Goal: Task Accomplishment & Management: Manage account settings

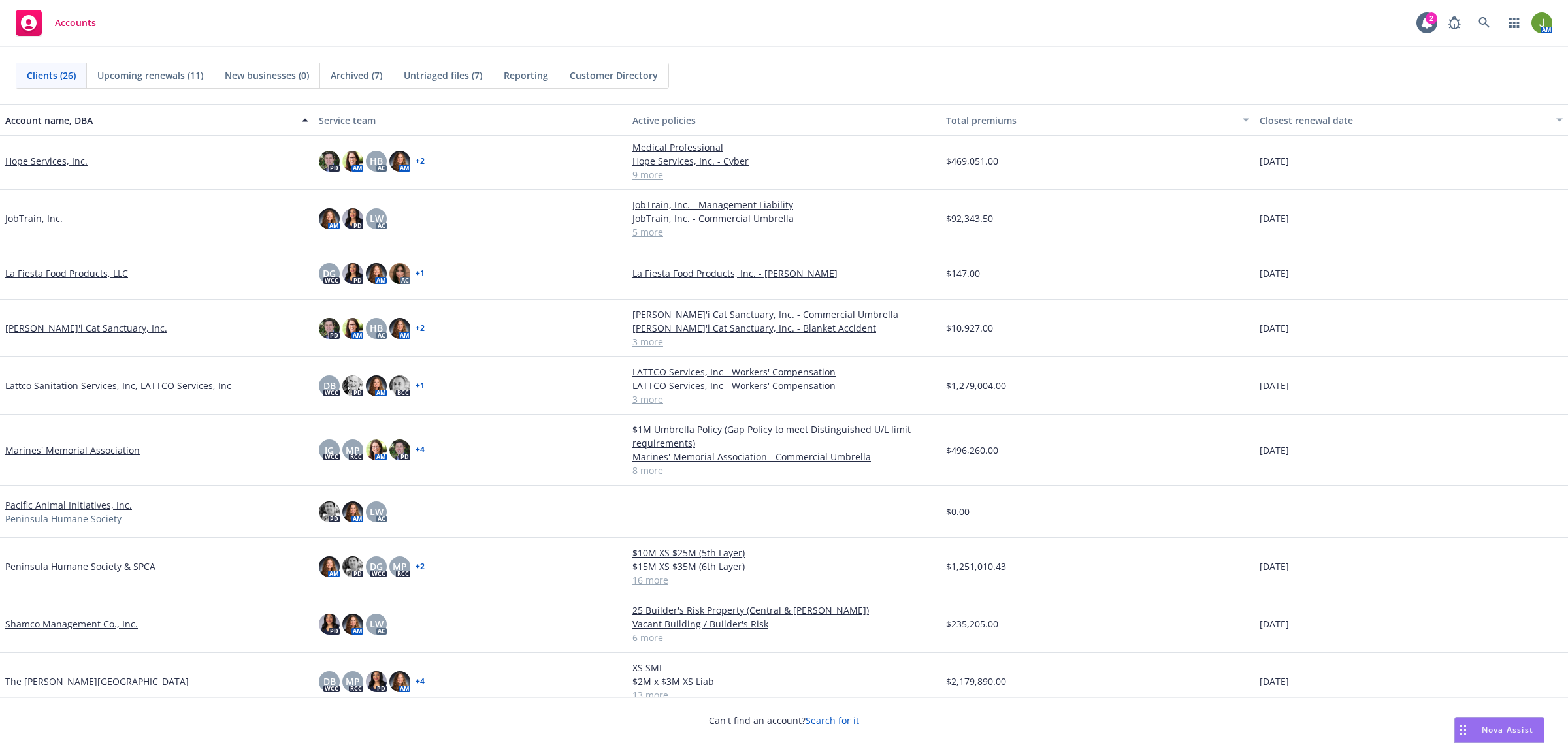
scroll to position [853, 0]
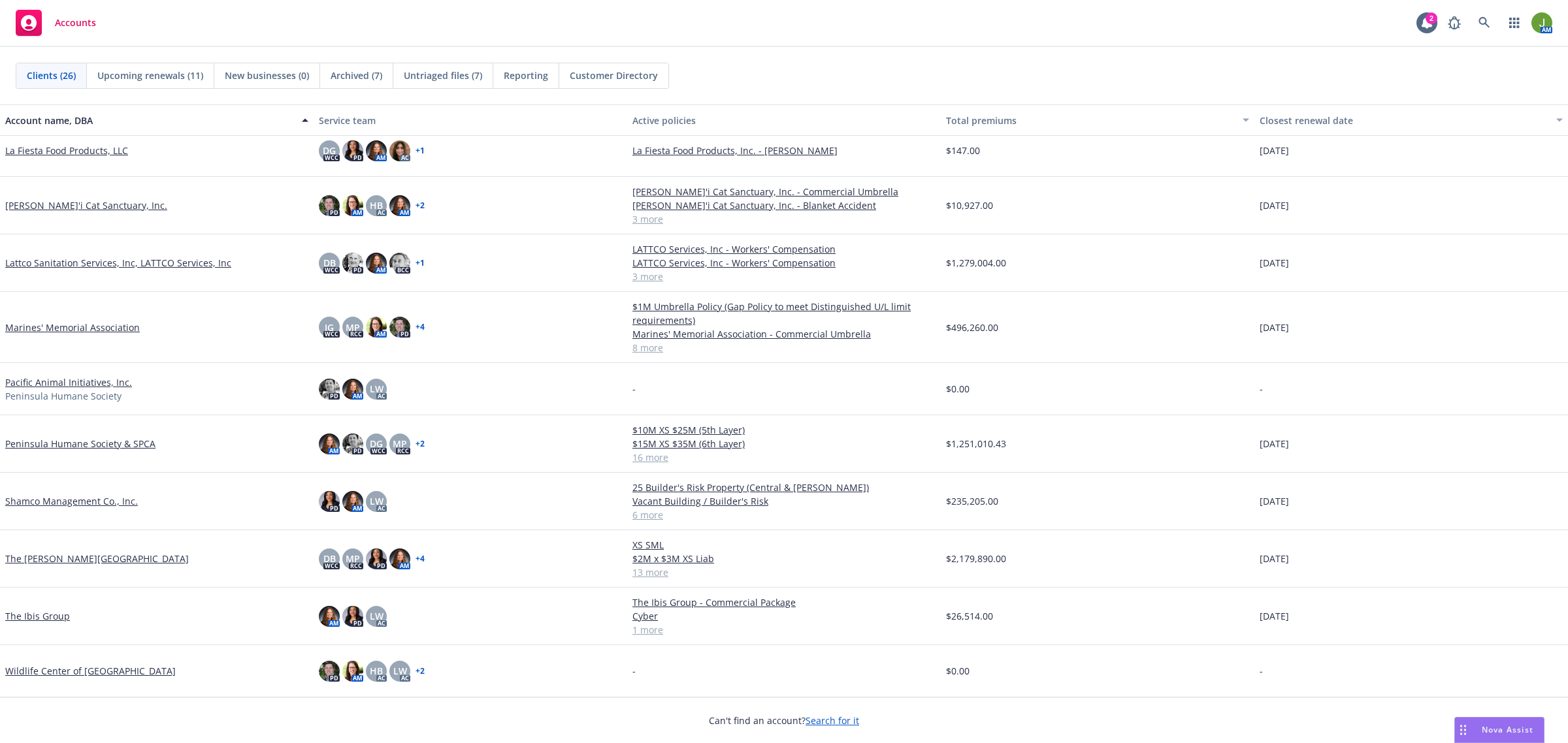
click at [87, 445] on link "Peninsula Humane Society & SPCA" at bounding box center [80, 443] width 151 height 14
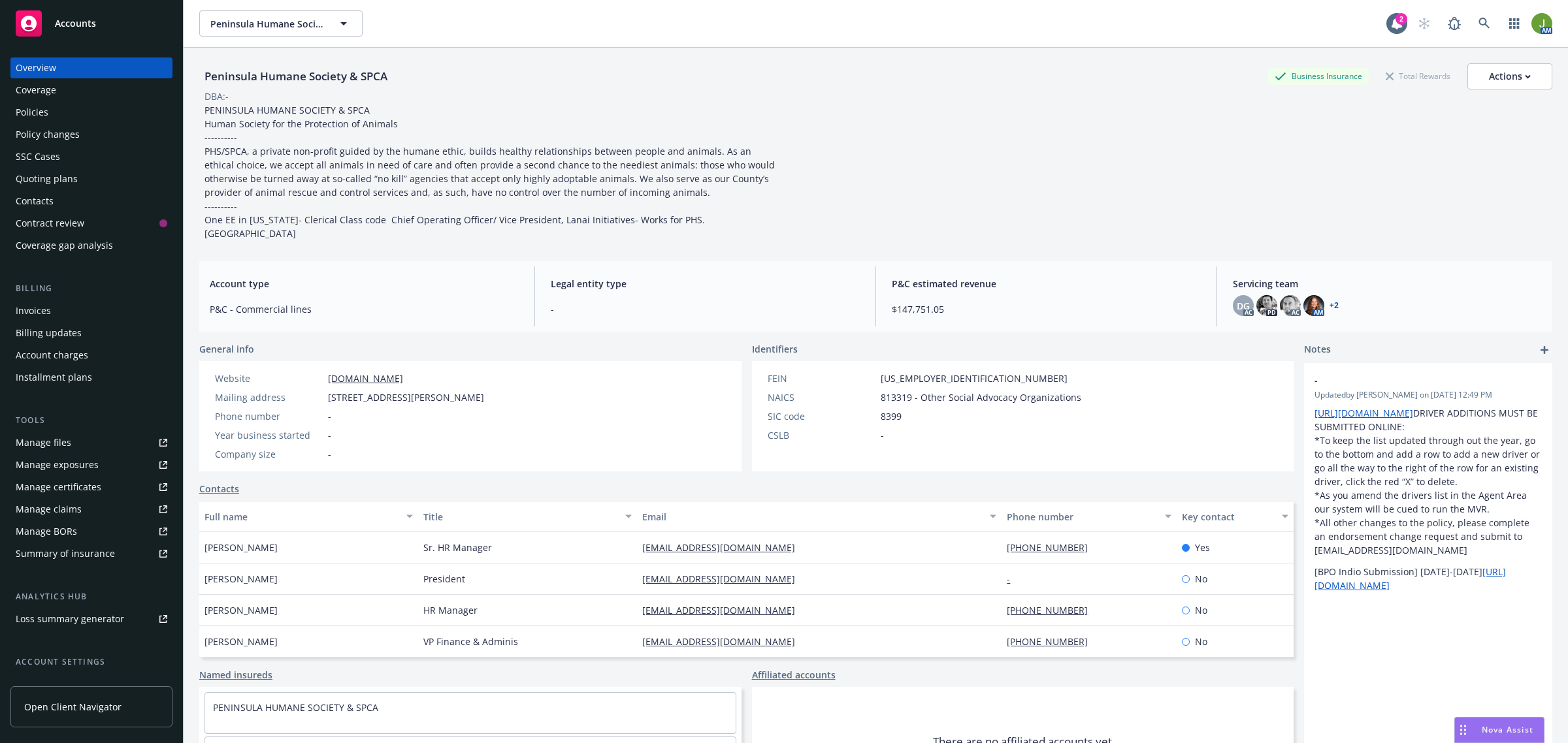
click at [78, 118] on div "Policies" at bounding box center [91, 112] width 151 height 21
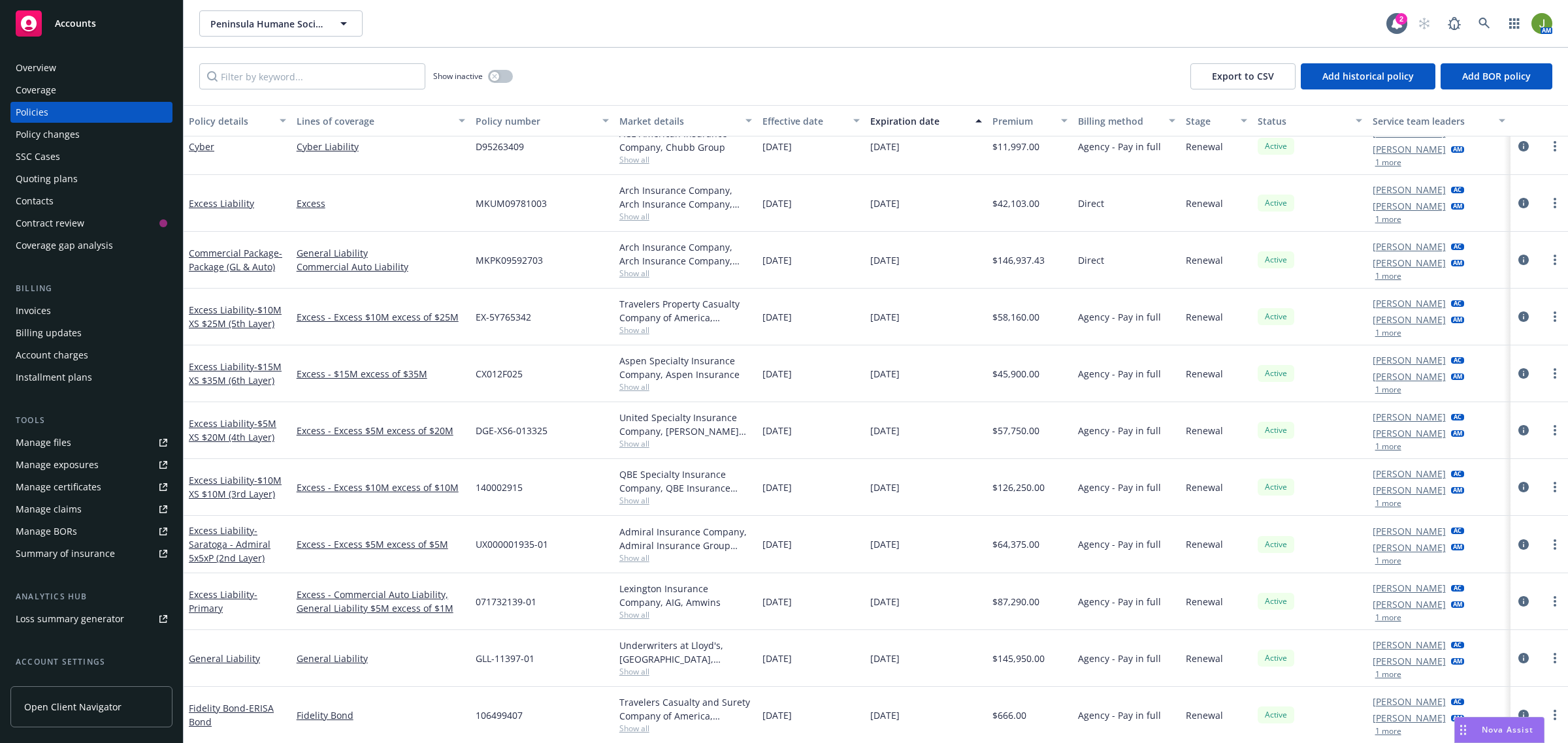
scroll to position [389, 0]
click at [1518, 663] on icon "circleInformation" at bounding box center [1522, 657] width 10 height 10
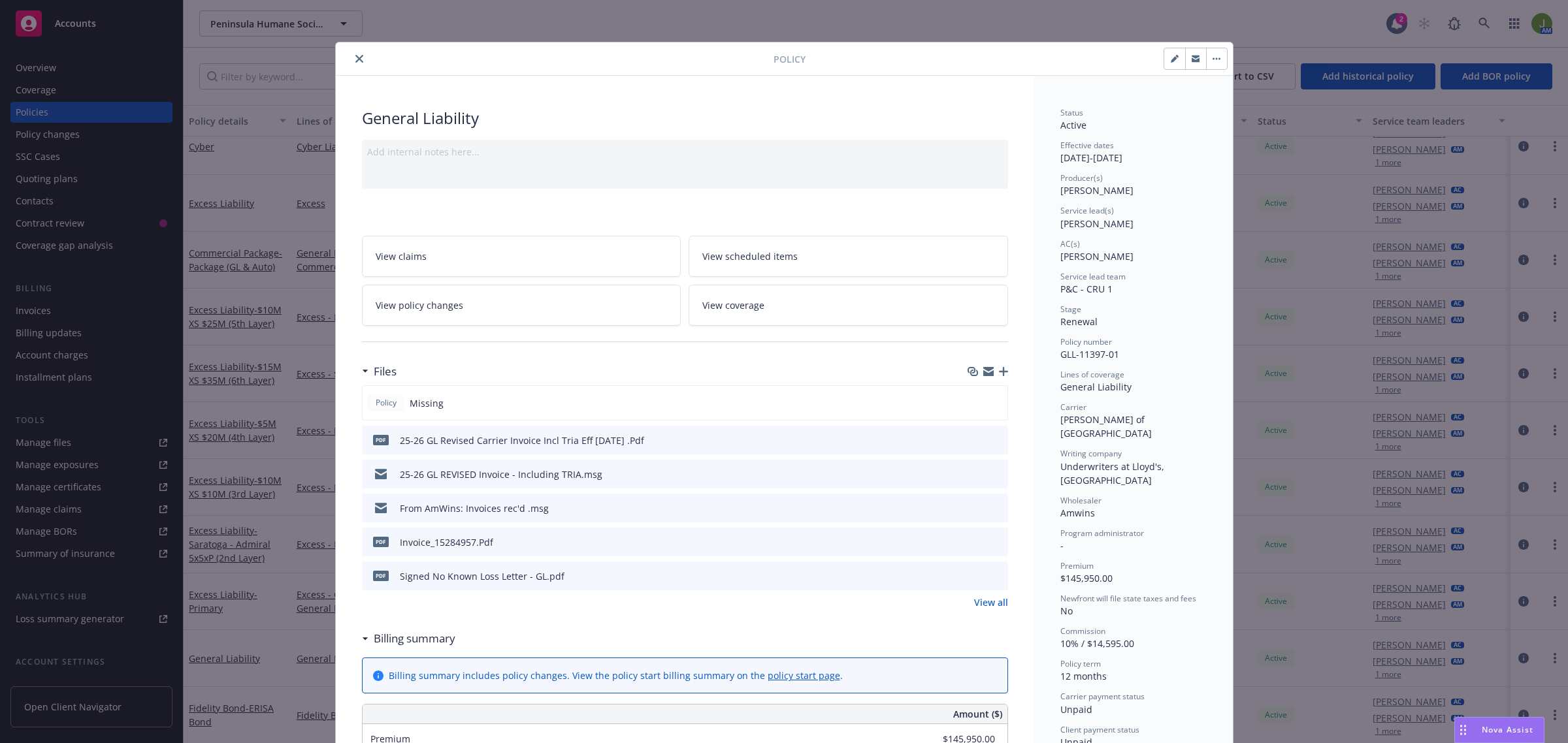
click at [988, 601] on link "View all" at bounding box center [991, 602] width 34 height 14
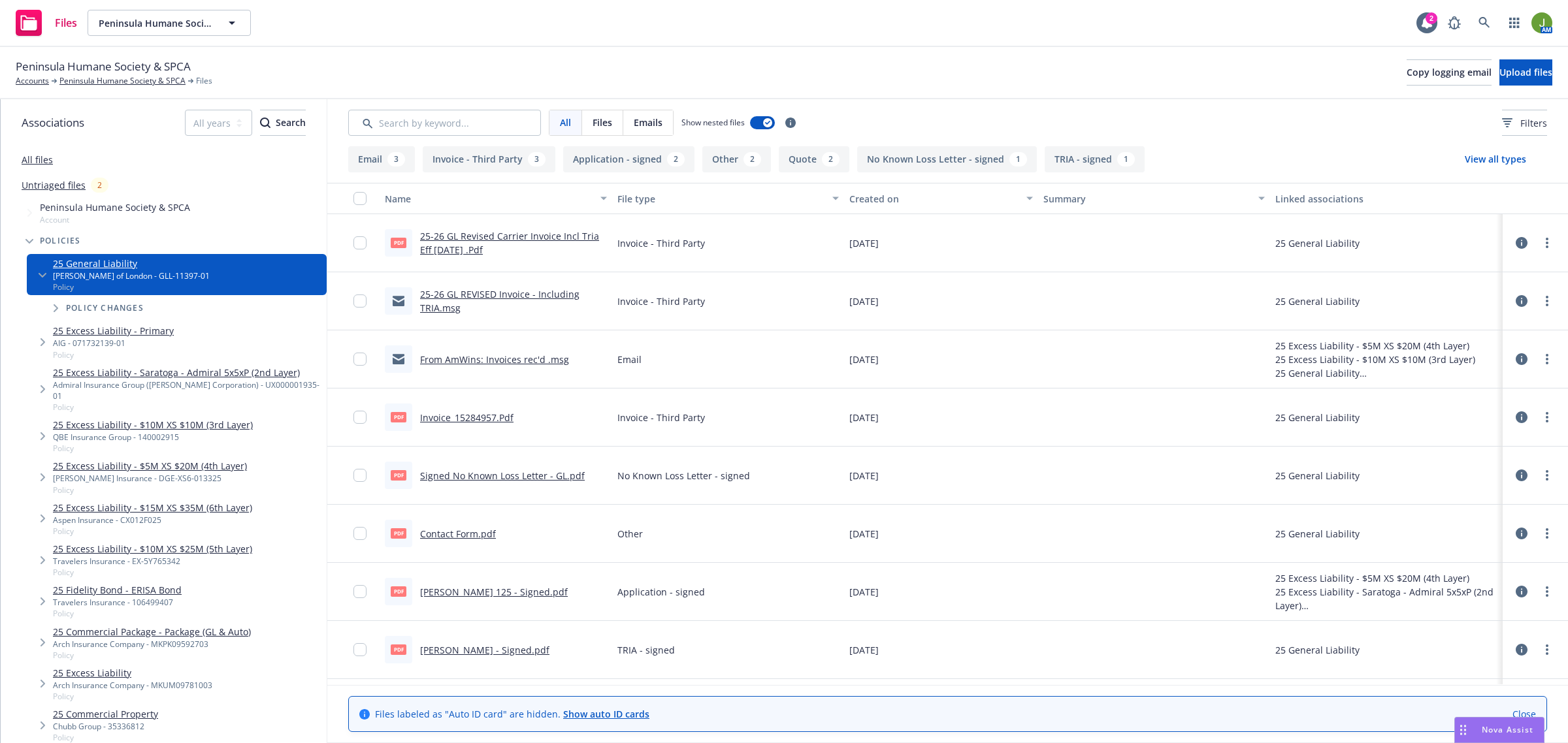
click at [474, 359] on link "From AmWins: Invoices rec'd .msg" at bounding box center [493, 359] width 149 height 13
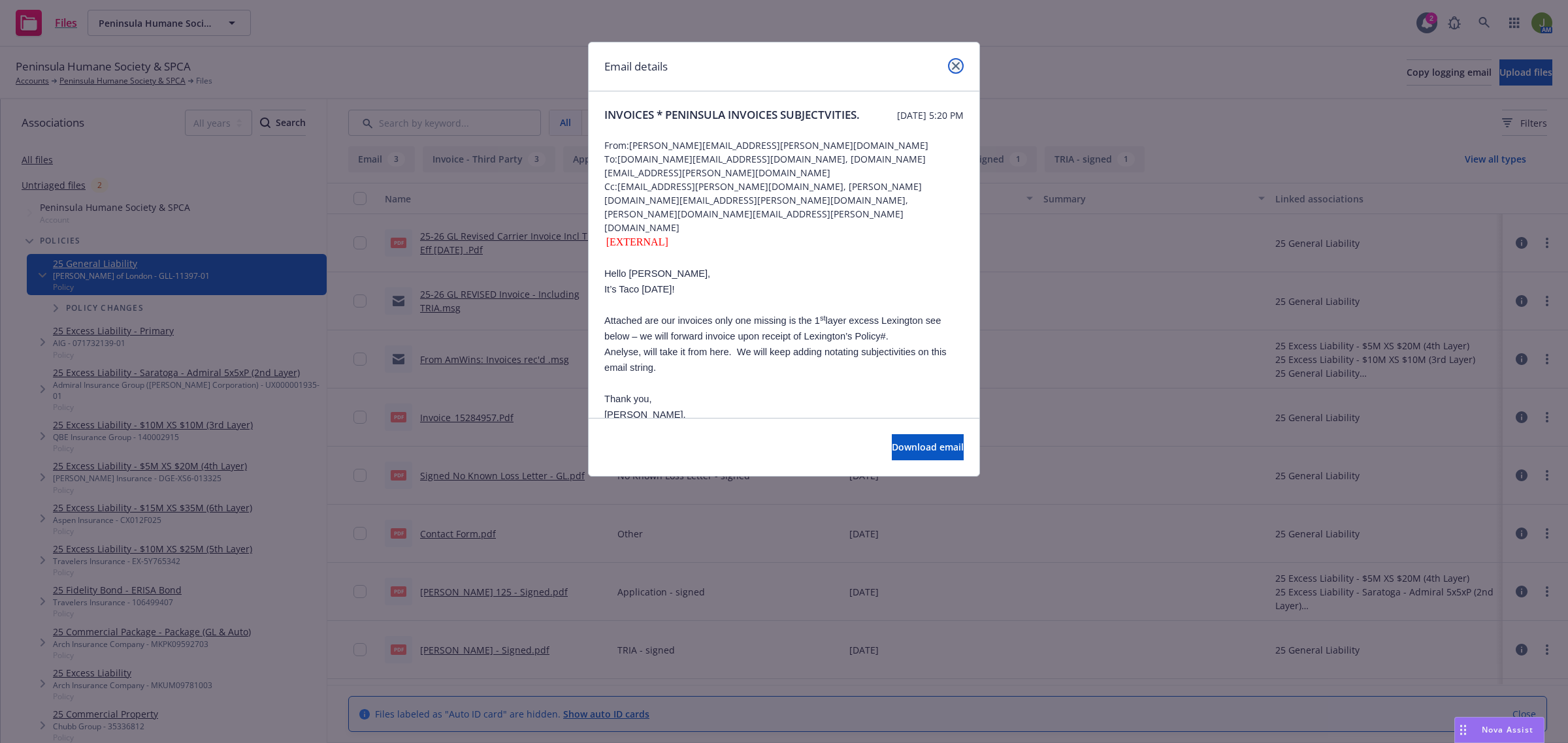
click at [961, 62] on link "close" at bounding box center [955, 66] width 16 height 15
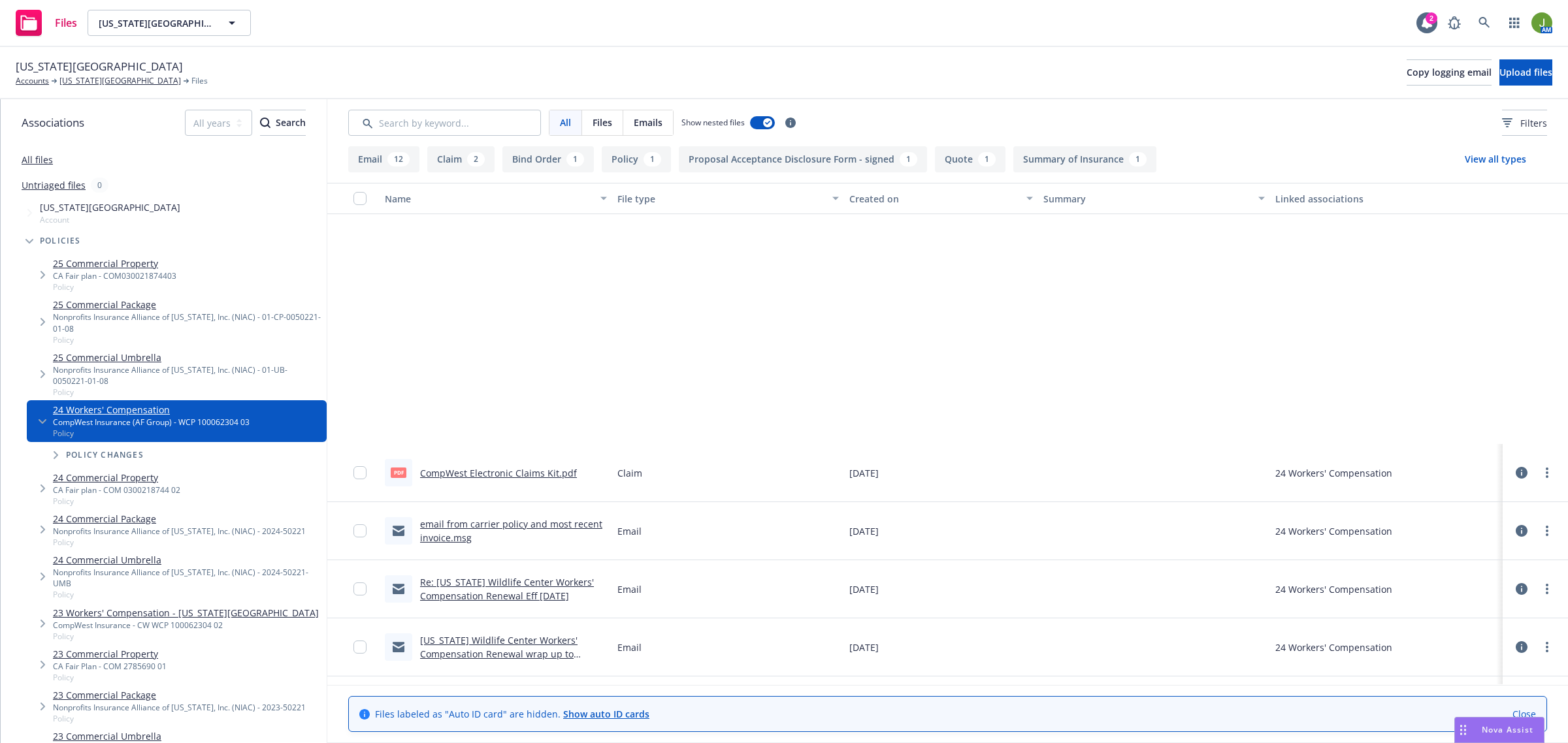
scroll to position [326, 0]
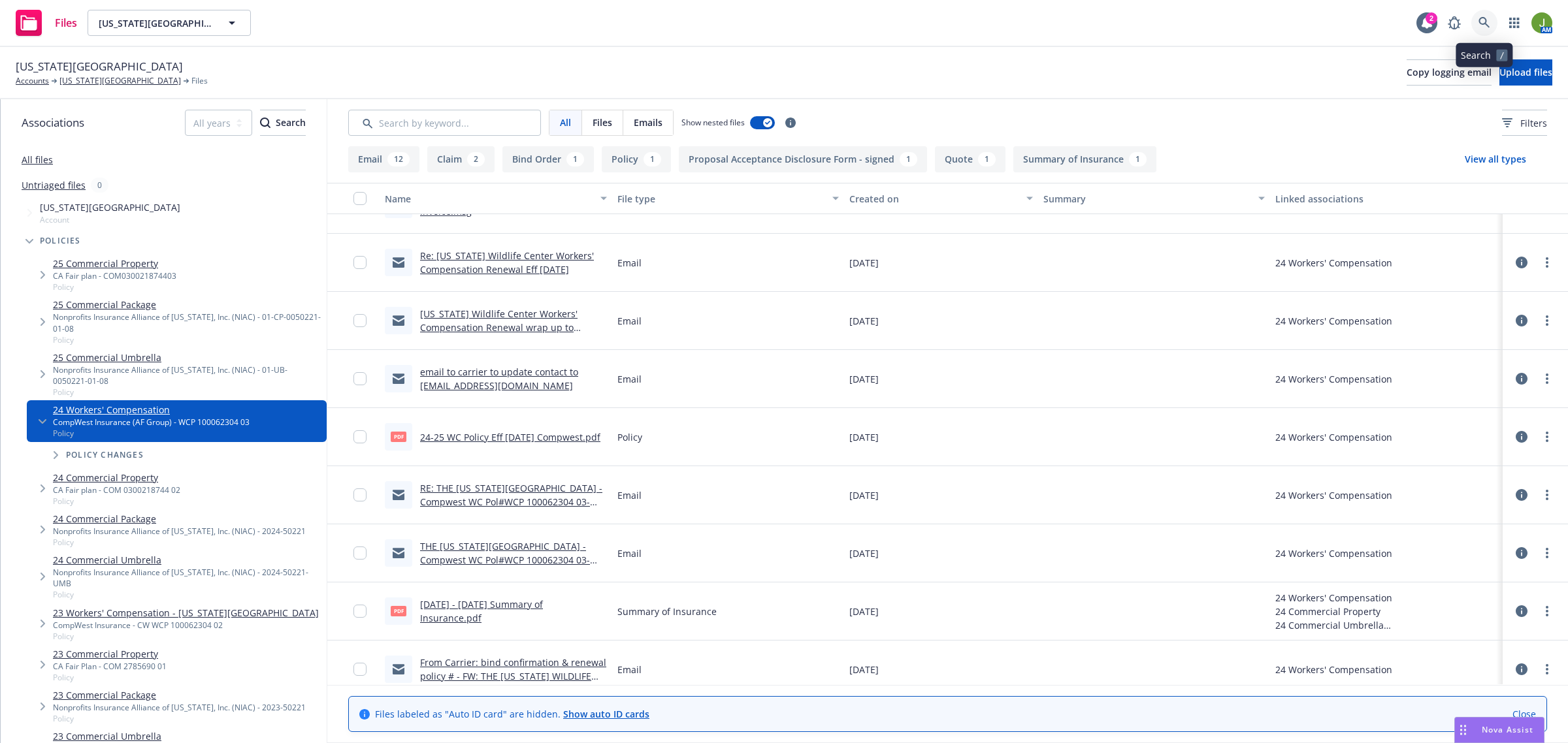
click at [1477, 24] on link at bounding box center [1484, 23] width 26 height 26
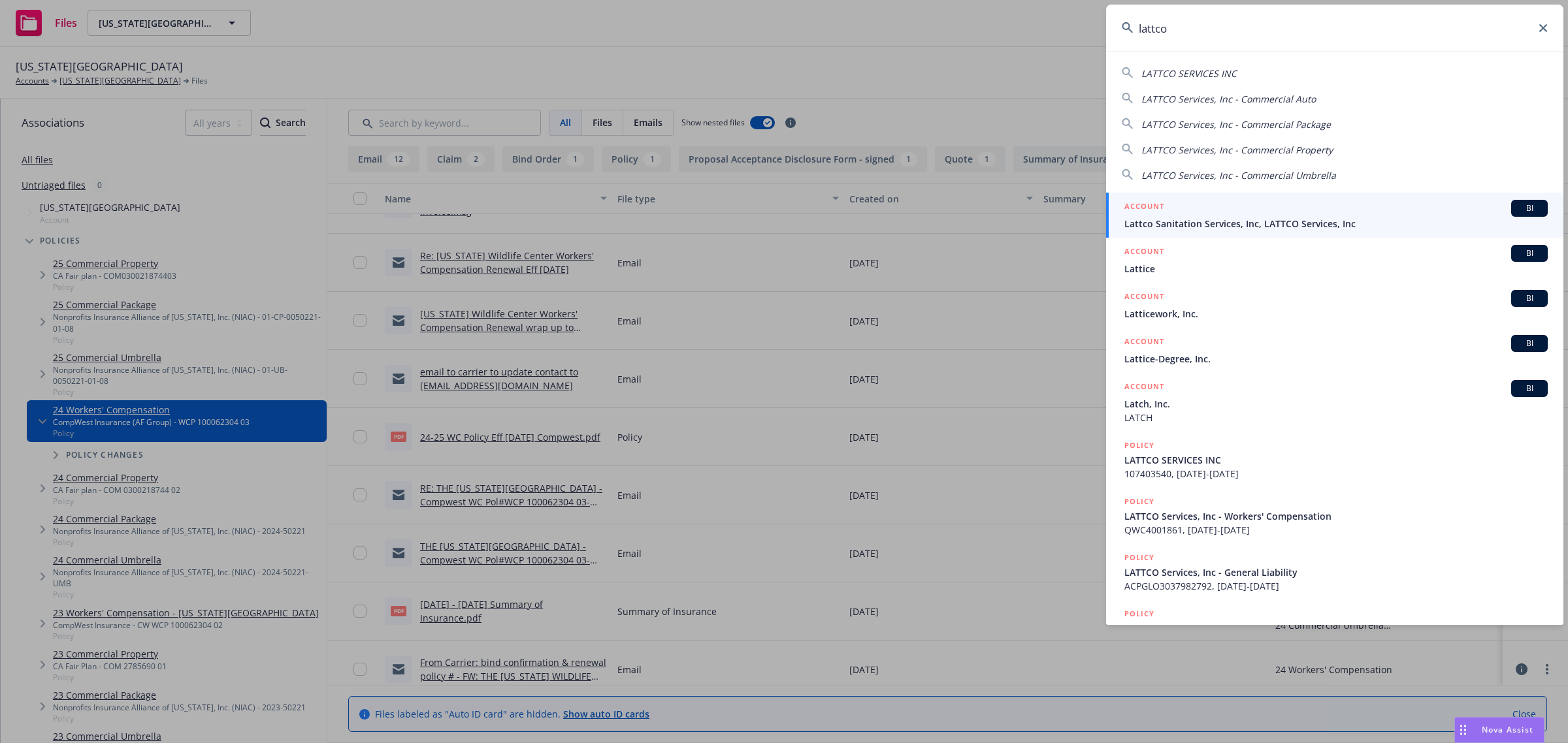
type input "lattco"
click at [1163, 213] on h5 "ACCOUNT" at bounding box center [1144, 207] width 40 height 15
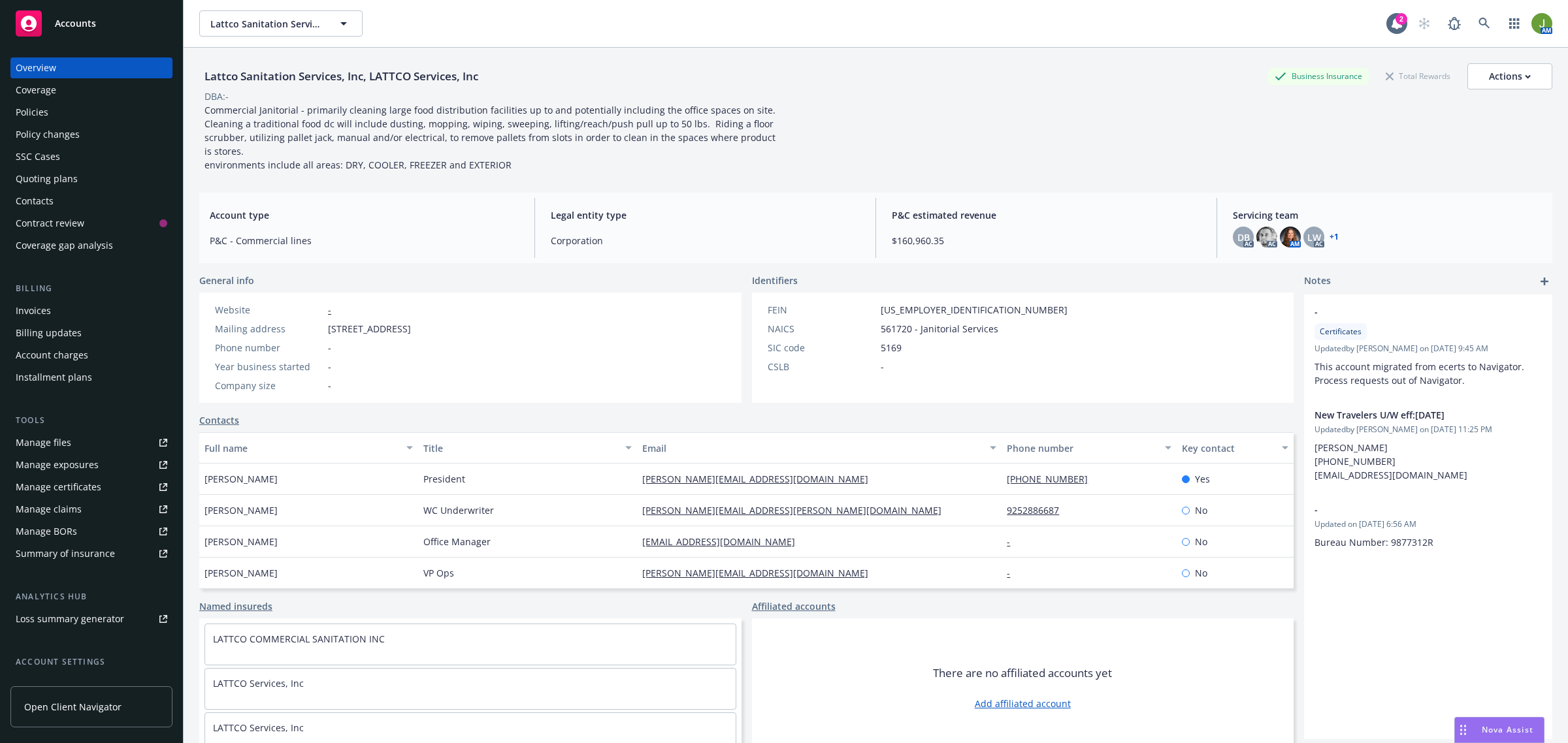
click at [39, 159] on div "SSC Cases" at bounding box center [37, 156] width 45 height 21
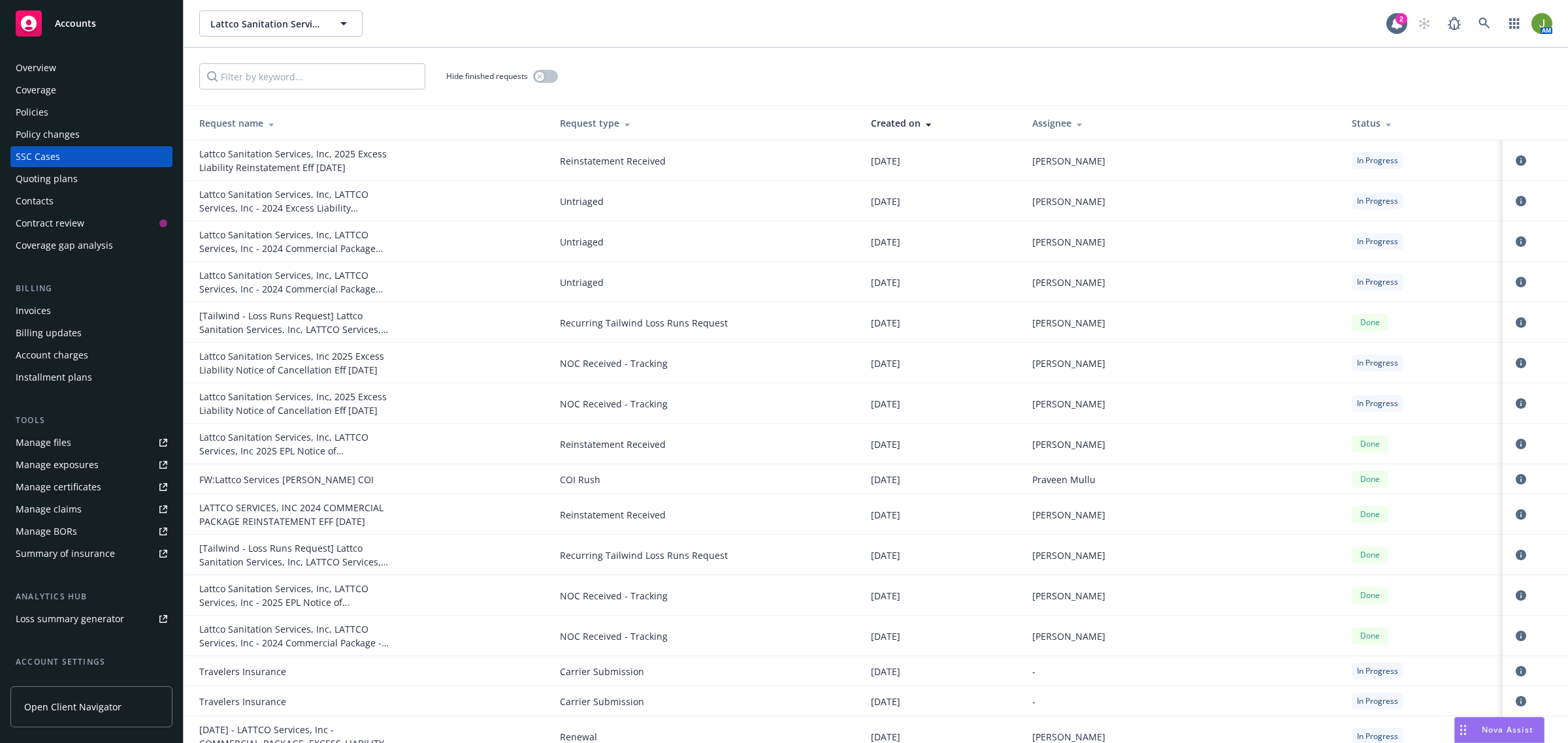
click at [29, 178] on div "Quoting plans" at bounding box center [47, 179] width 62 height 21
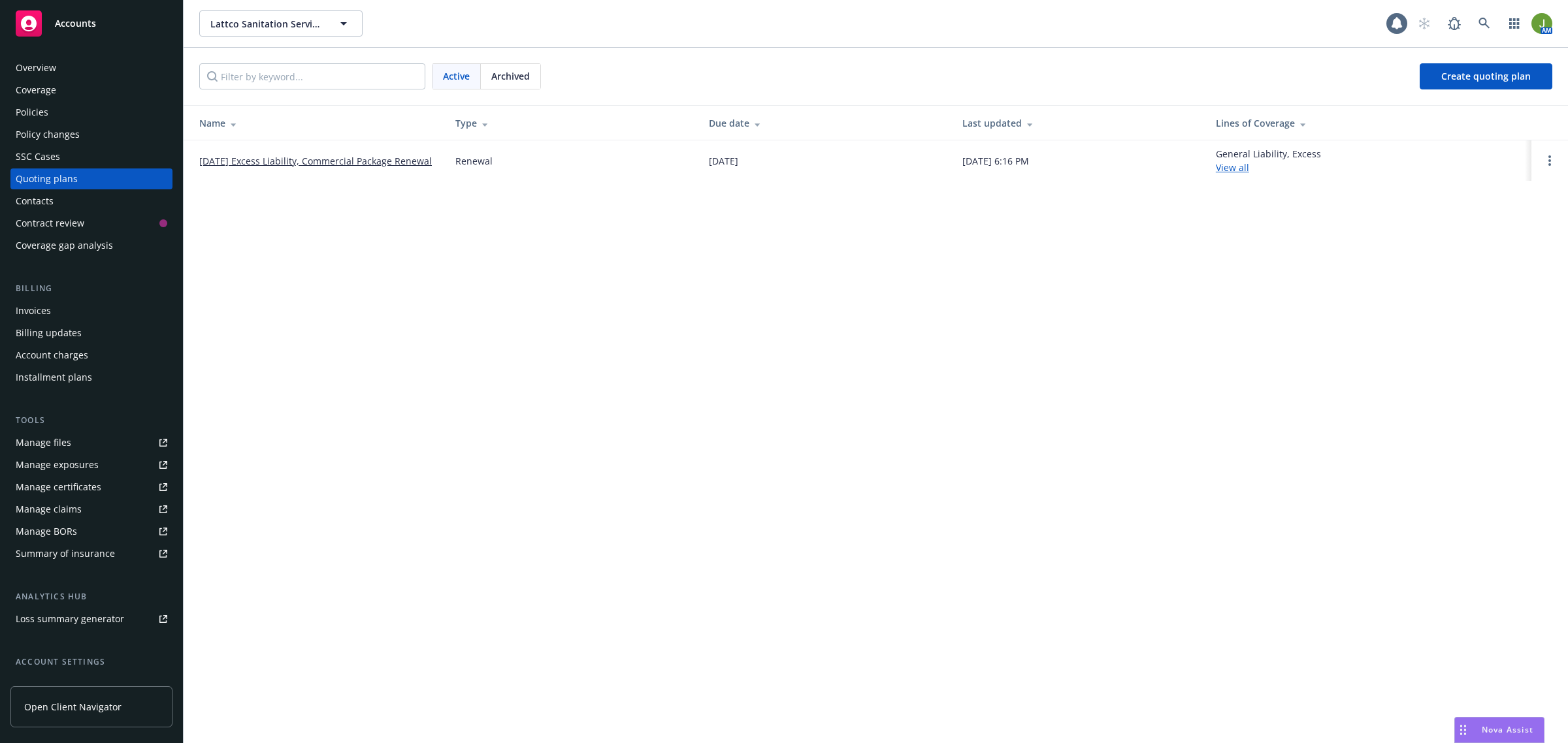
click at [243, 161] on link "11/01/25 Excess Liability, Commercial Package Renewal" at bounding box center [315, 160] width 233 height 14
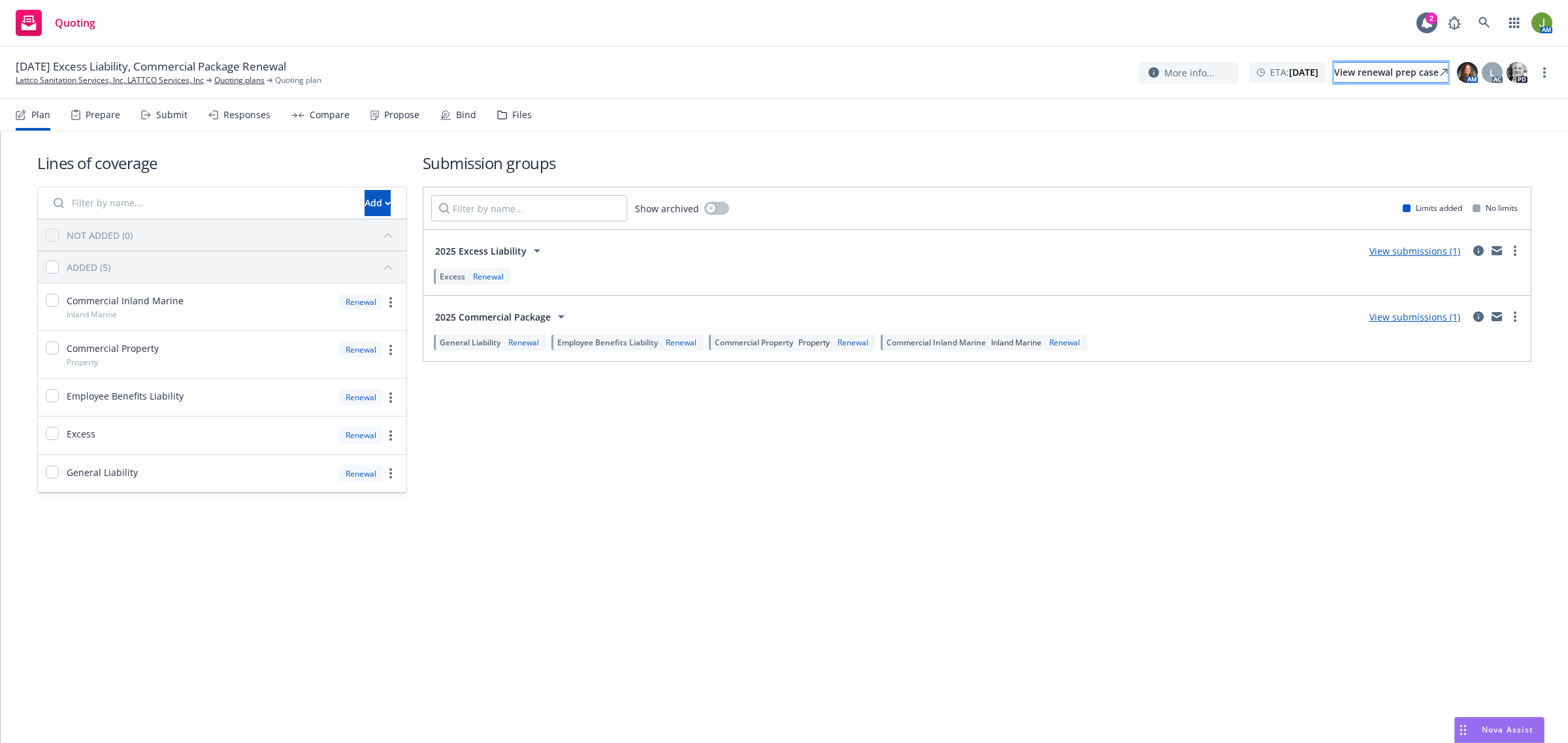
click at [1337, 72] on div "View renewal prep case" at bounding box center [1390, 72] width 114 height 19
click at [516, 119] on div "Files" at bounding box center [521, 114] width 19 height 10
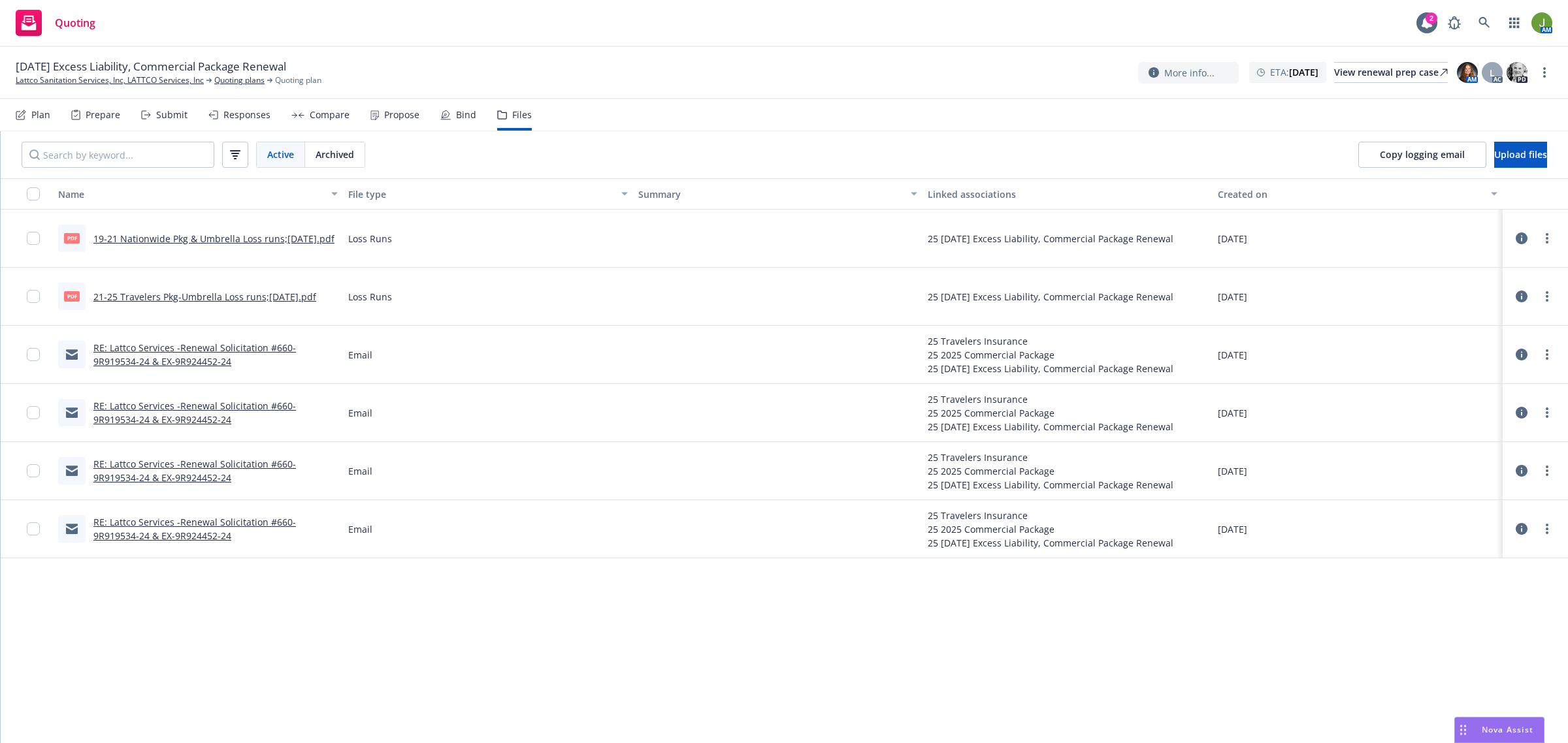
click at [206, 344] on link "RE: Lattco Services -Renewal Solicitation #660-9R919534-24 & EX-9R924452-24" at bounding box center [194, 354] width 202 height 26
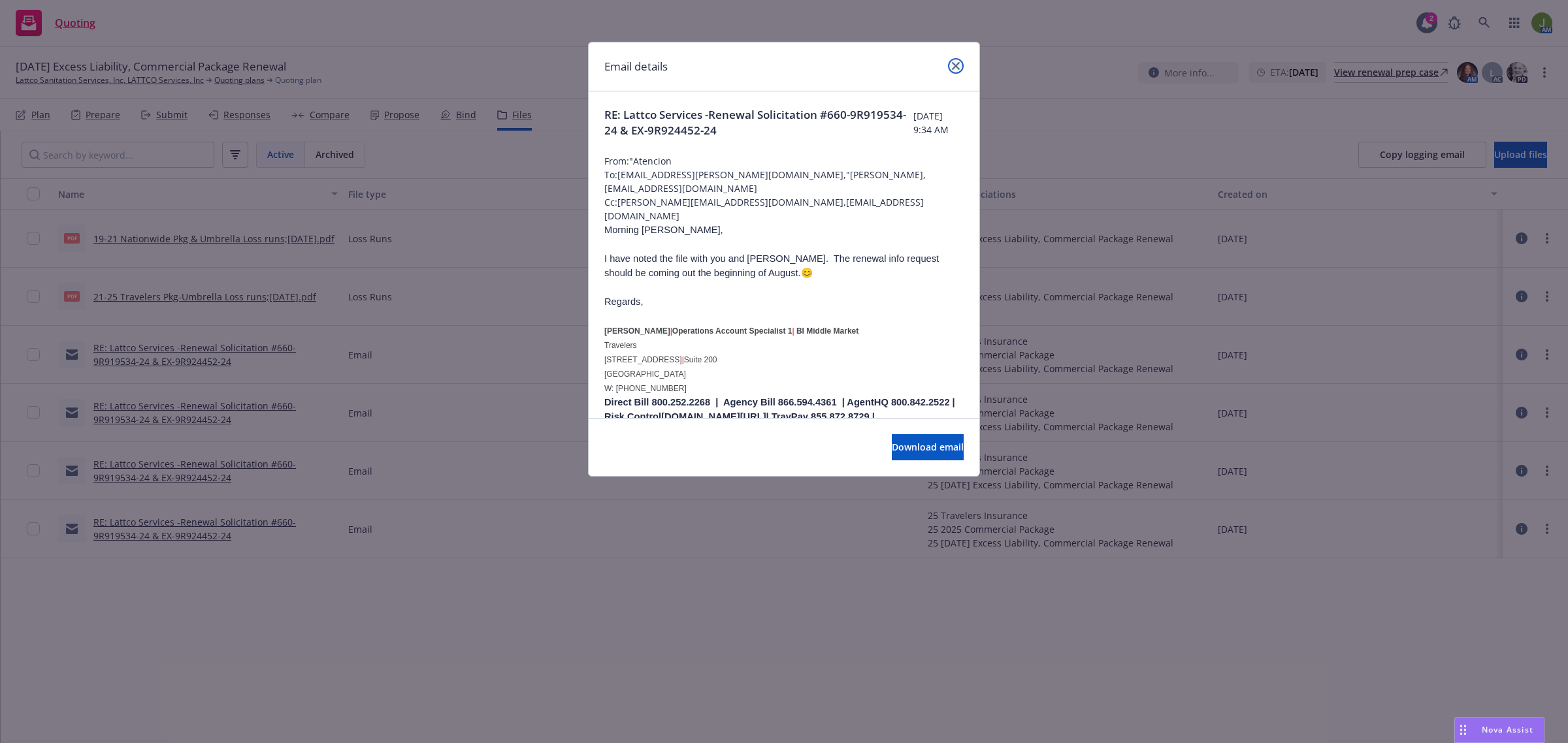
click at [949, 67] on link "close" at bounding box center [955, 66] width 16 height 15
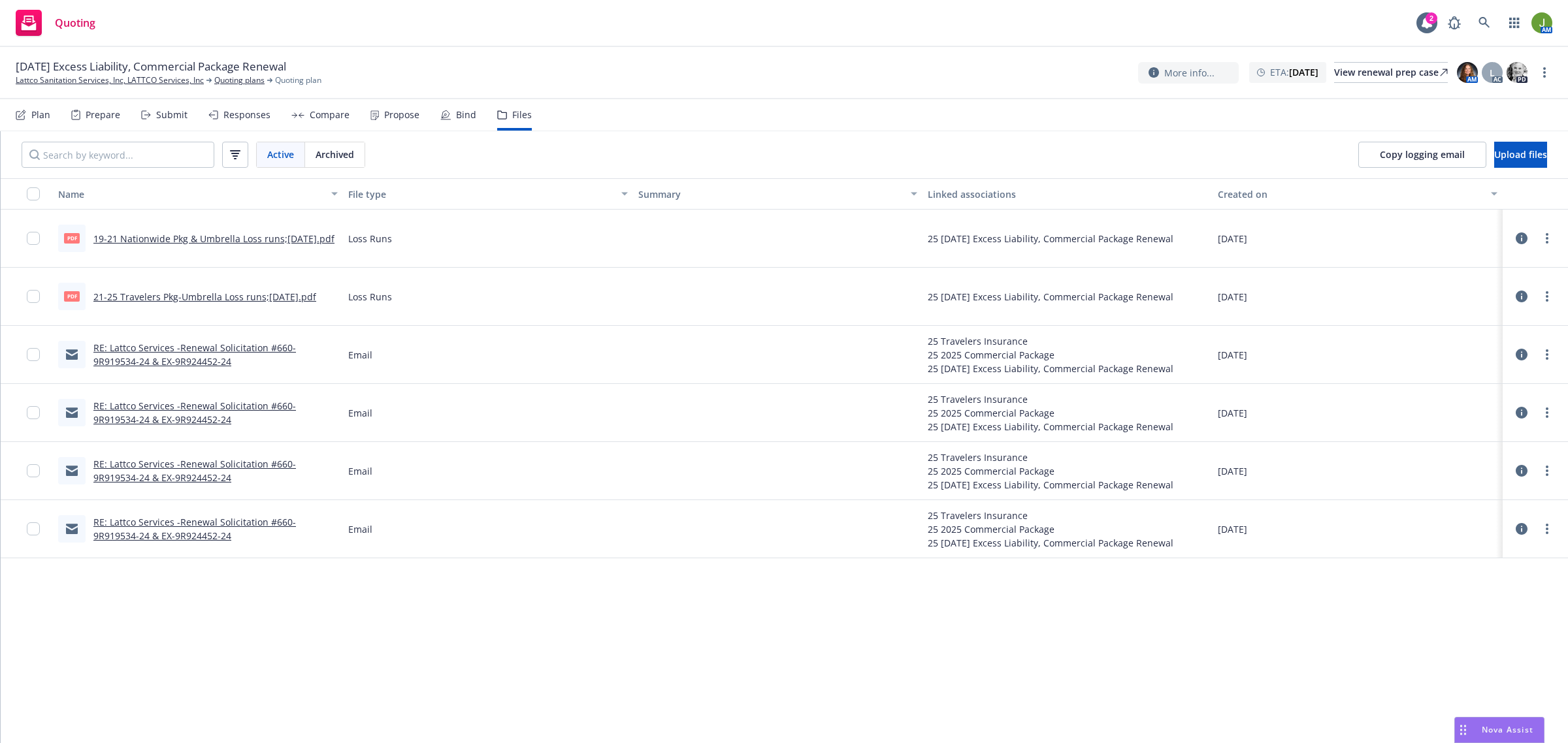
click at [268, 399] on link "RE: Lattco Services -Renewal Solicitation #660-9R919534-24 & EX-9R924452-24" at bounding box center [194, 412] width 202 height 26
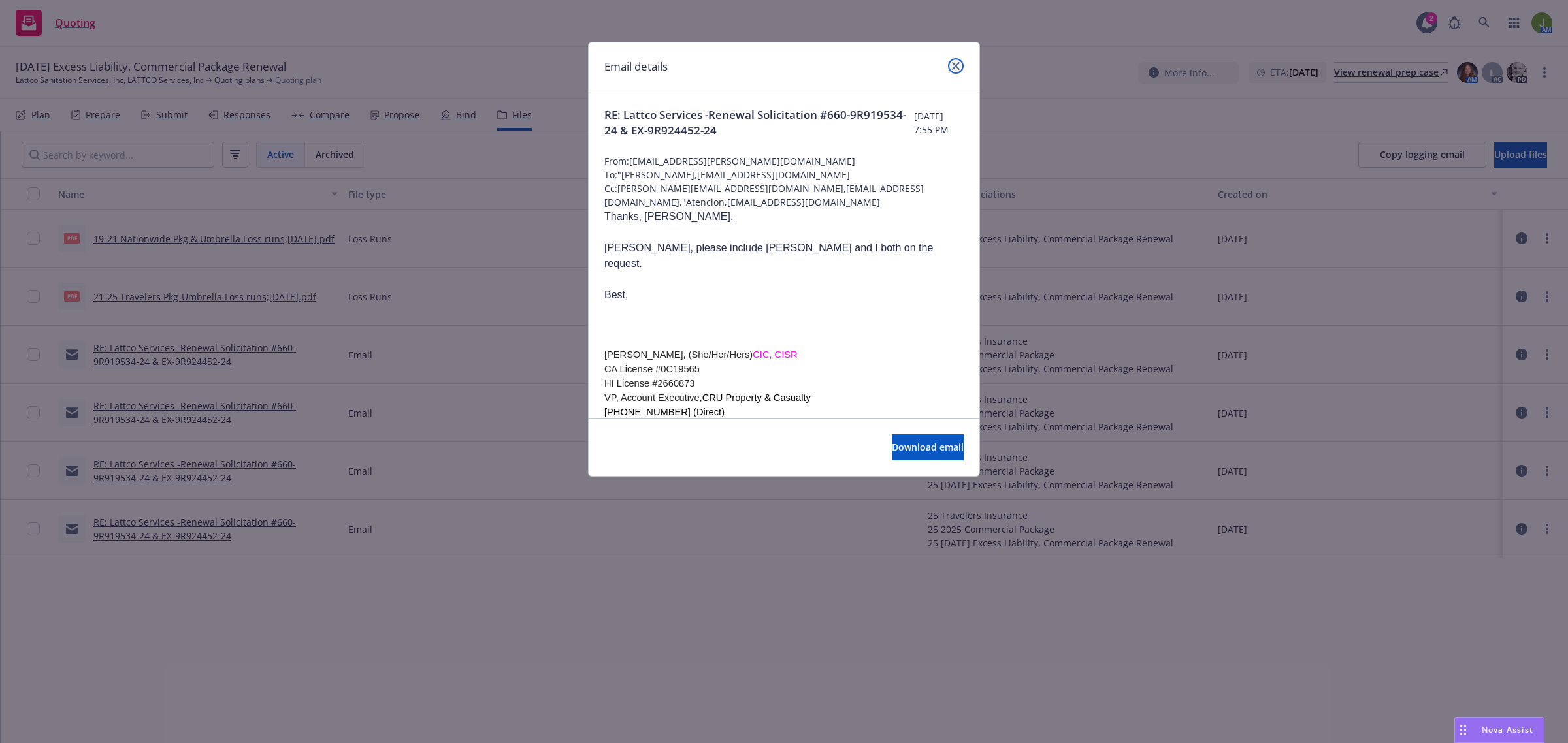
click at [952, 66] on icon "close" at bounding box center [955, 66] width 8 height 8
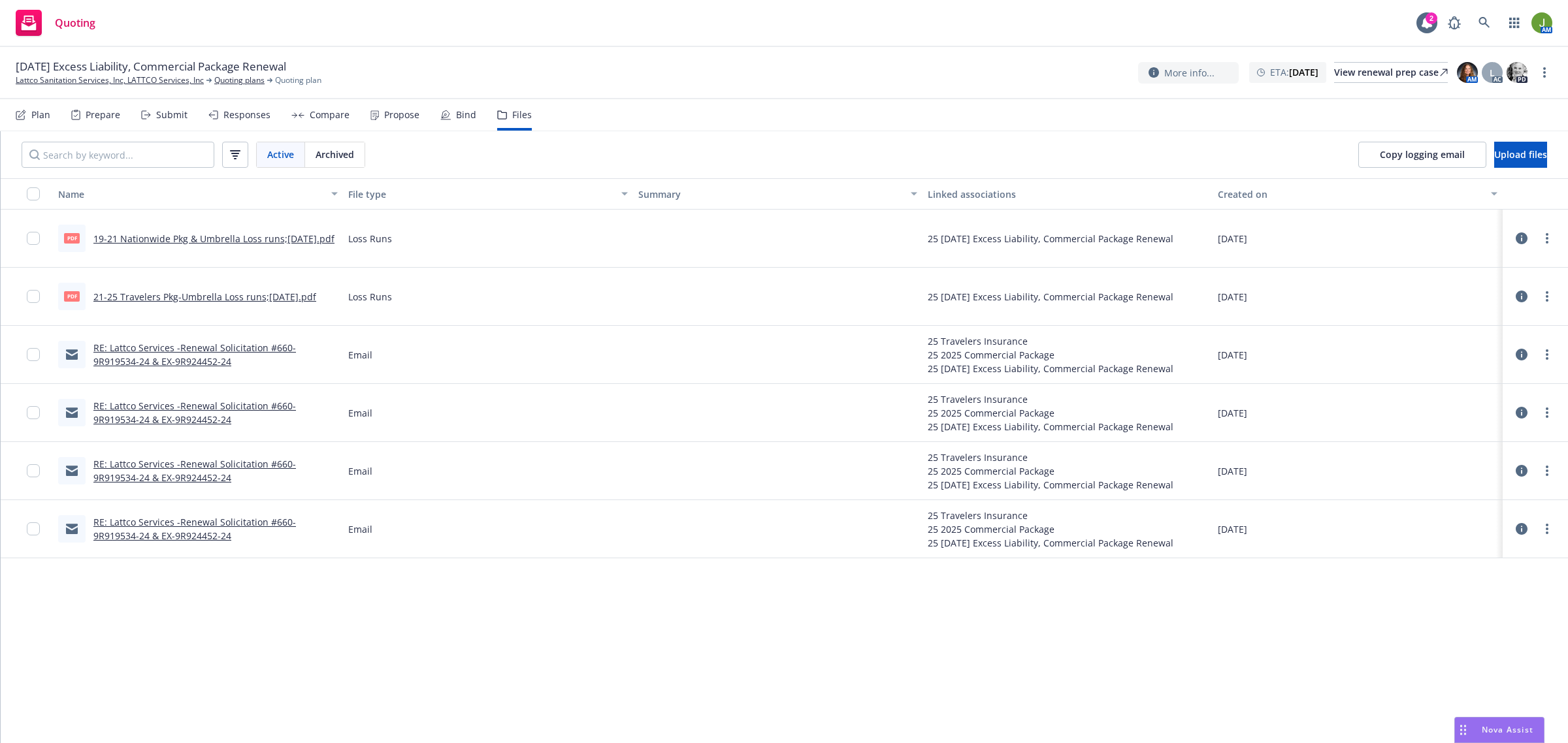
click at [140, 464] on link "RE: Lattco Services -Renewal Solicitation #660-9R919534-24 & EX-9R924452-24" at bounding box center [194, 470] width 202 height 26
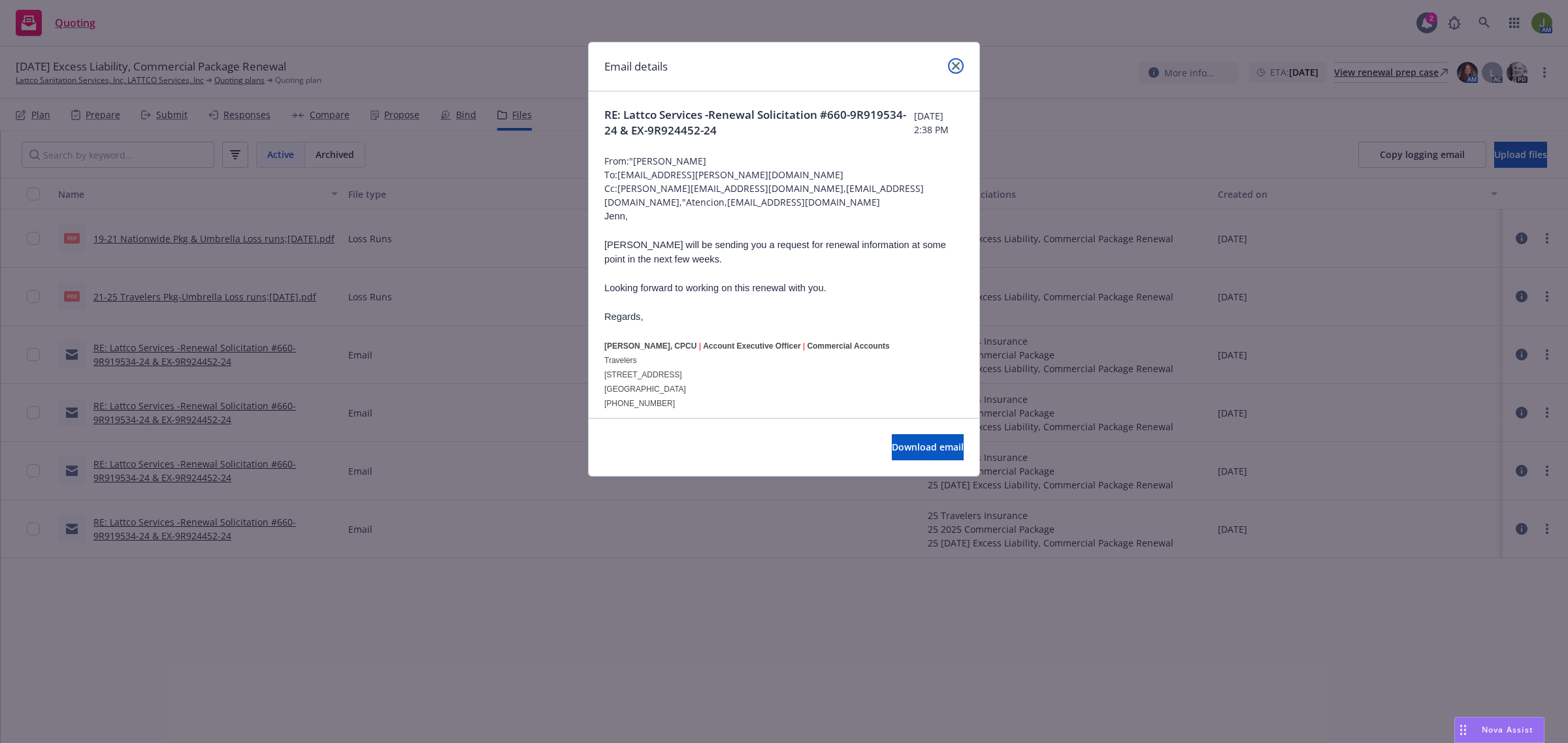
click at [949, 69] on link "close" at bounding box center [955, 66] width 16 height 15
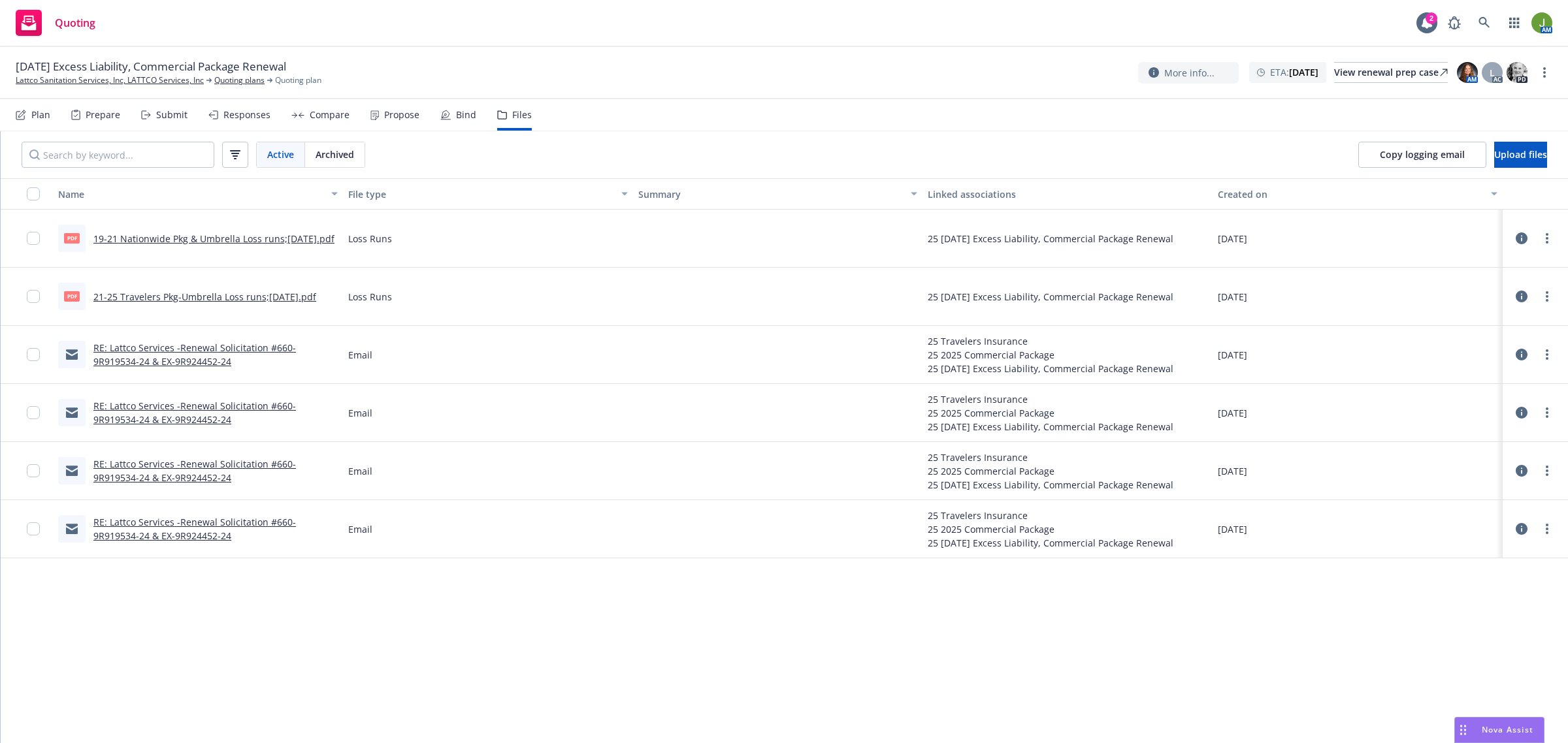
click at [182, 405] on link "RE: Lattco Services -Renewal Solicitation #660-9R919534-24 & EX-9R924452-24" at bounding box center [194, 412] width 202 height 26
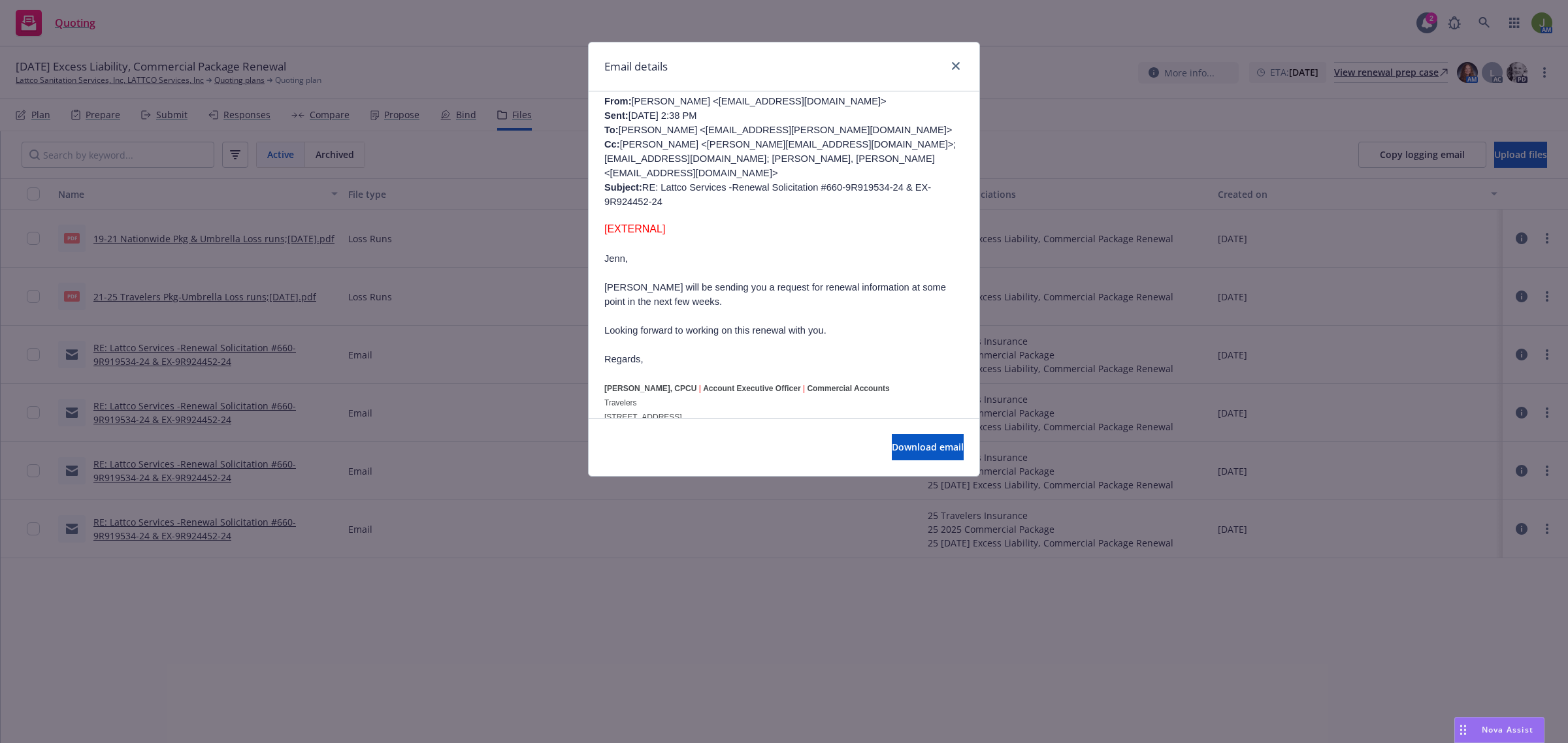
scroll to position [490, 0]
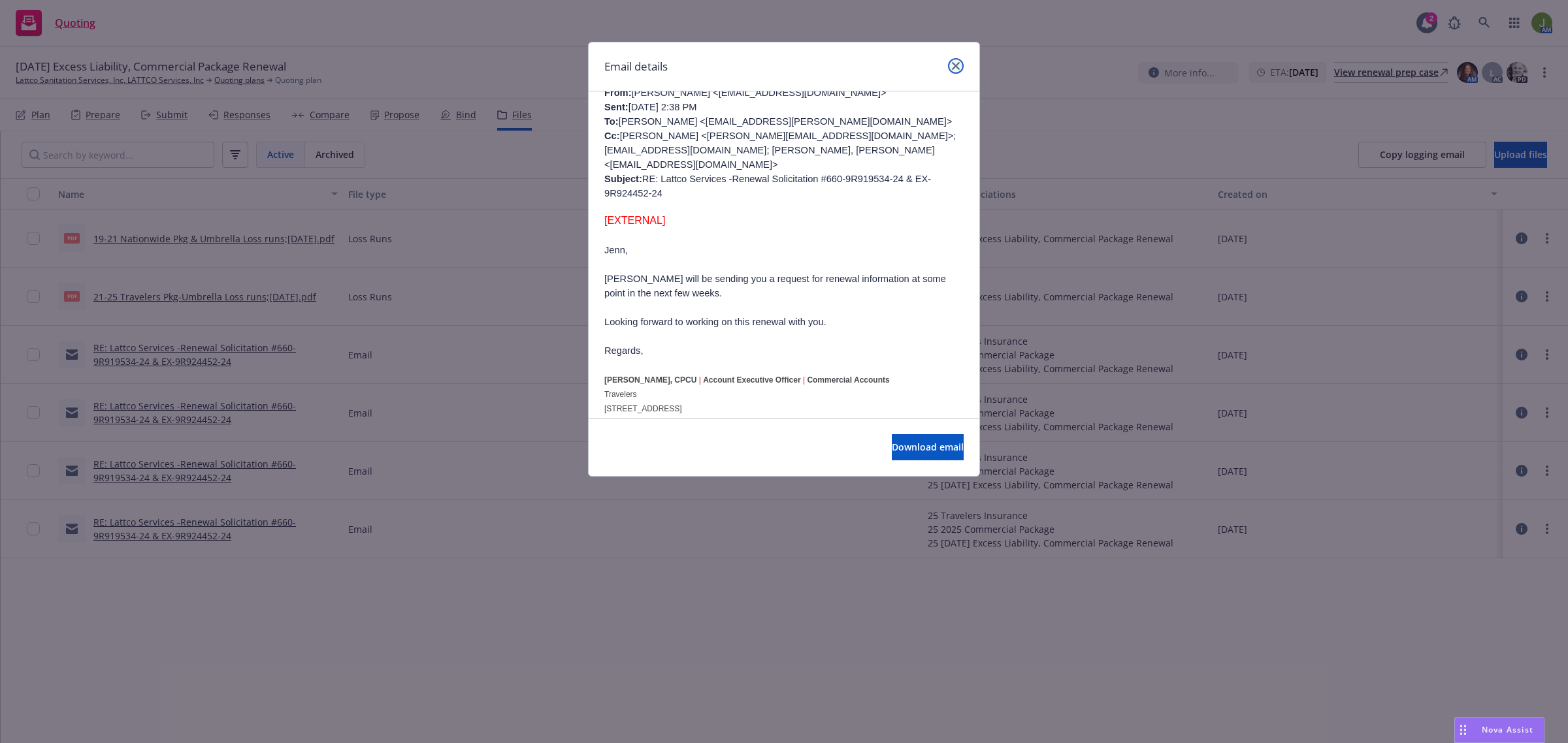
click at [953, 66] on icon "close" at bounding box center [955, 66] width 8 height 8
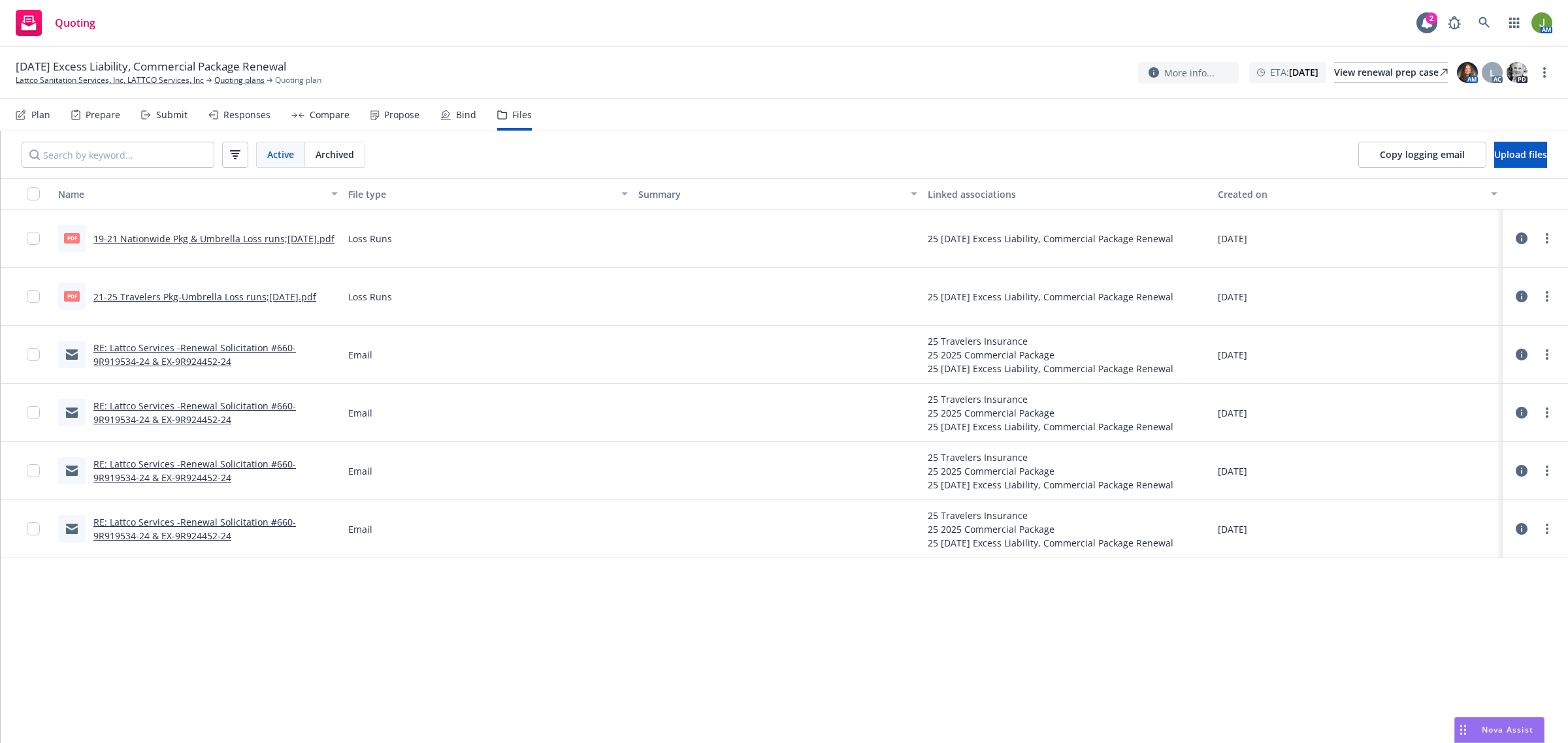
click at [163, 348] on link "RE: Lattco Services -Renewal Solicitation #660-9R919534-24 & EX-9R924452-24" at bounding box center [194, 354] width 202 height 26
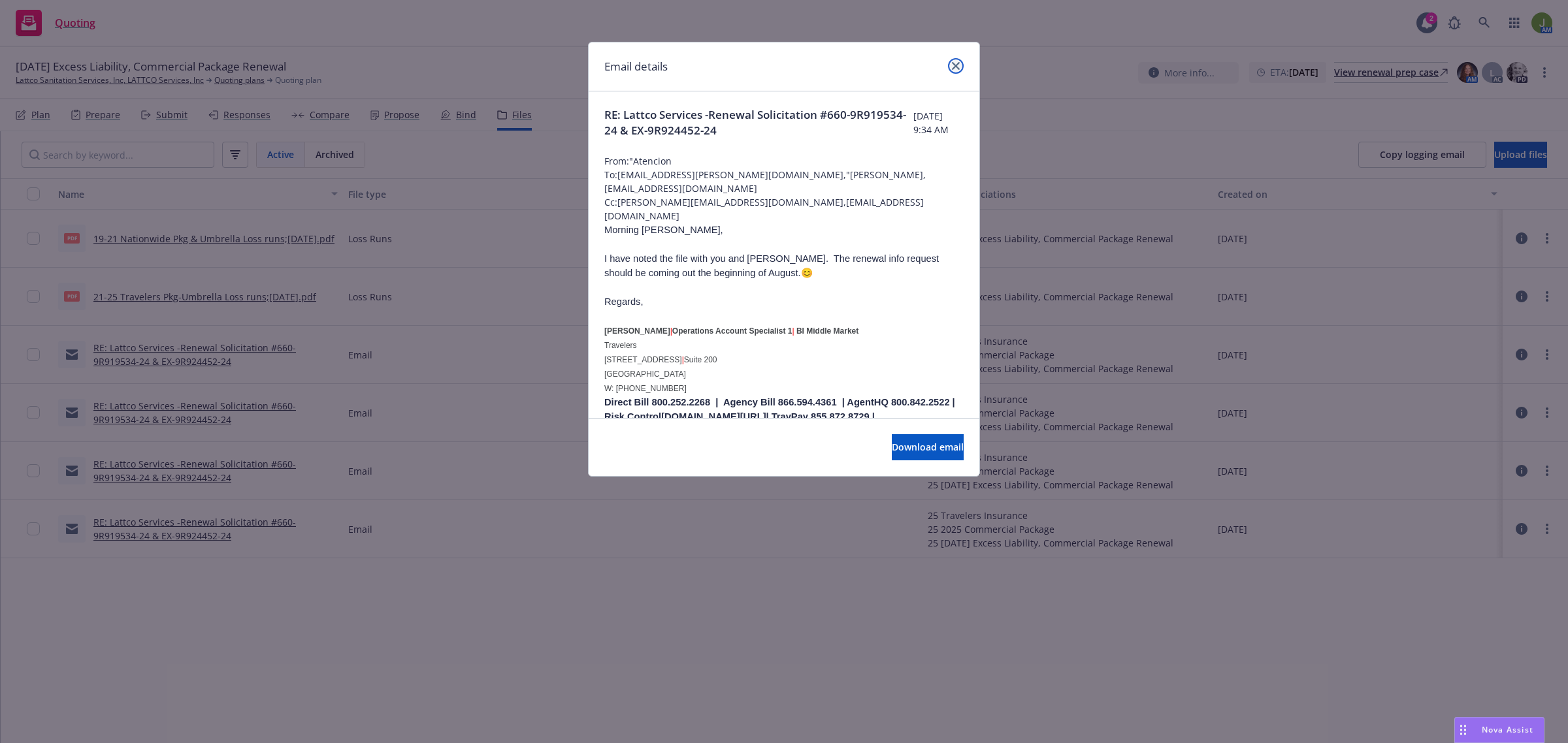
click at [957, 69] on icon "close" at bounding box center [955, 66] width 8 height 8
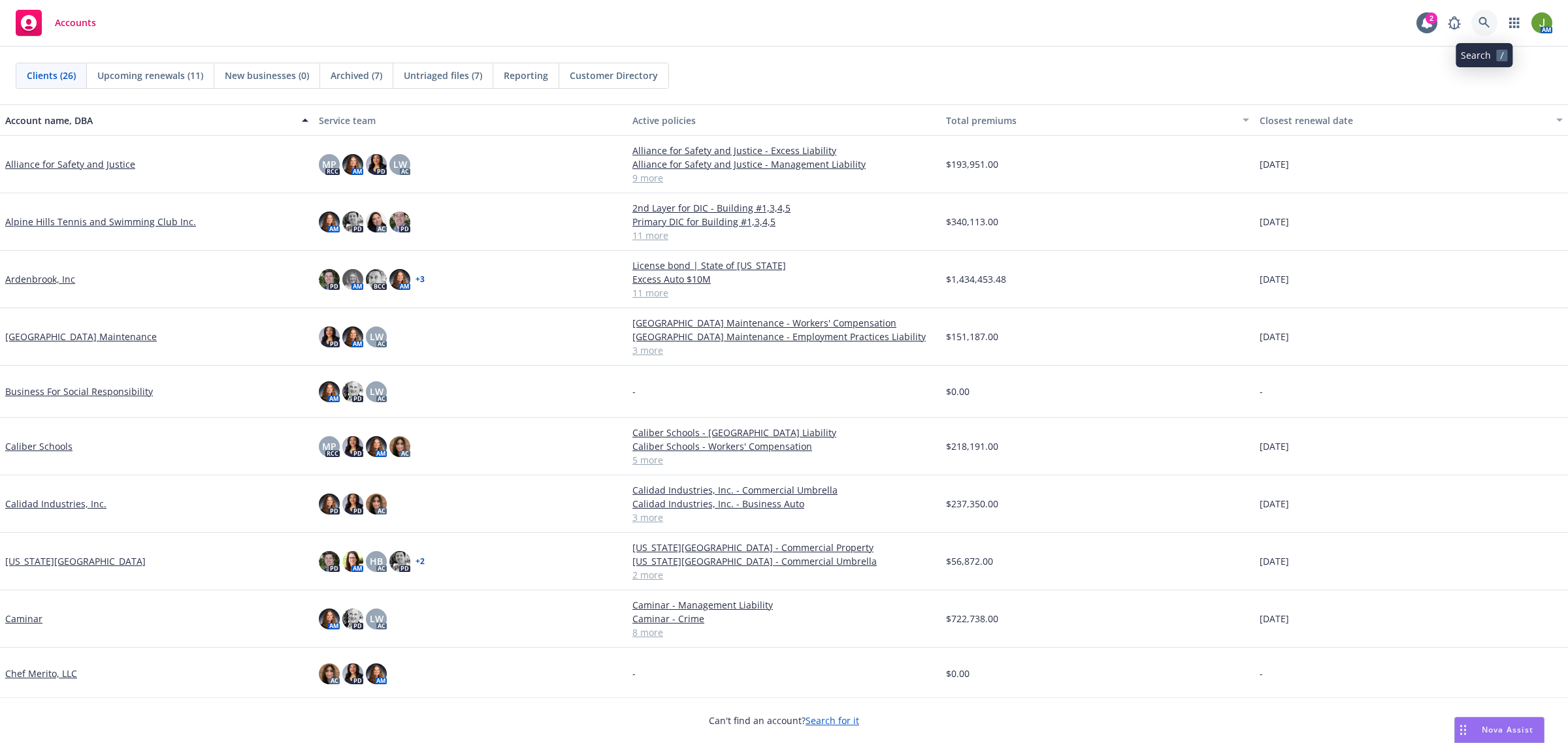
click at [1483, 30] on link at bounding box center [1484, 23] width 26 height 26
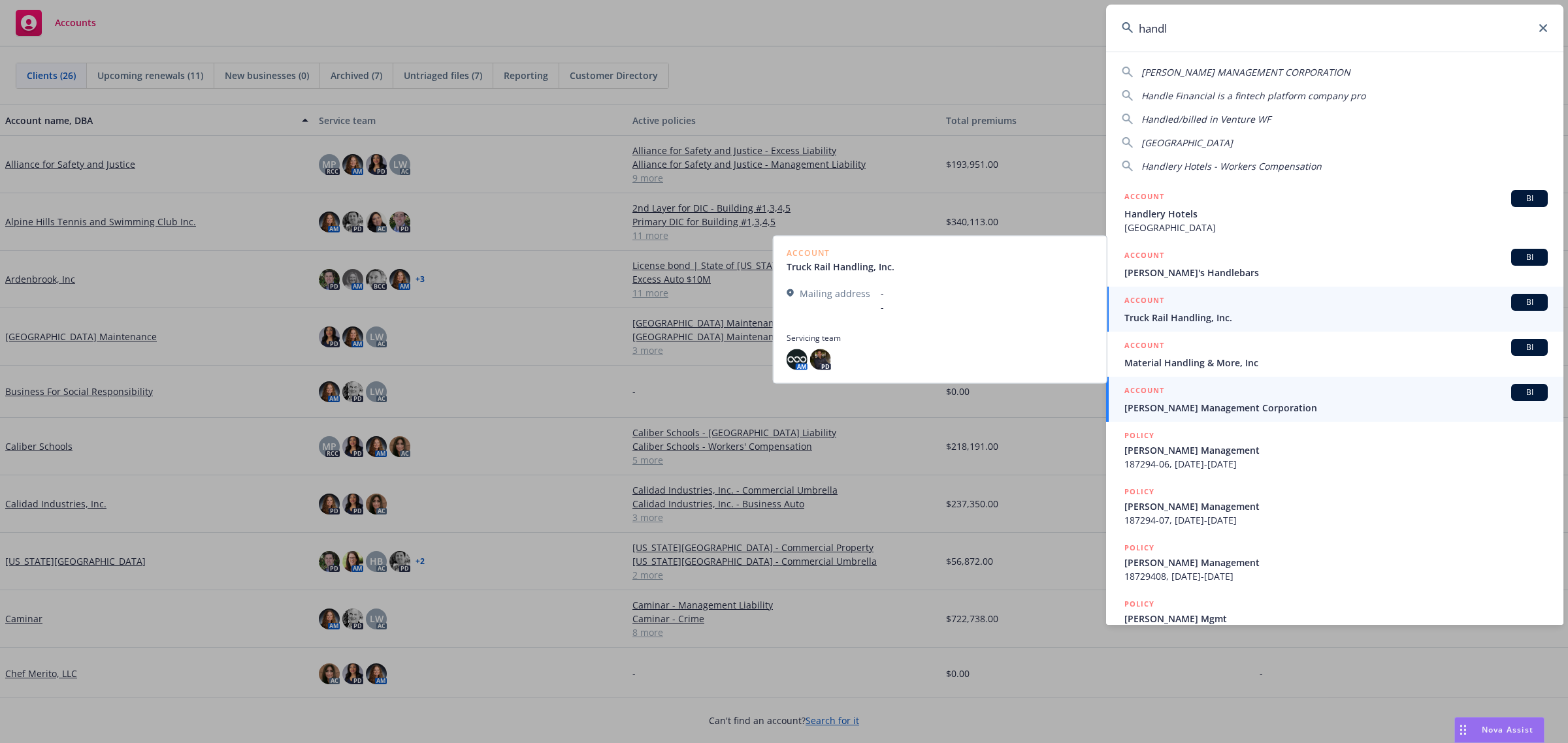
type input "handl"
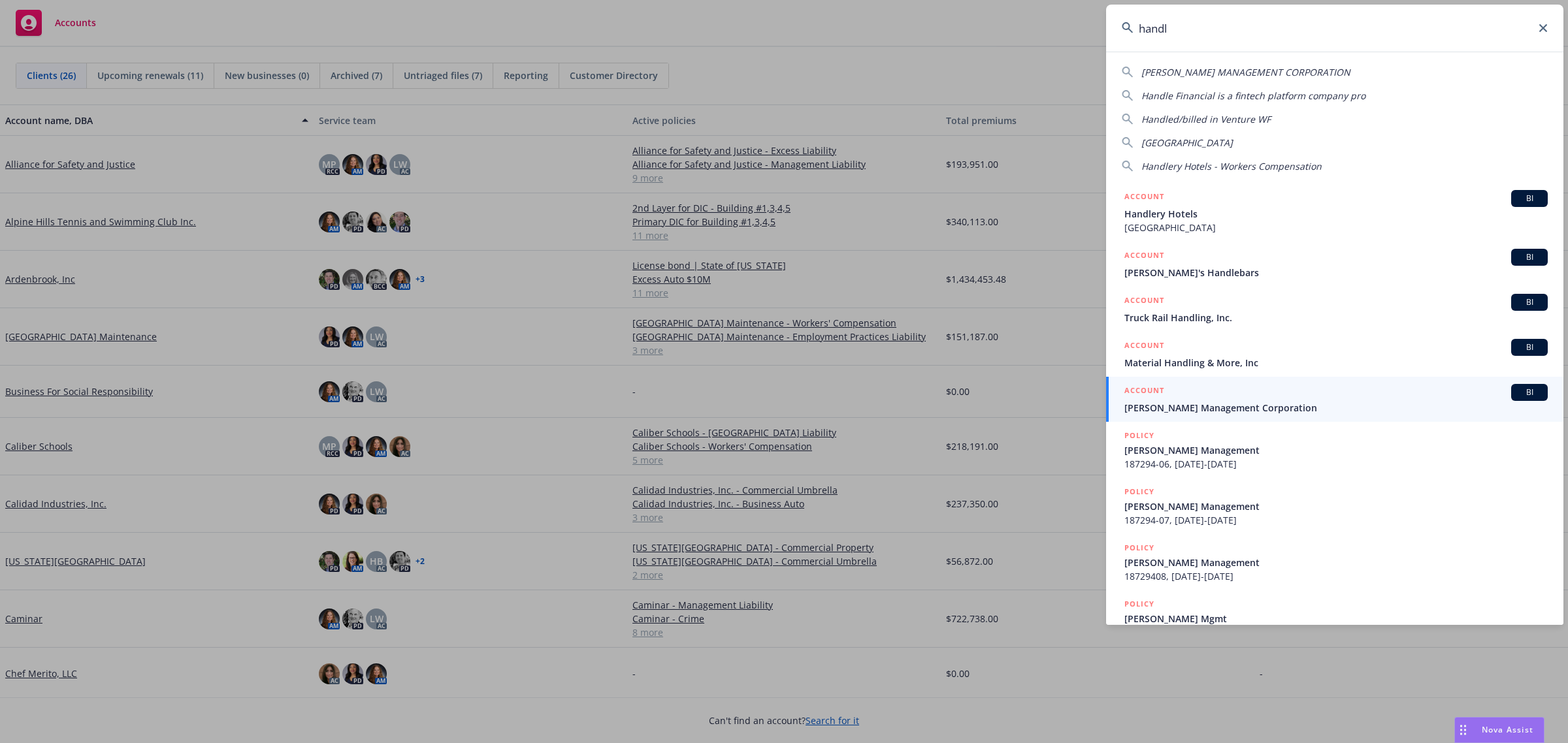
click at [1193, 408] on span "[PERSON_NAME] Management Corporation" at bounding box center [1335, 408] width 423 height 14
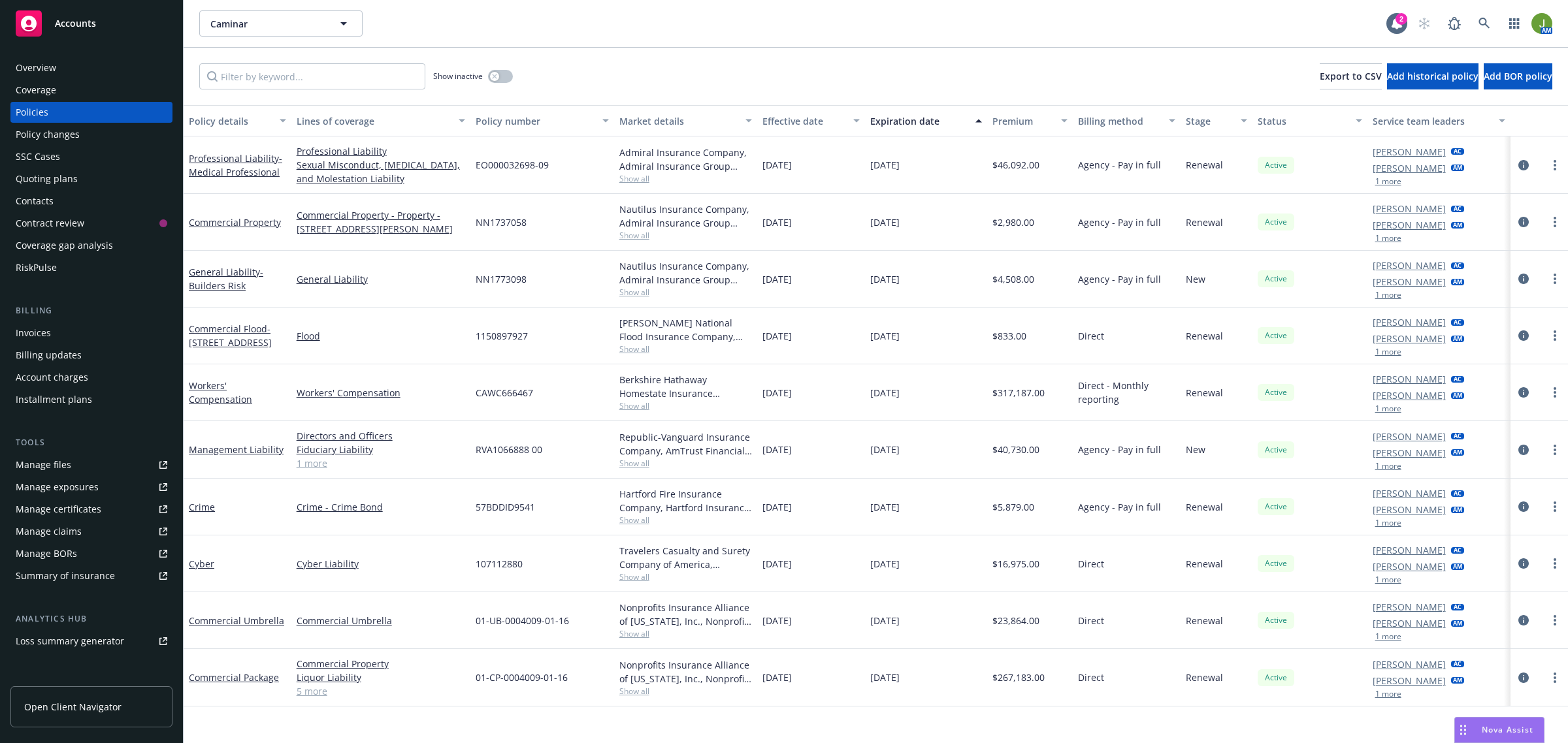
click at [77, 132] on div "Policy changes" at bounding box center [47, 134] width 64 height 21
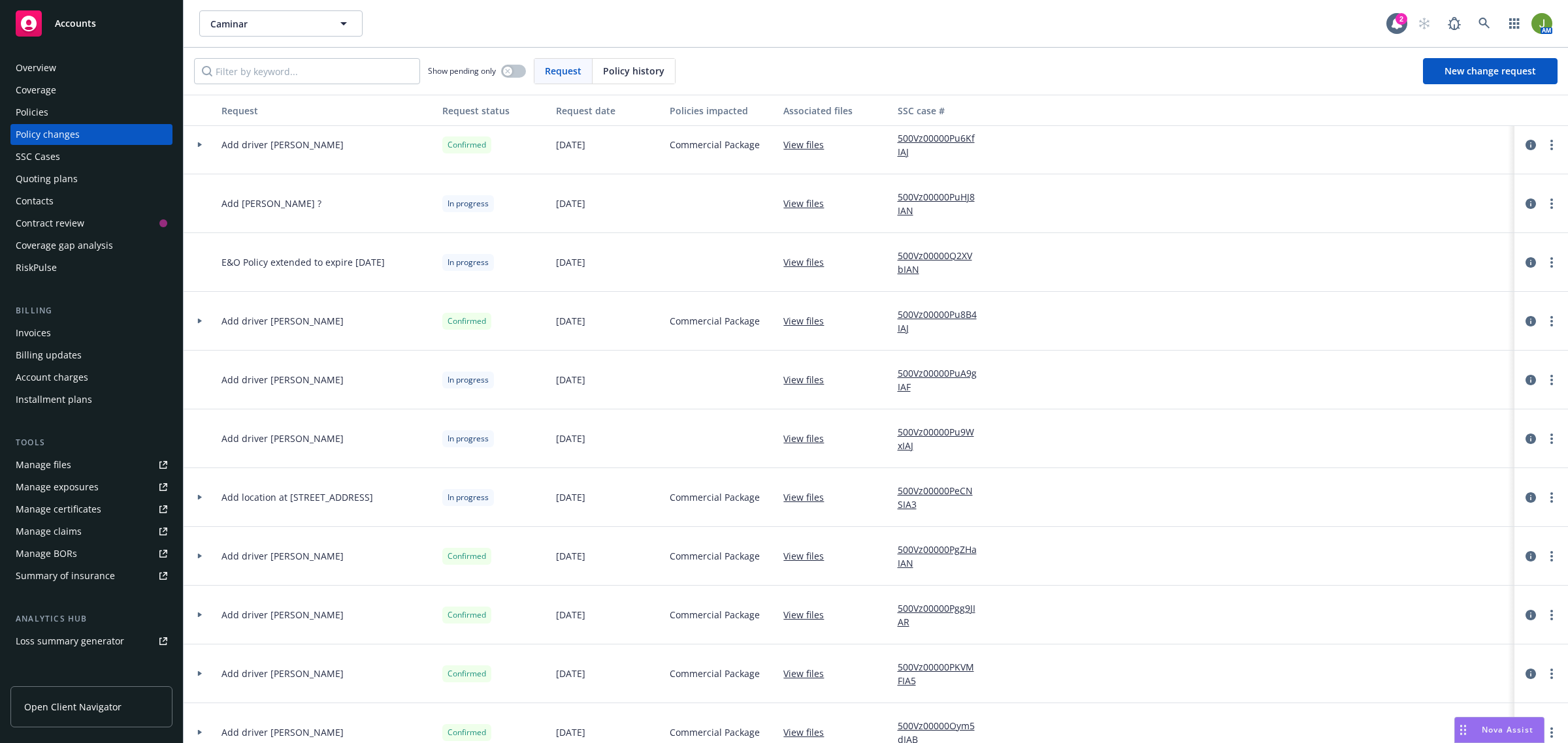
scroll to position [735, 0]
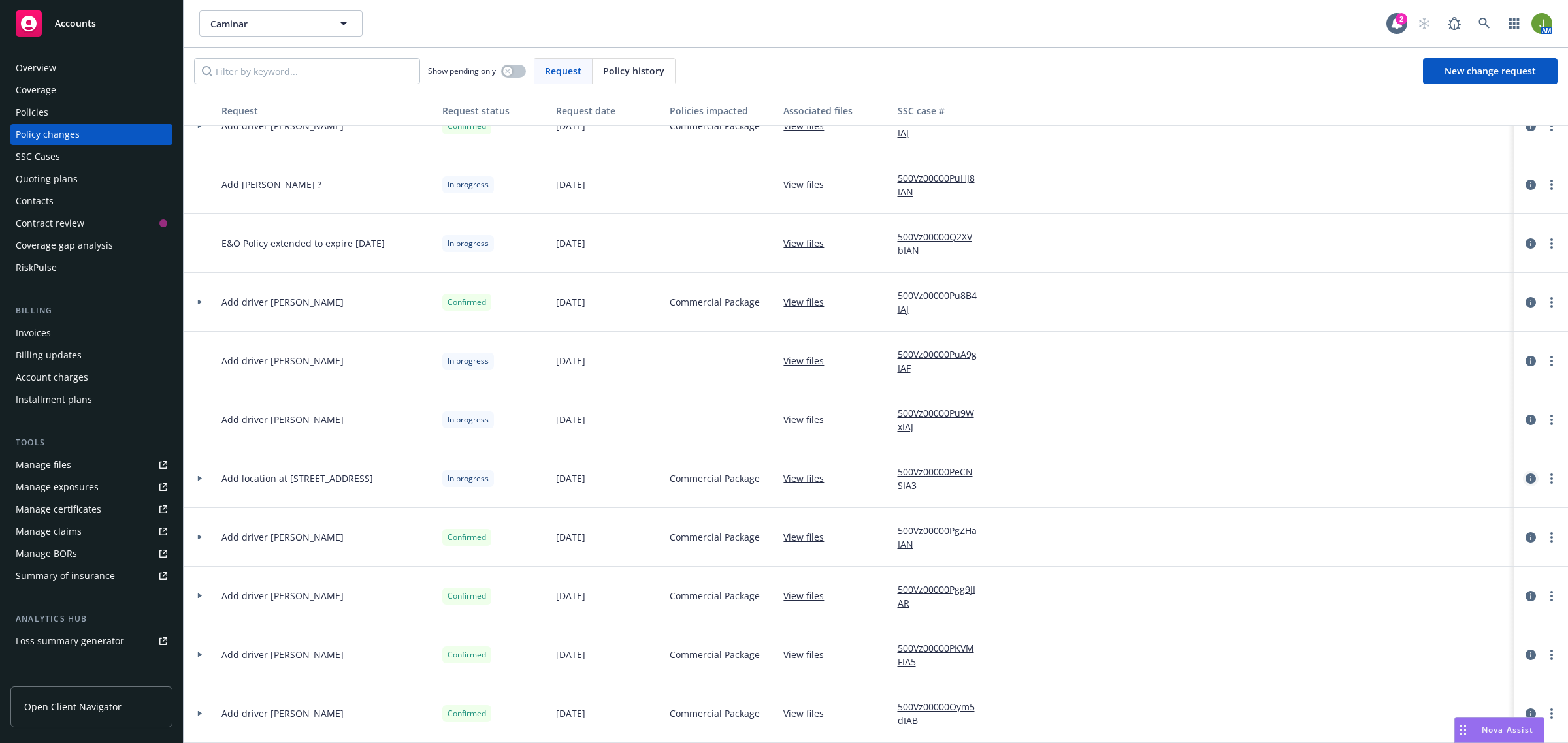
click at [1525, 481] on icon "circleInformation" at bounding box center [1530, 478] width 10 height 10
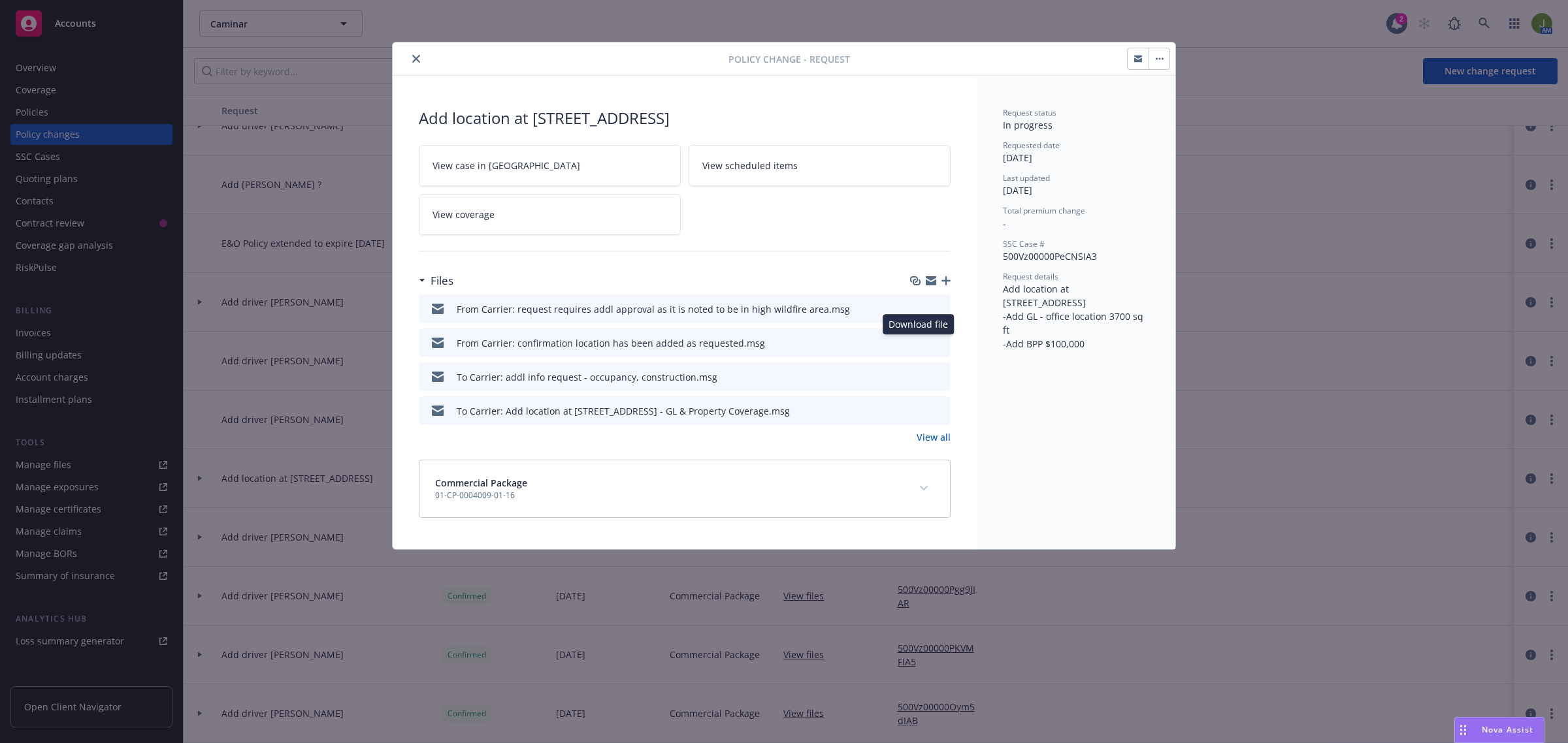
click at [912, 340] on icon "download file" at bounding box center [916, 341] width 10 height 10
click at [412, 57] on icon "close" at bounding box center [416, 58] width 8 height 8
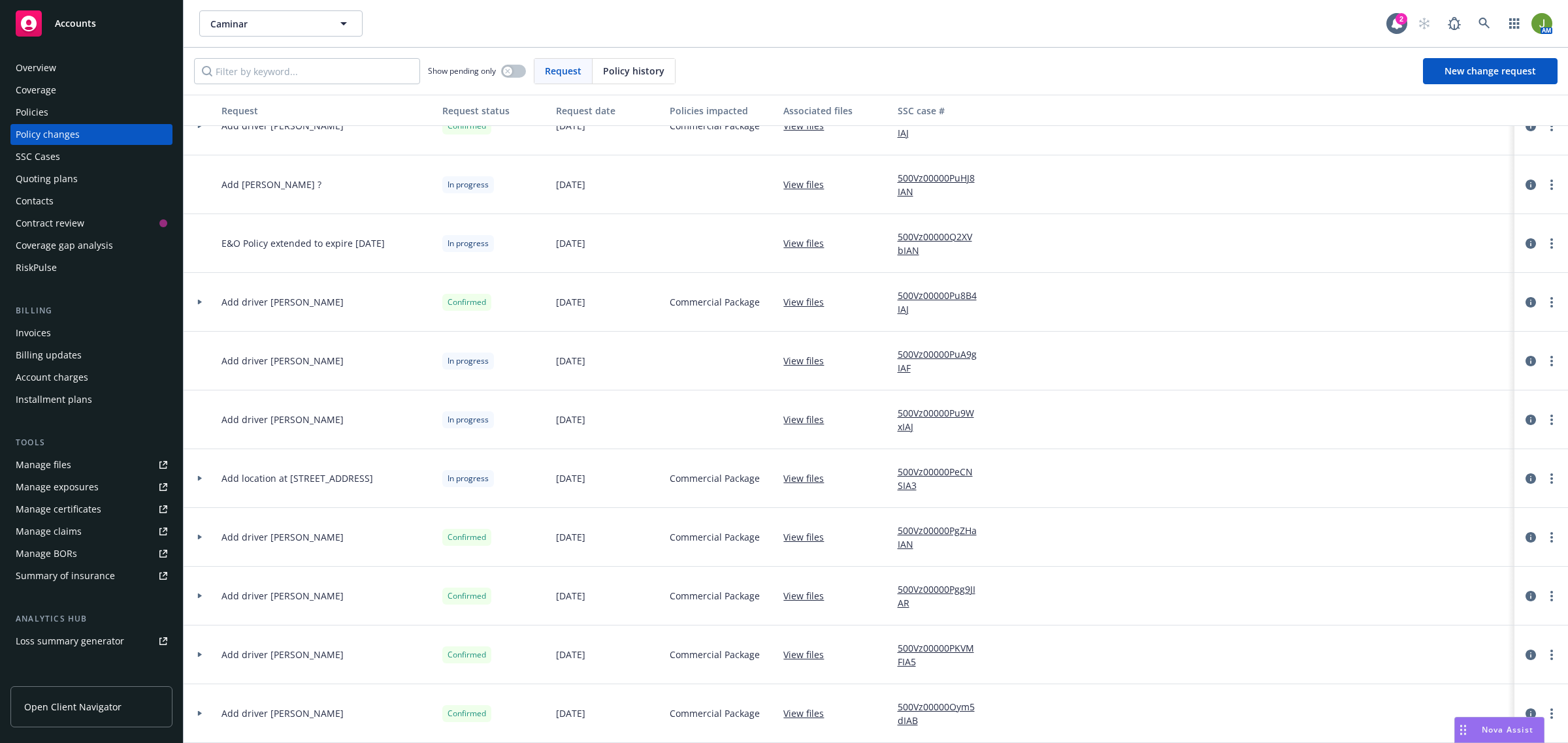
click at [57, 114] on div "Policies" at bounding box center [91, 112] width 151 height 21
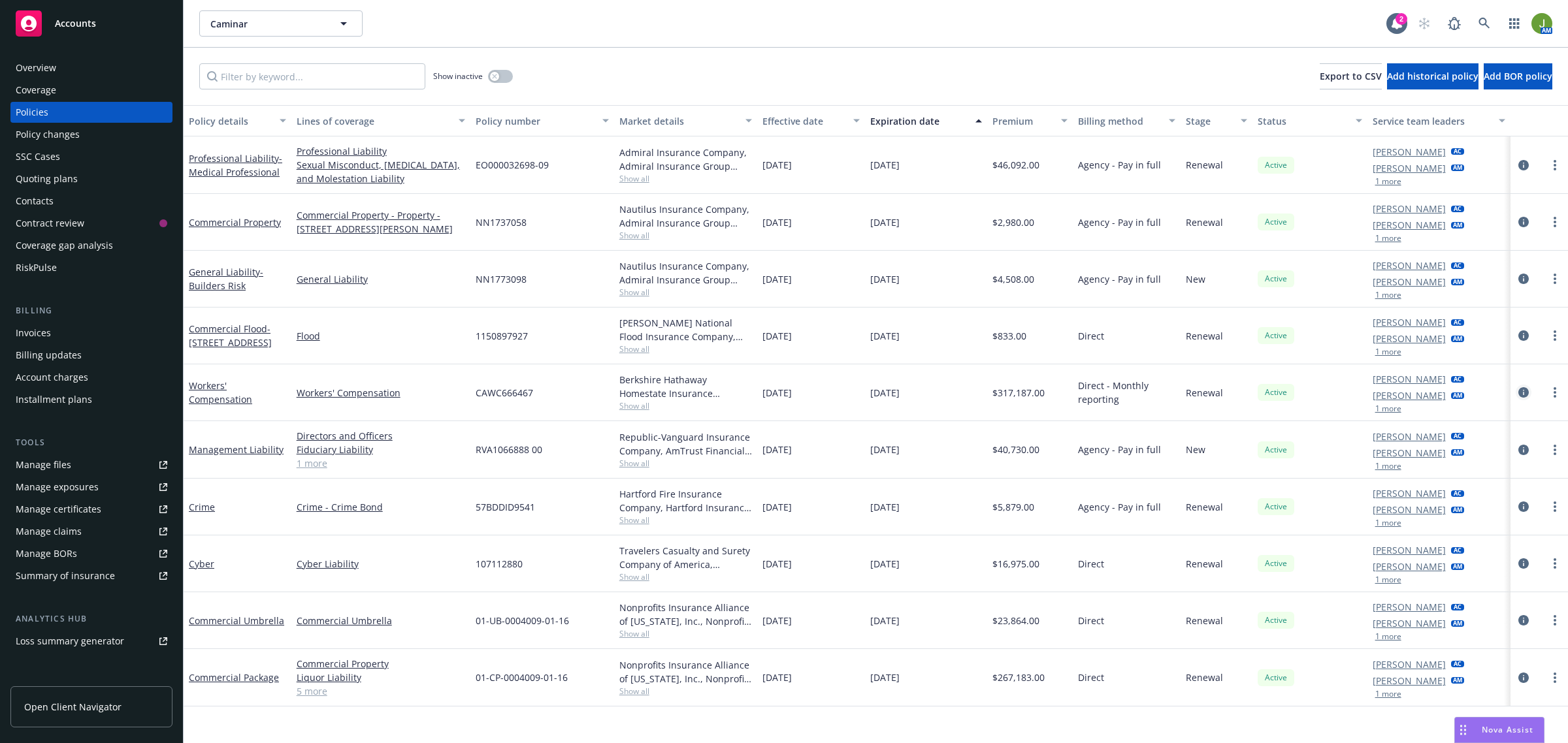
click at [1520, 397] on icon "circleInformation" at bounding box center [1522, 392] width 10 height 10
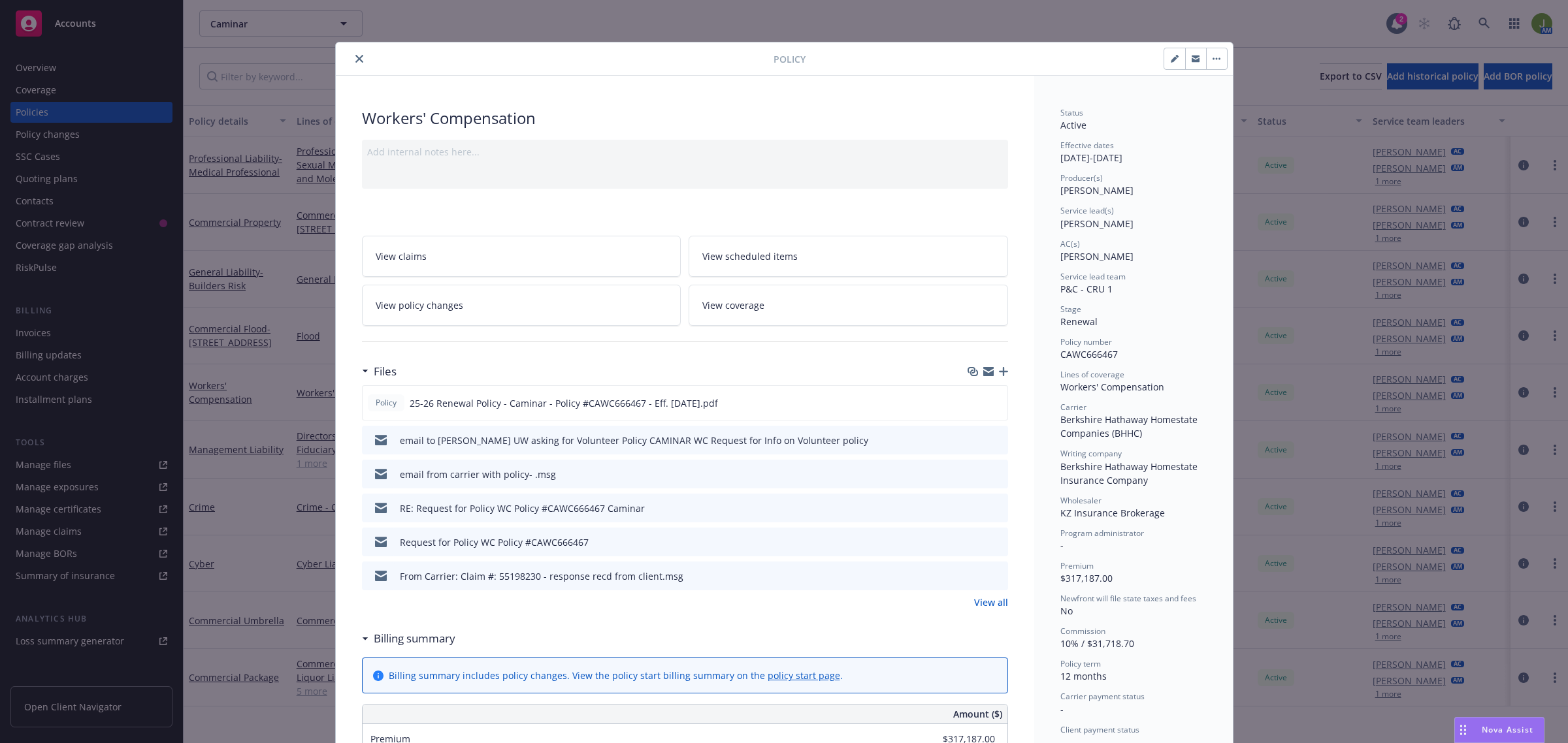
click at [999, 369] on icon "button" at bounding box center [1003, 371] width 9 height 9
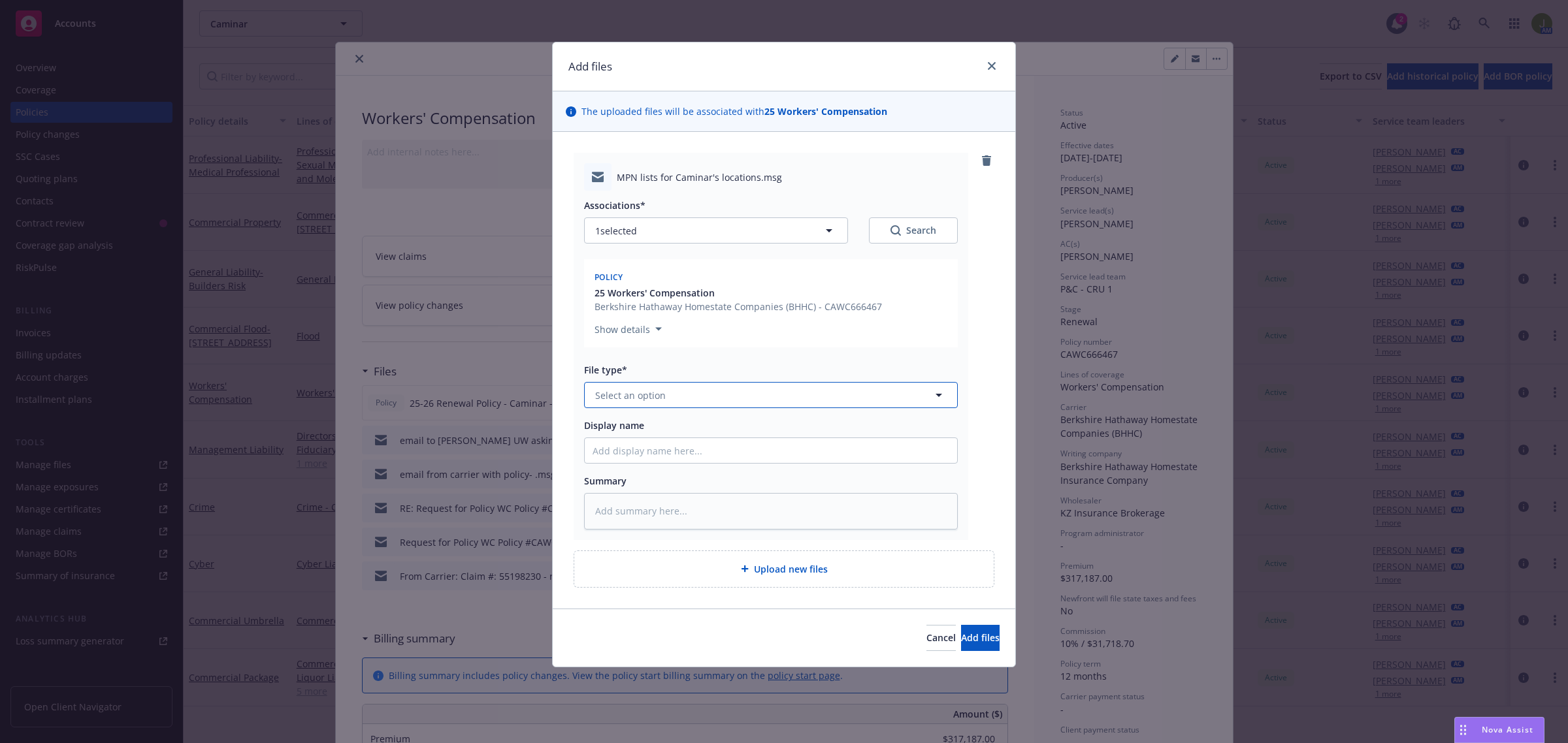
click at [631, 394] on span "Select an option" at bounding box center [629, 395] width 70 height 14
type input "m"
type input "other"
type textarea "x"
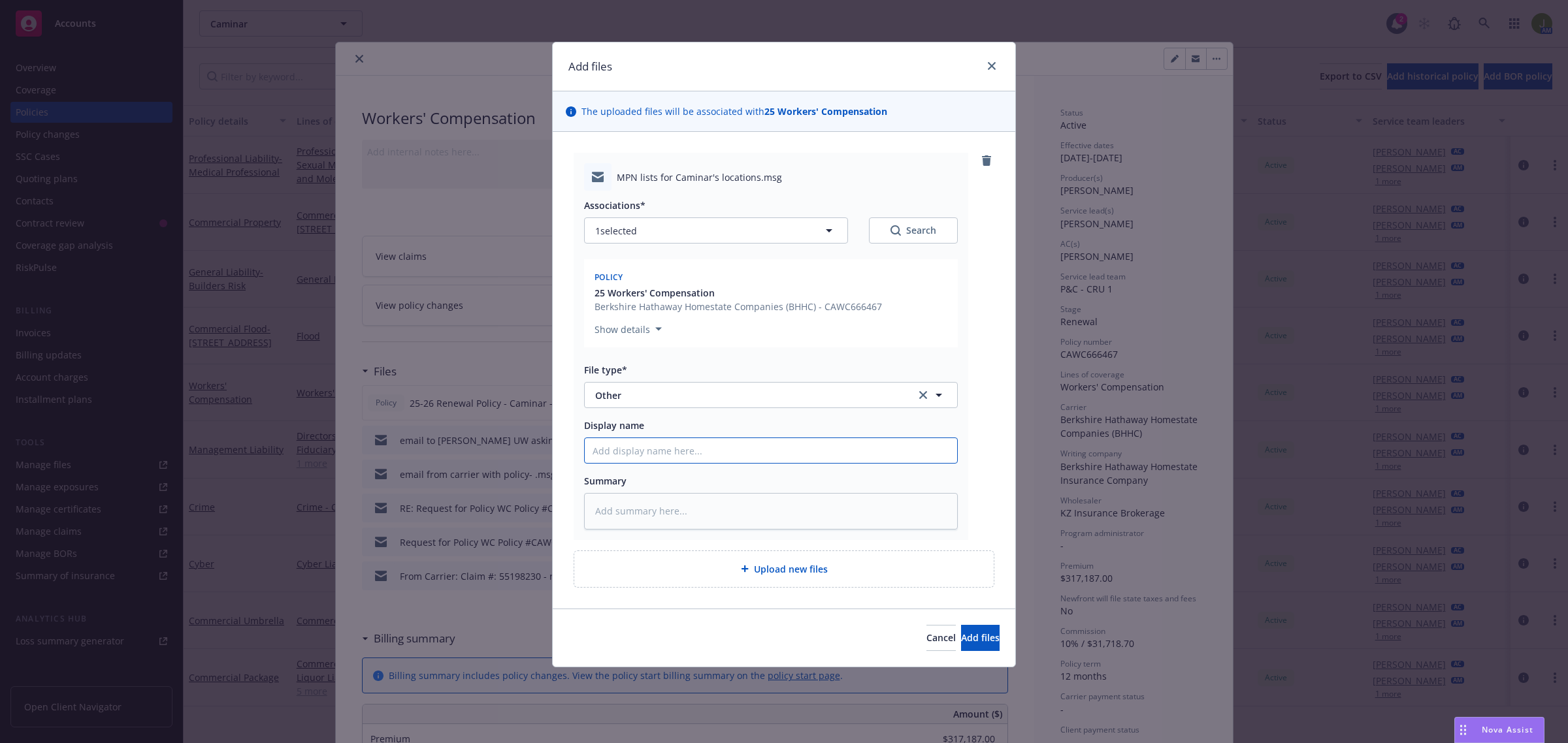
type input "M"
type textarea "x"
type input "MP"
type textarea "x"
type input "MPN"
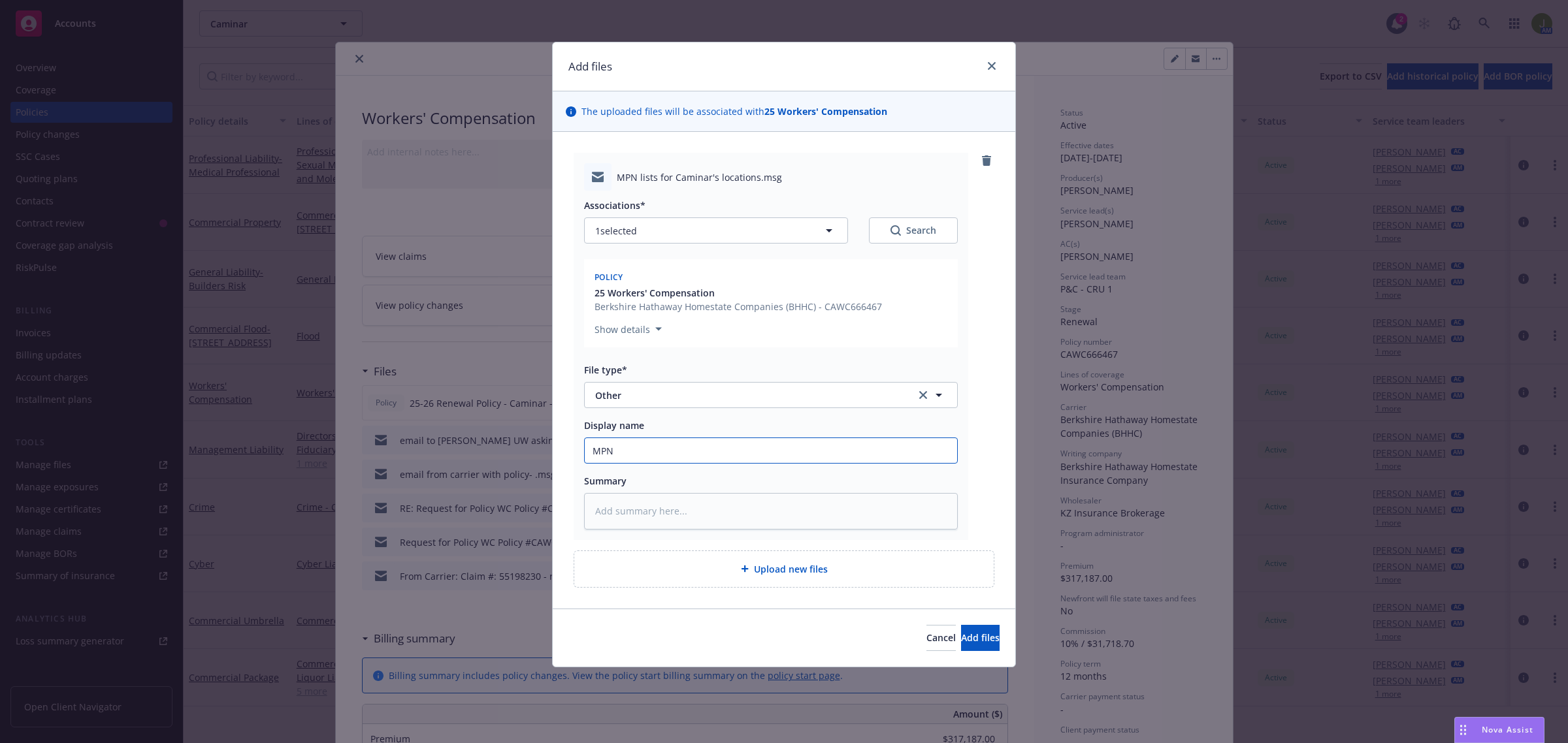
type textarea "x"
type input "MPN"
type textarea "x"
type input "MPN Li"
type textarea "x"
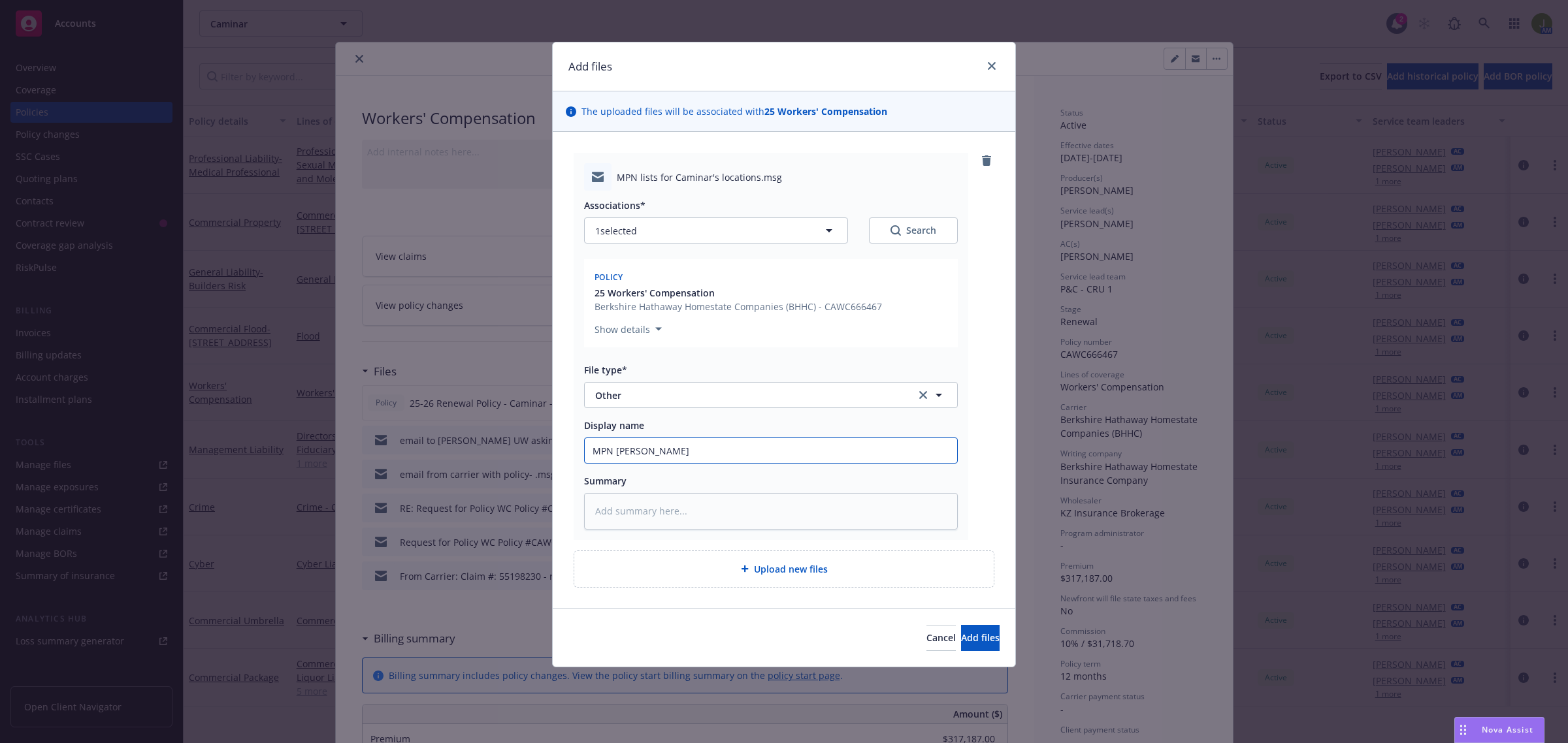
type input "MPN Lis"
type textarea "x"
type input "MPN List"
type textarea "x"
type input "MPN List"
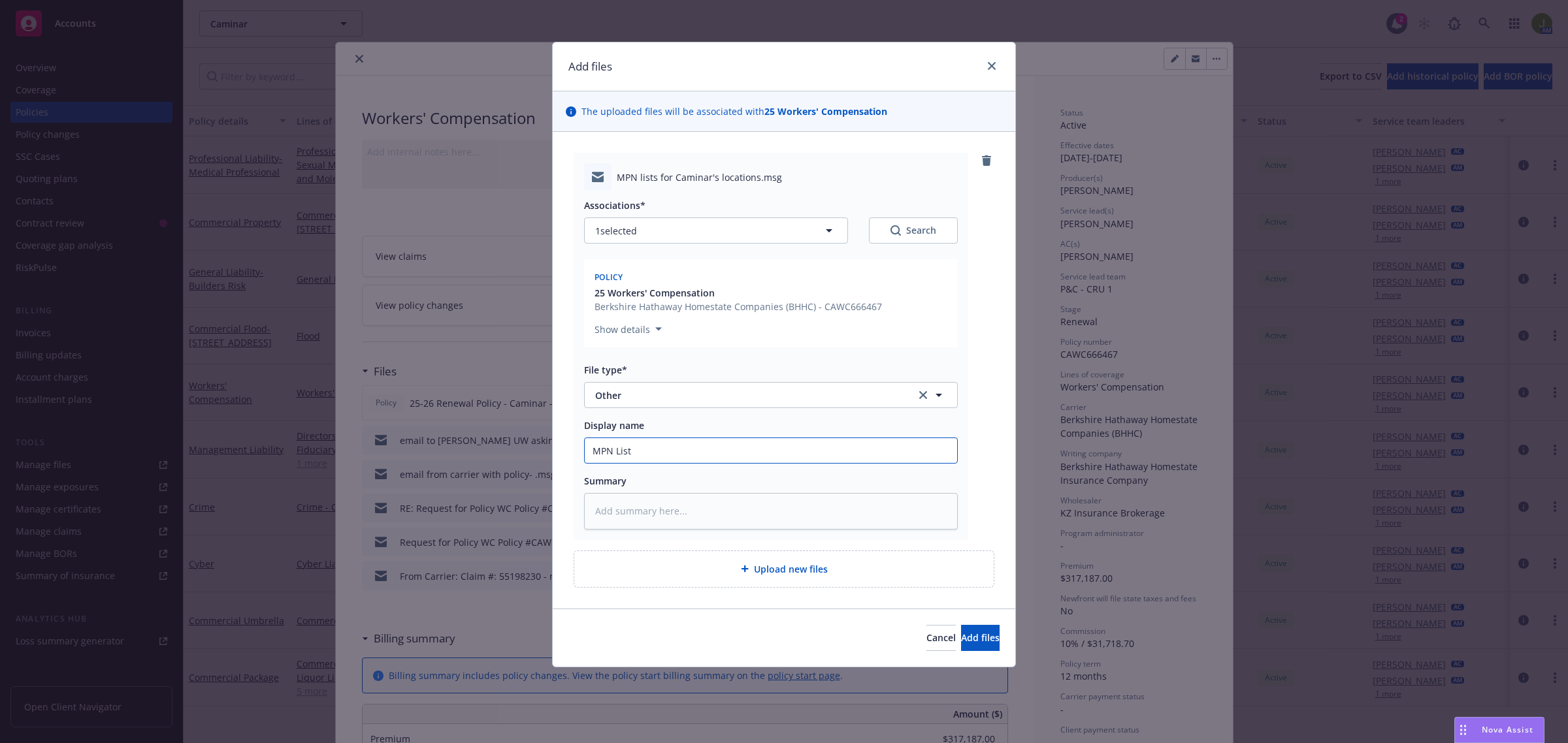
type textarea "x"
type input "FMPN List"
type textarea "x"
type input "FrMPN List"
click at [621, 405] on button "Other" at bounding box center [771, 395] width 374 height 26
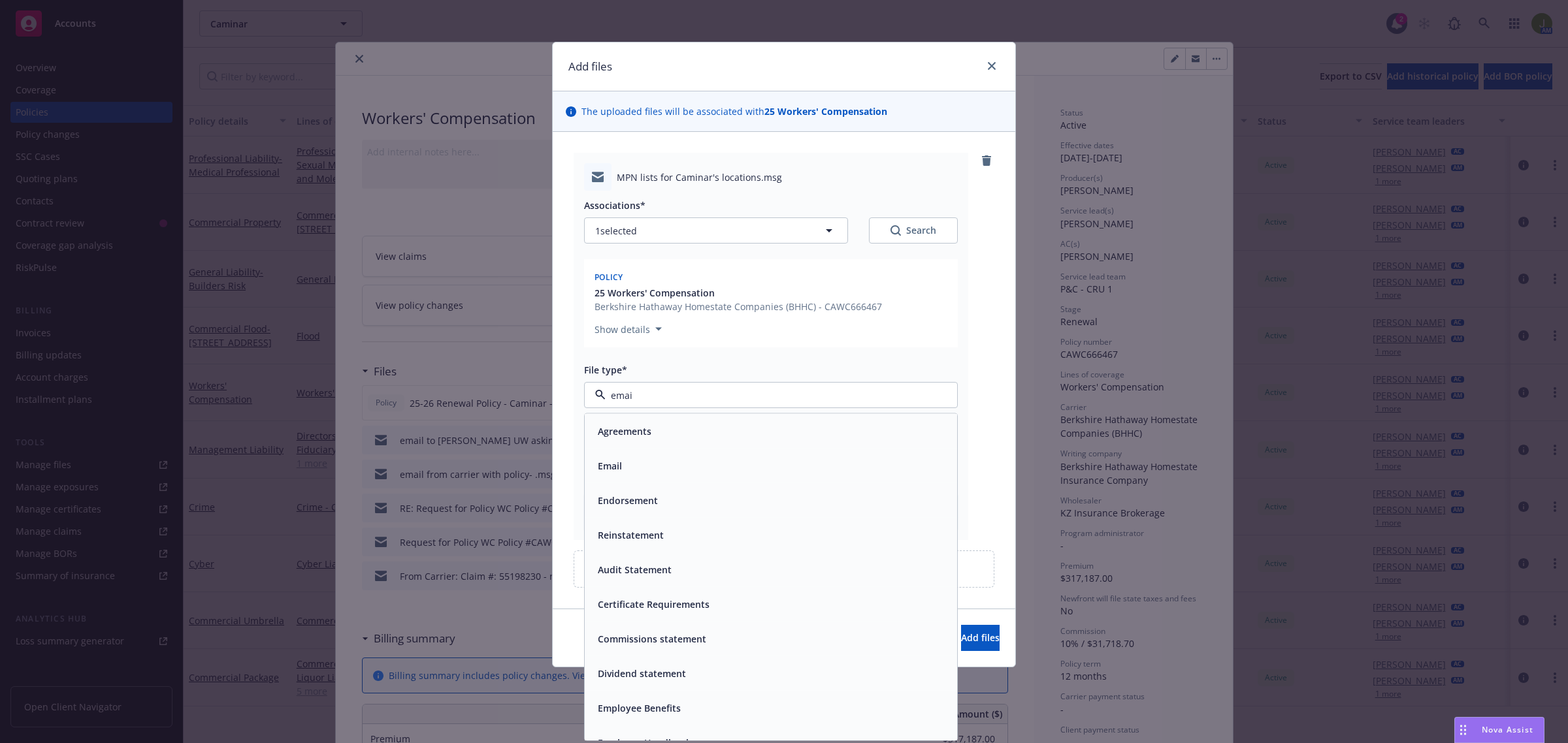
type input "email"
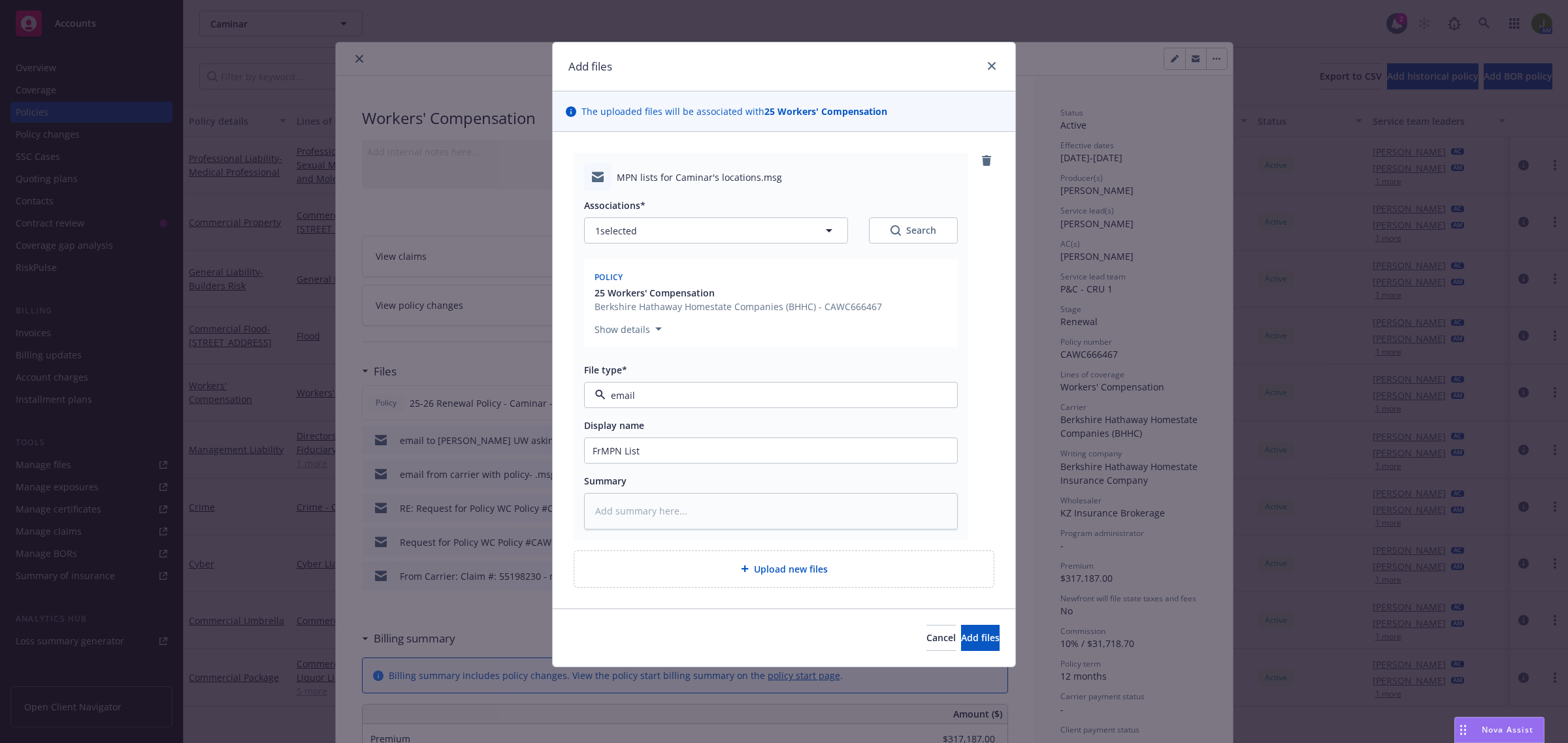
type textarea "x"
type input "F"
type textarea "x"
type input "Fr"
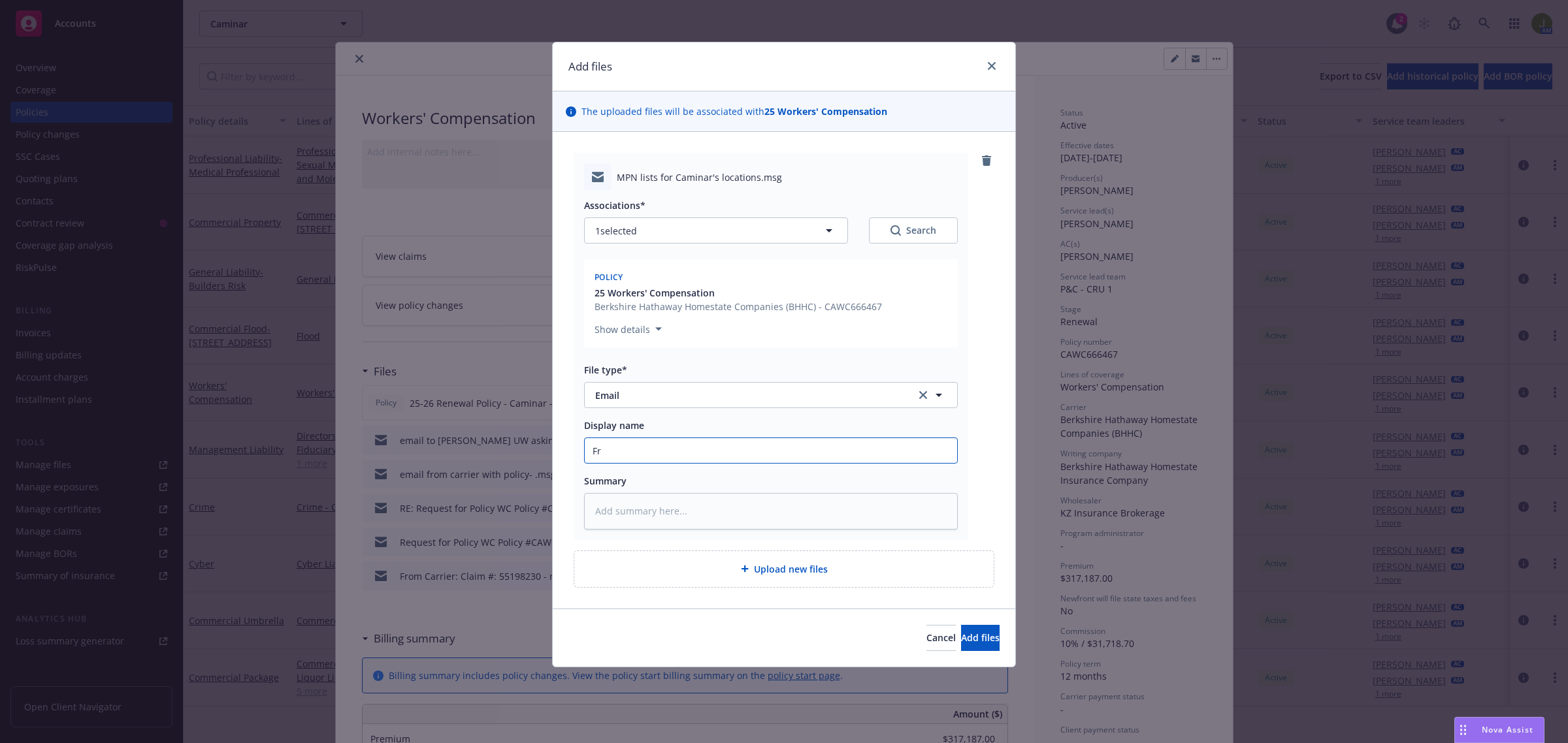
type textarea "x"
type input "Fro"
type textarea "x"
type input "From"
type textarea "x"
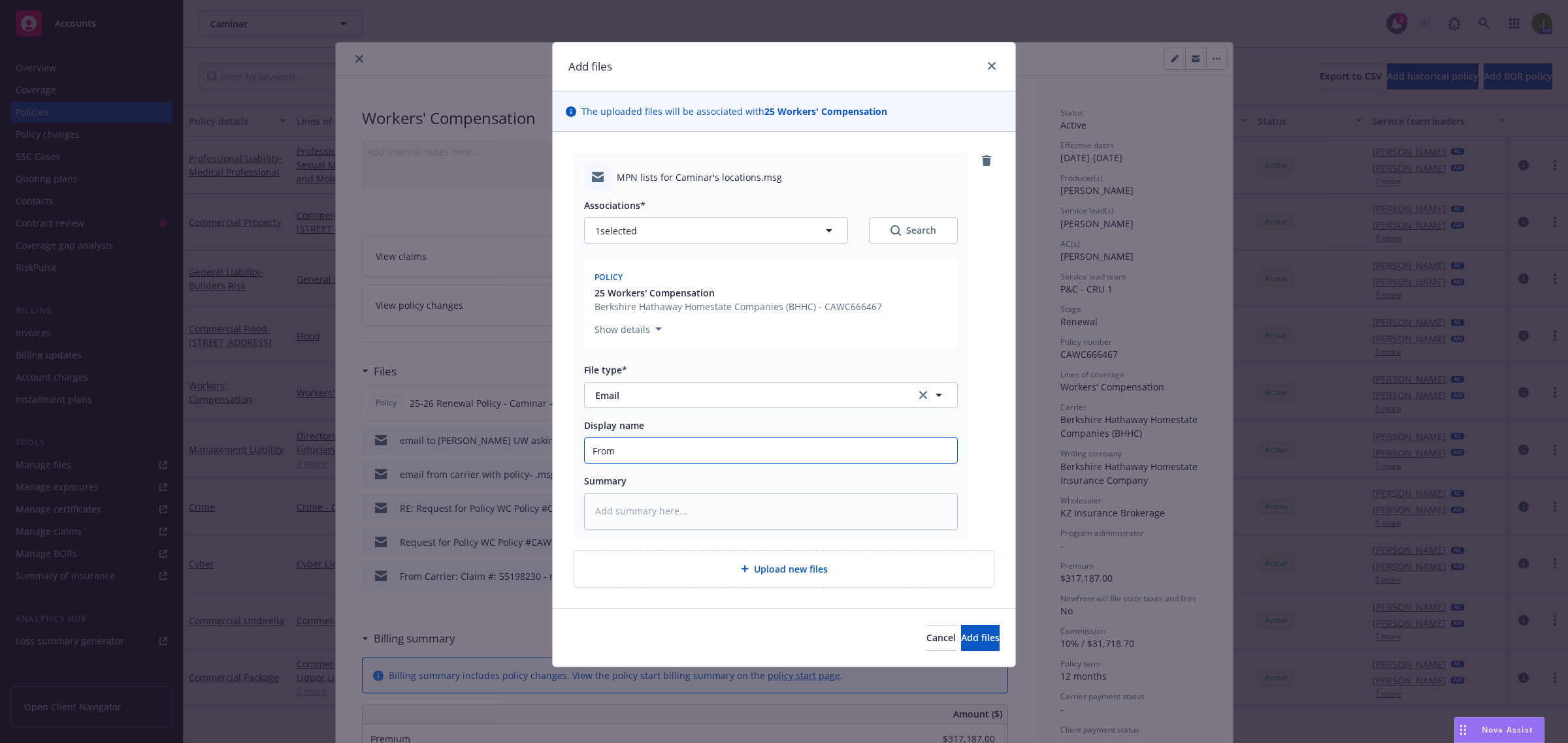
type input "From C"
type textarea "x"
type input "From Ca"
type textarea "x"
type input "From Car"
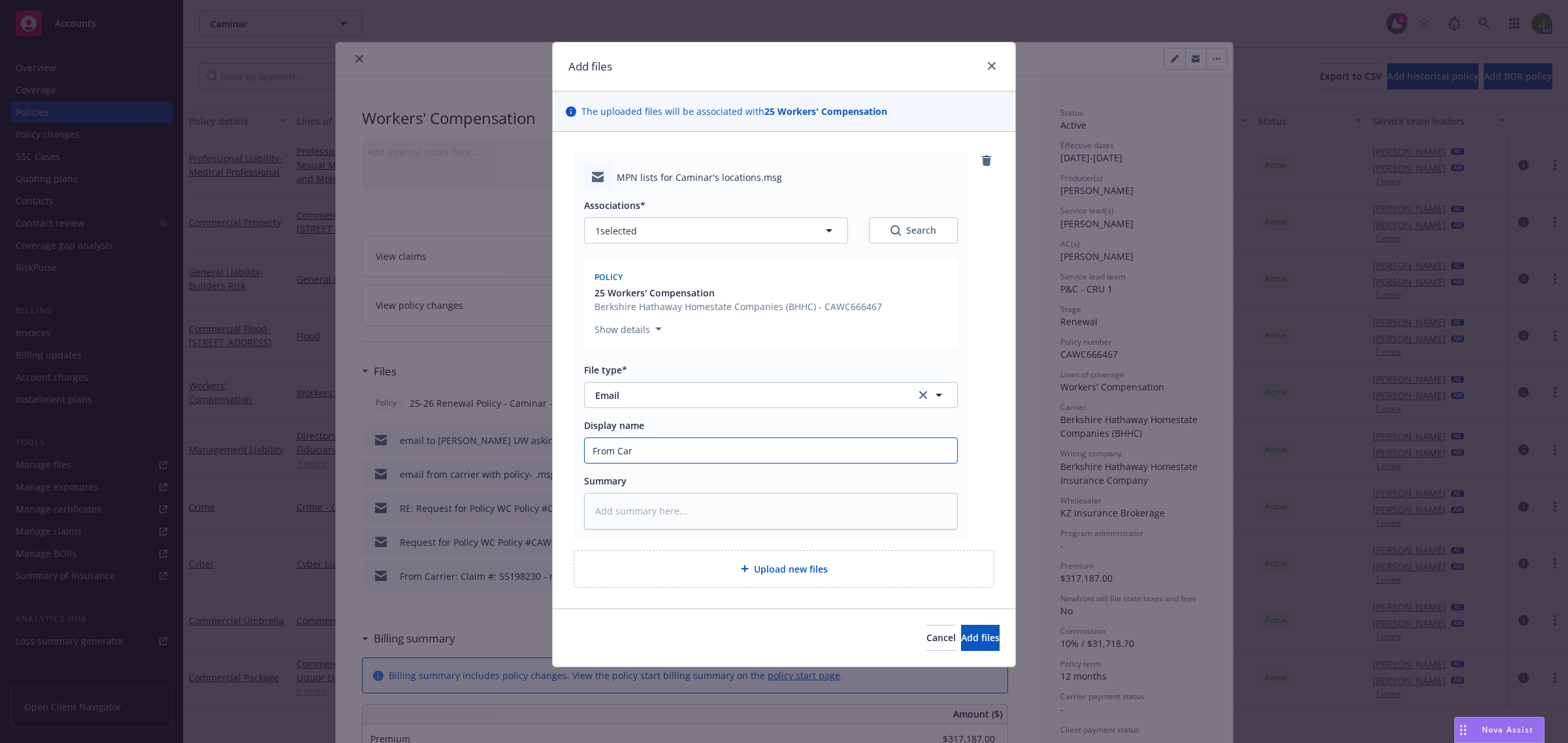
type textarea "x"
type input "From Carr"
type textarea "x"
type input "From Carri"
type textarea "x"
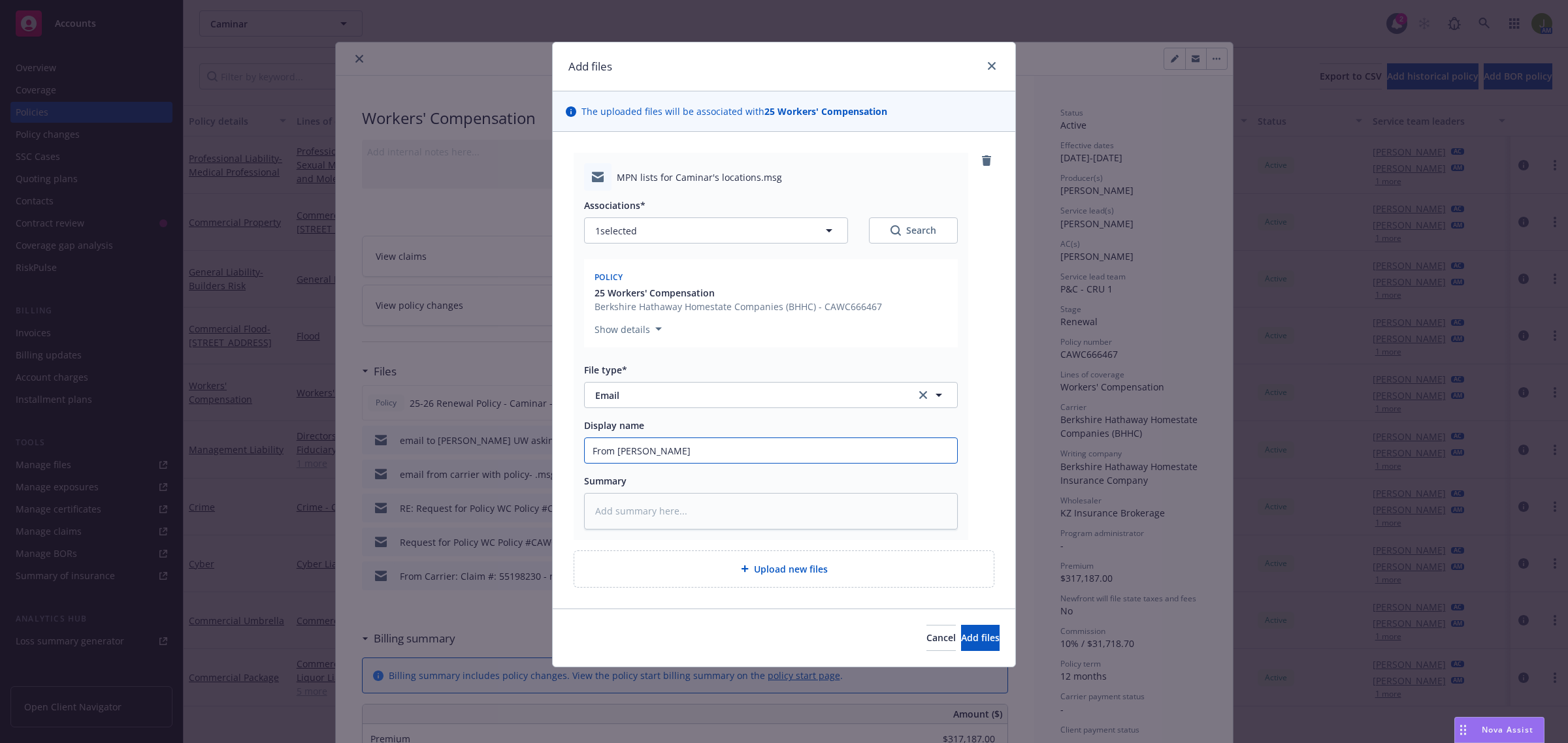
type input "From Carrie"
type textarea "x"
type input "From Carrier"
type textarea "x"
type input "From Carrier:"
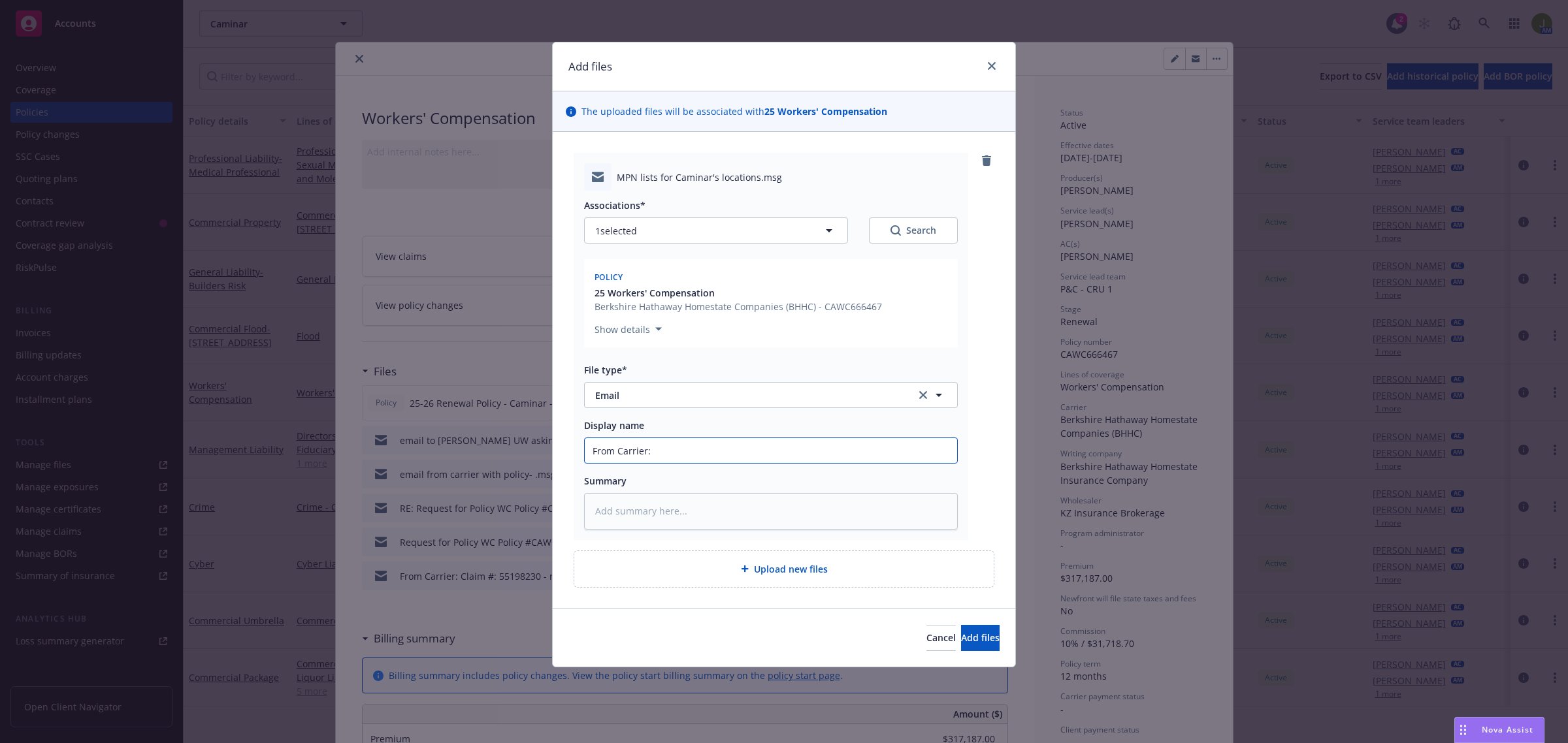
type textarea "x"
type input "From Carrier:"
type textarea "x"
type input "From Carrier: M"
type textarea "x"
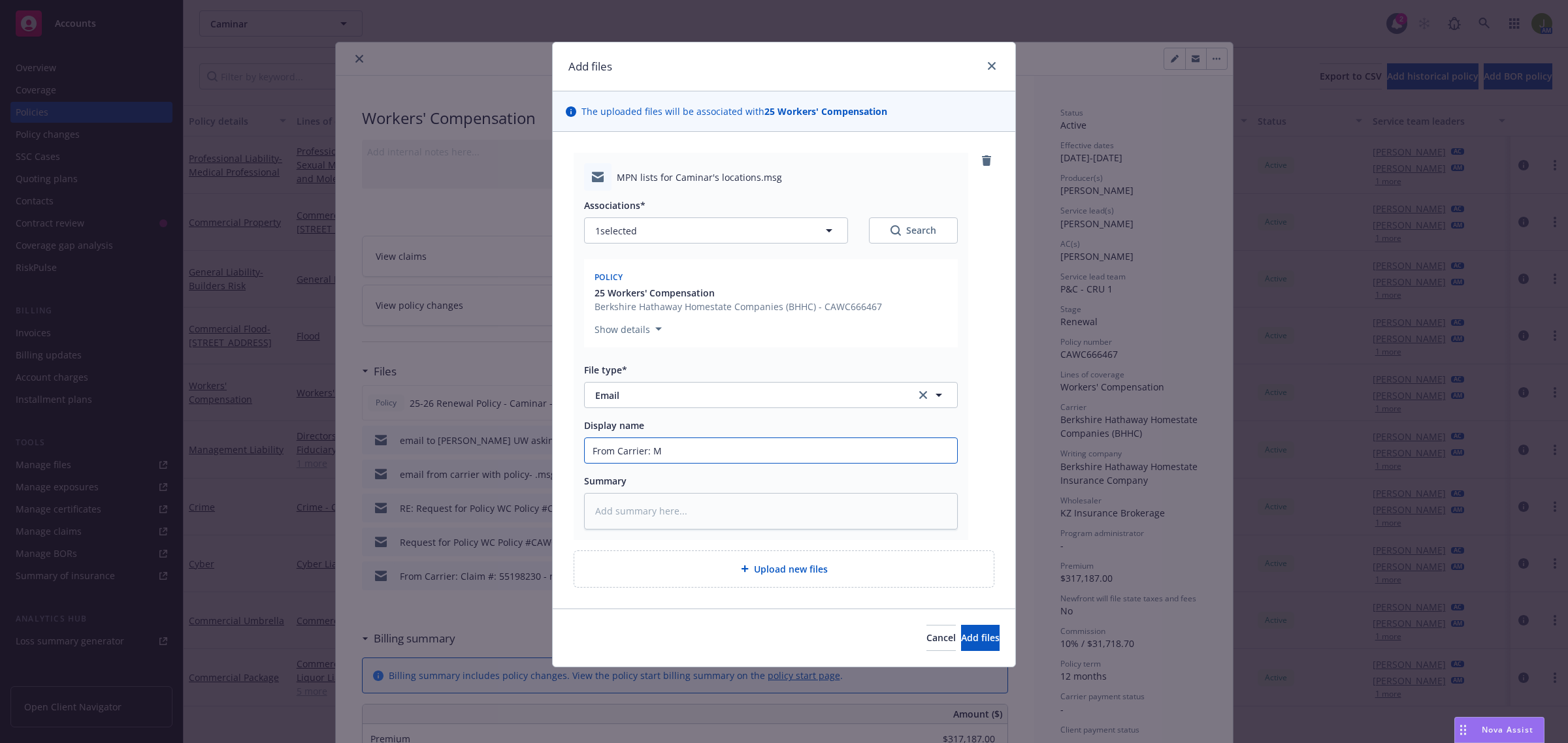
type input "From Carrier: MP"
type textarea "x"
type input "From Carrier: MPN"
type textarea "x"
type input "From Carrier: MPN"
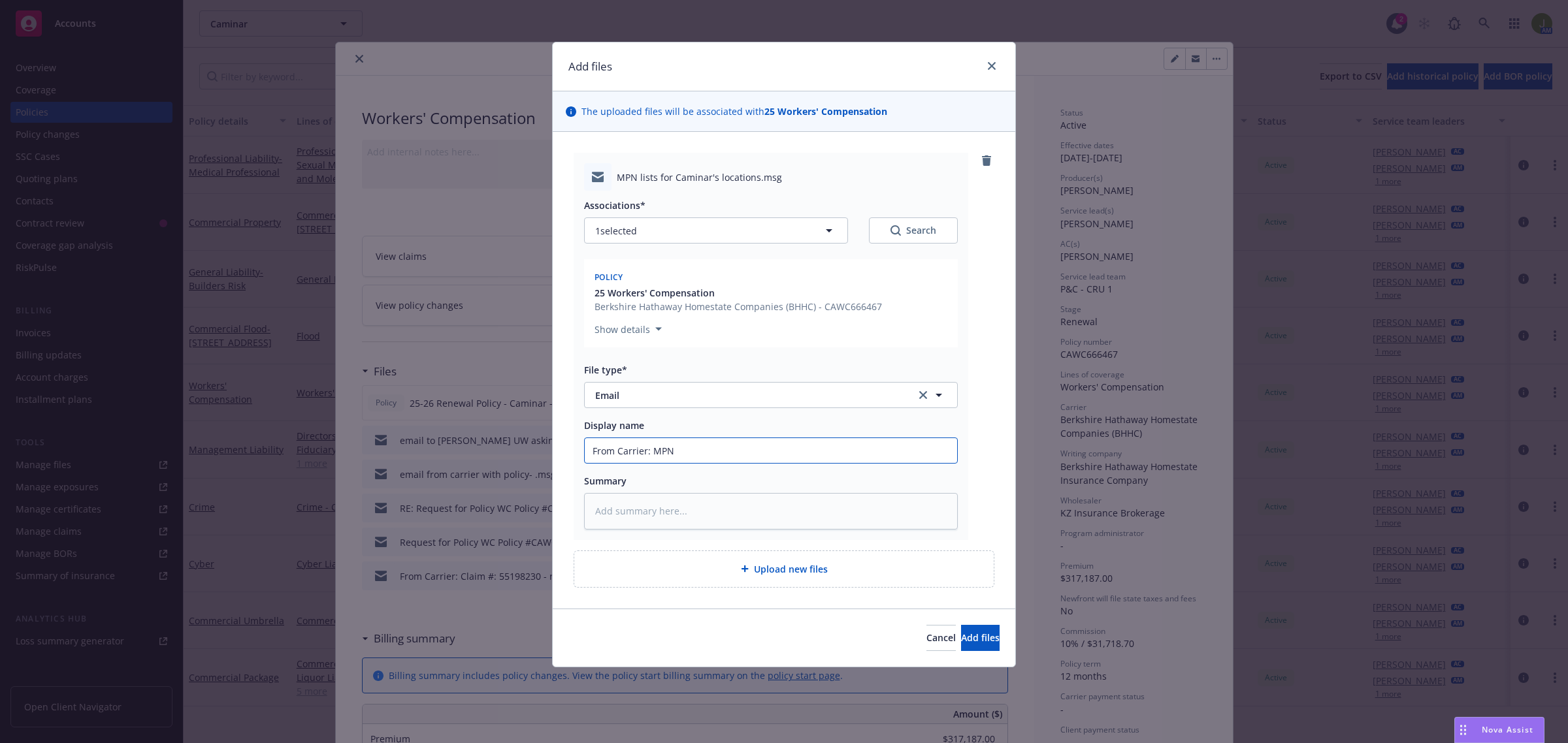
type textarea "x"
type input "From Carrier: MPN L"
type textarea "x"
type input "From Carrier: MPN Lis"
type textarea "x"
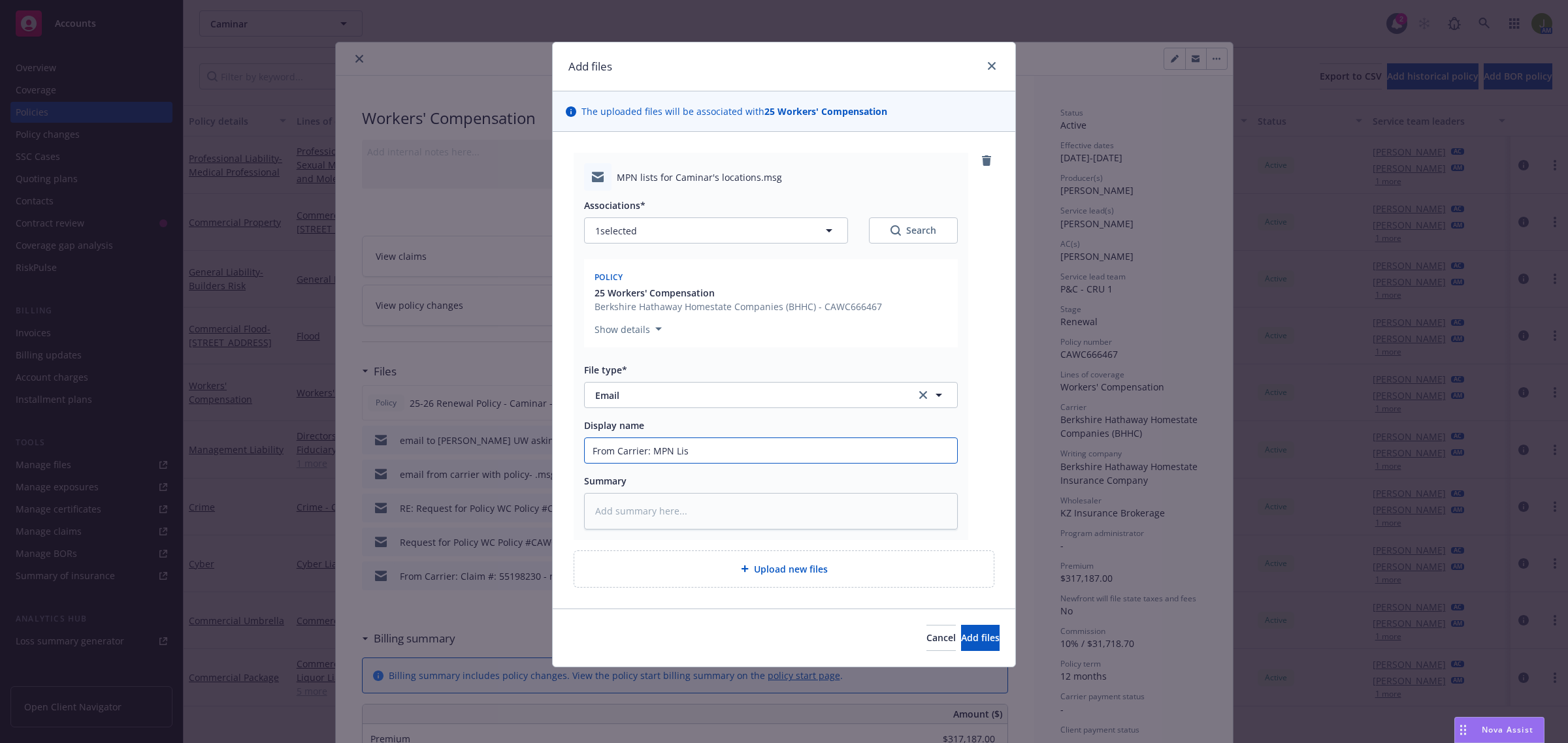
type input "From Carrier: MPN List"
type textarea "x"
type input "From Carrier: MPN Lists"
type textarea "x"
type input "From Carrier: MPN Lists"
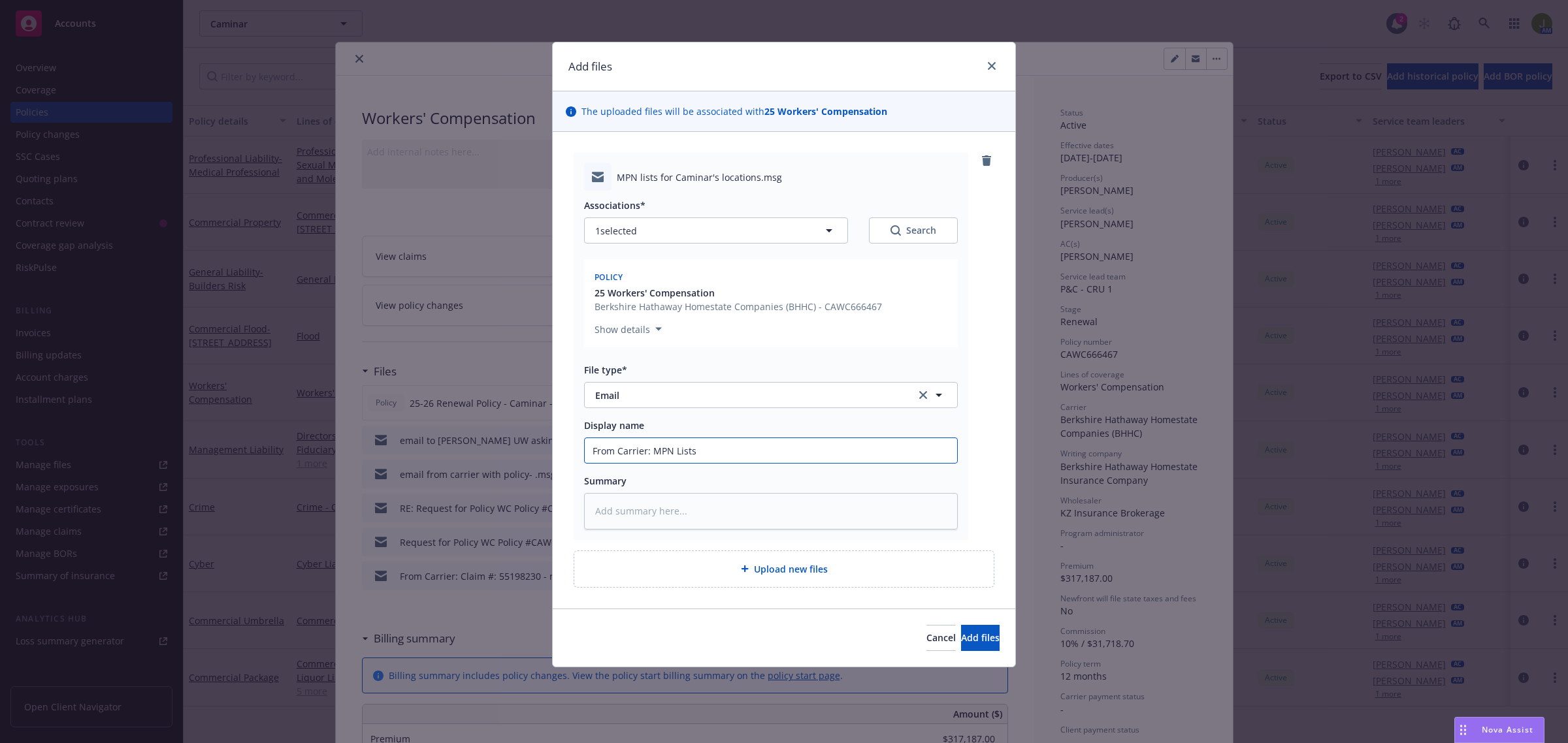
type textarea "x"
type input "From Carrier: MPN Lists f"
type textarea "x"
type input "From Carrier: MPN Lists fo"
type textarea "x"
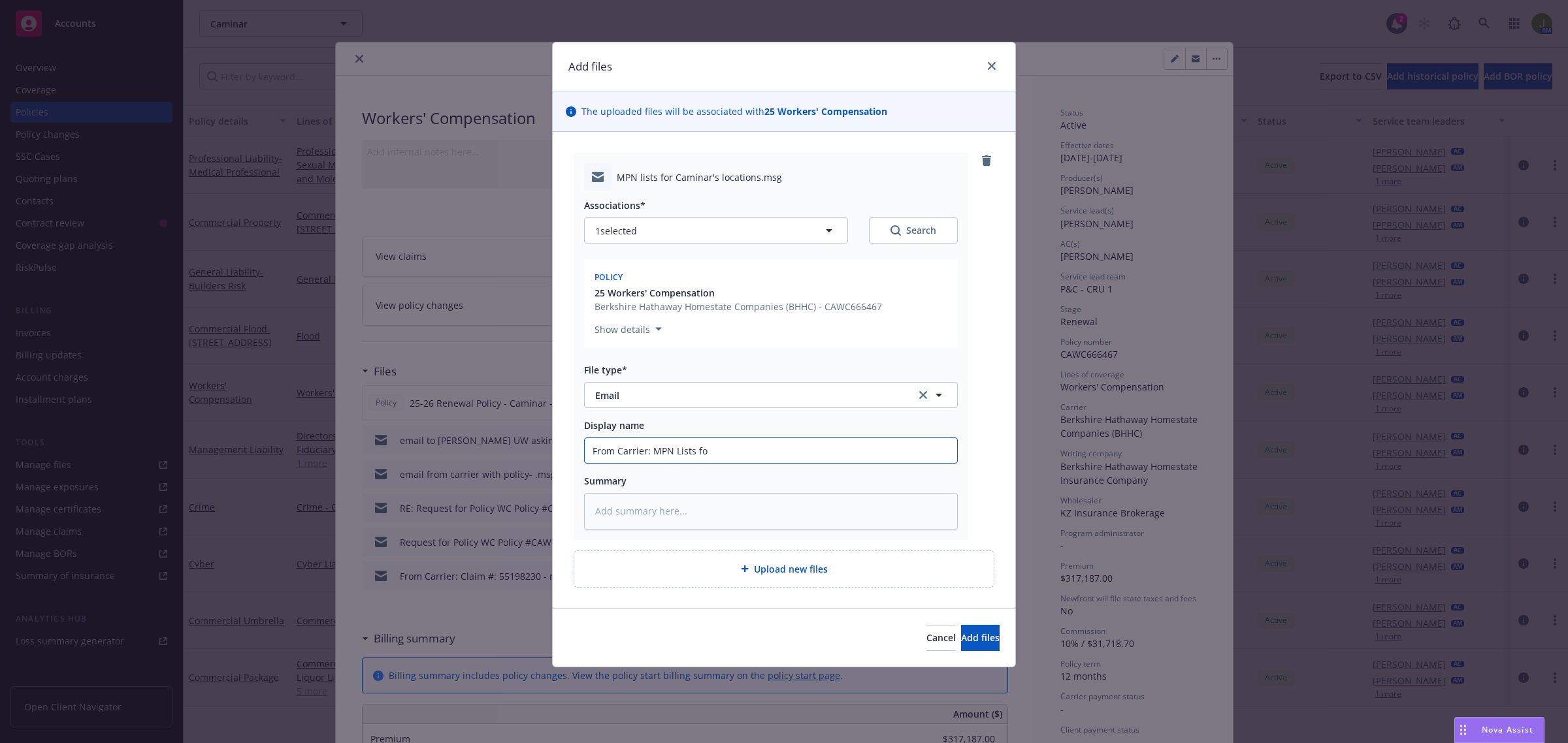
type input "From Carrier: MPN Lists for"
type textarea "x"
type input "From Carrier: MPN Lists for"
type textarea "x"
type input "From Carrier: MPN Lists for c"
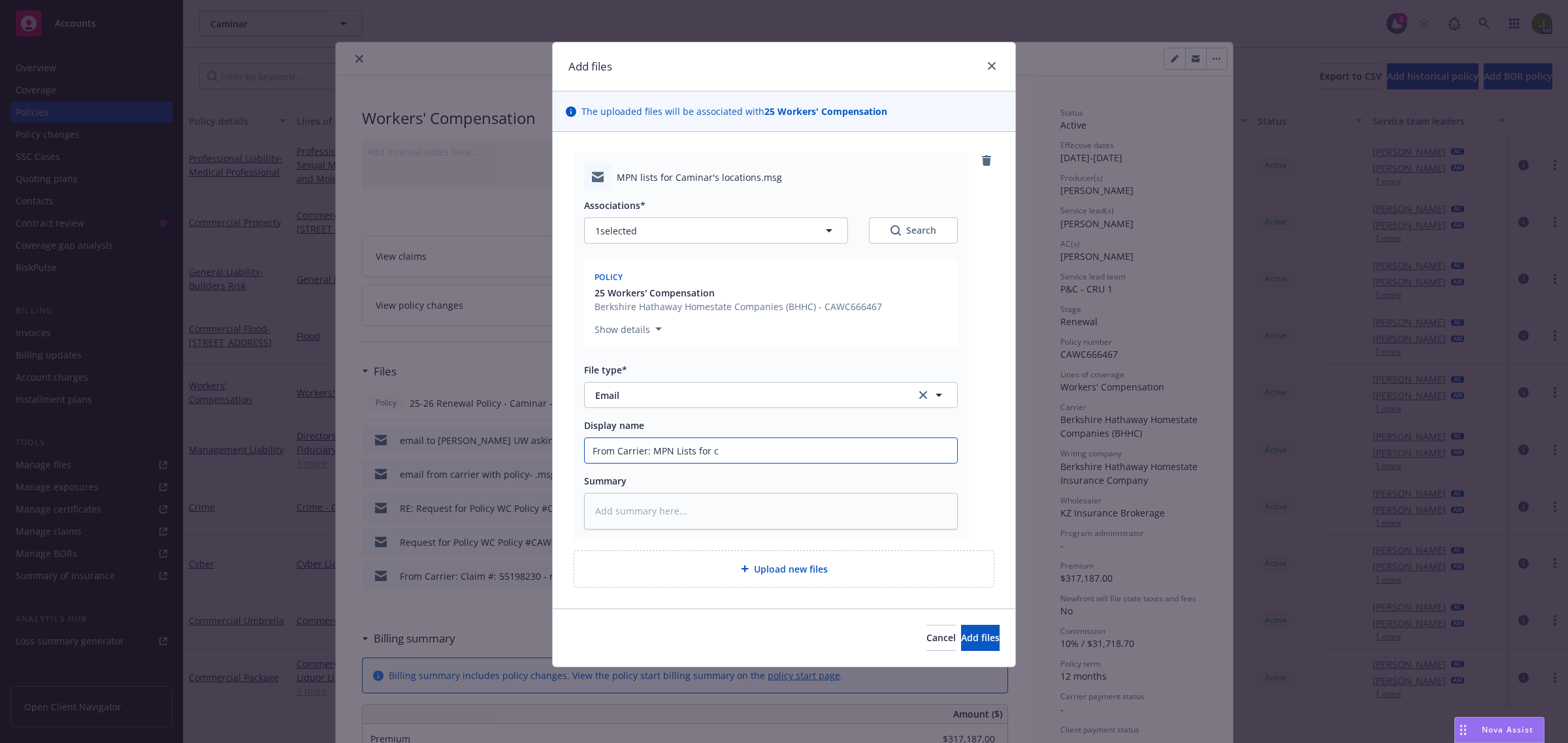
type textarea "x"
type input "From Carrier: MPN Lists for cl"
type textarea "x"
type input "From Carrier: MPN Lists for cli"
type textarea "x"
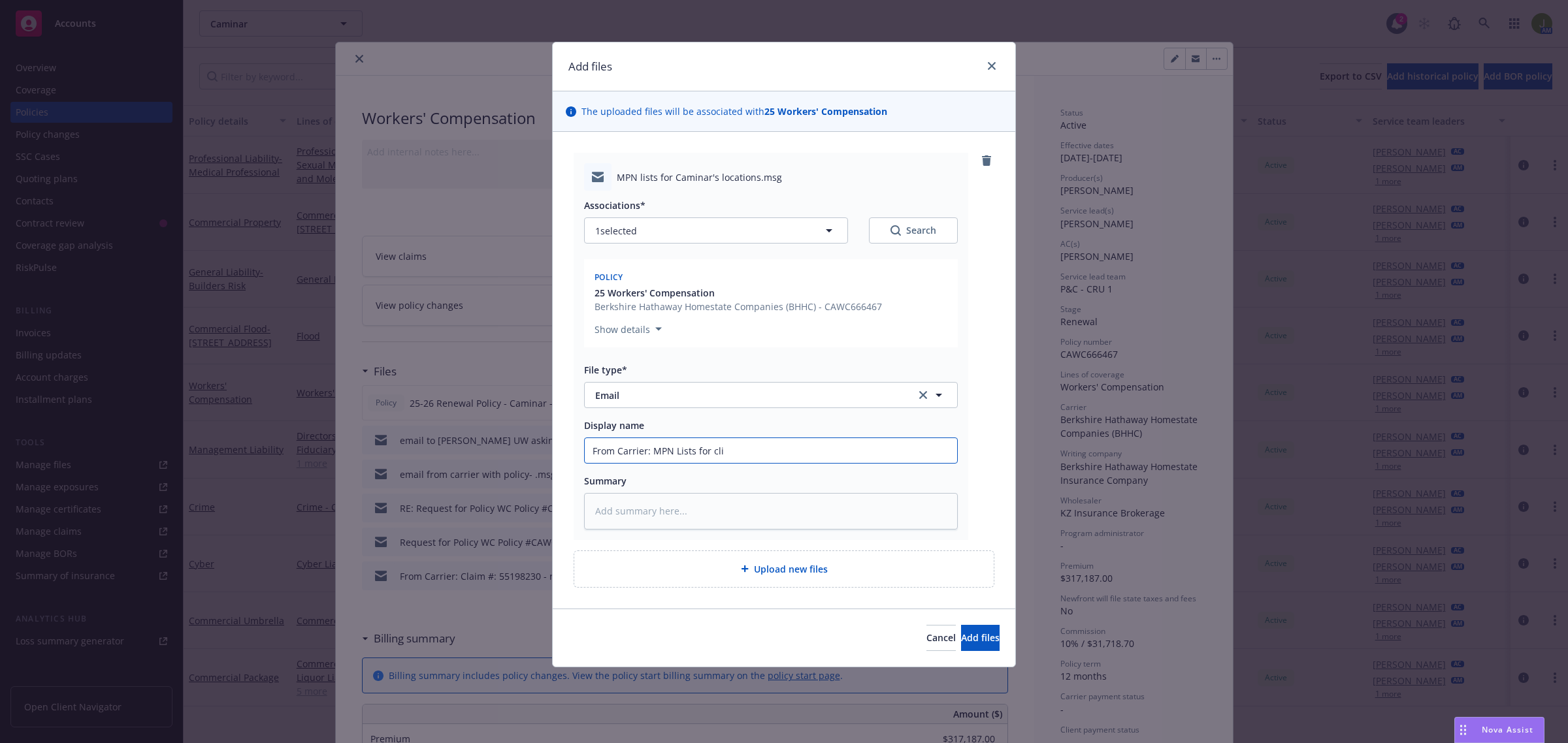
type input "From Carrier: MPN Lists for clie"
type textarea "x"
type input "From Carrier: MPN Lists for clien"
type textarea "x"
type input "From Carrier: MPN Lists for client"
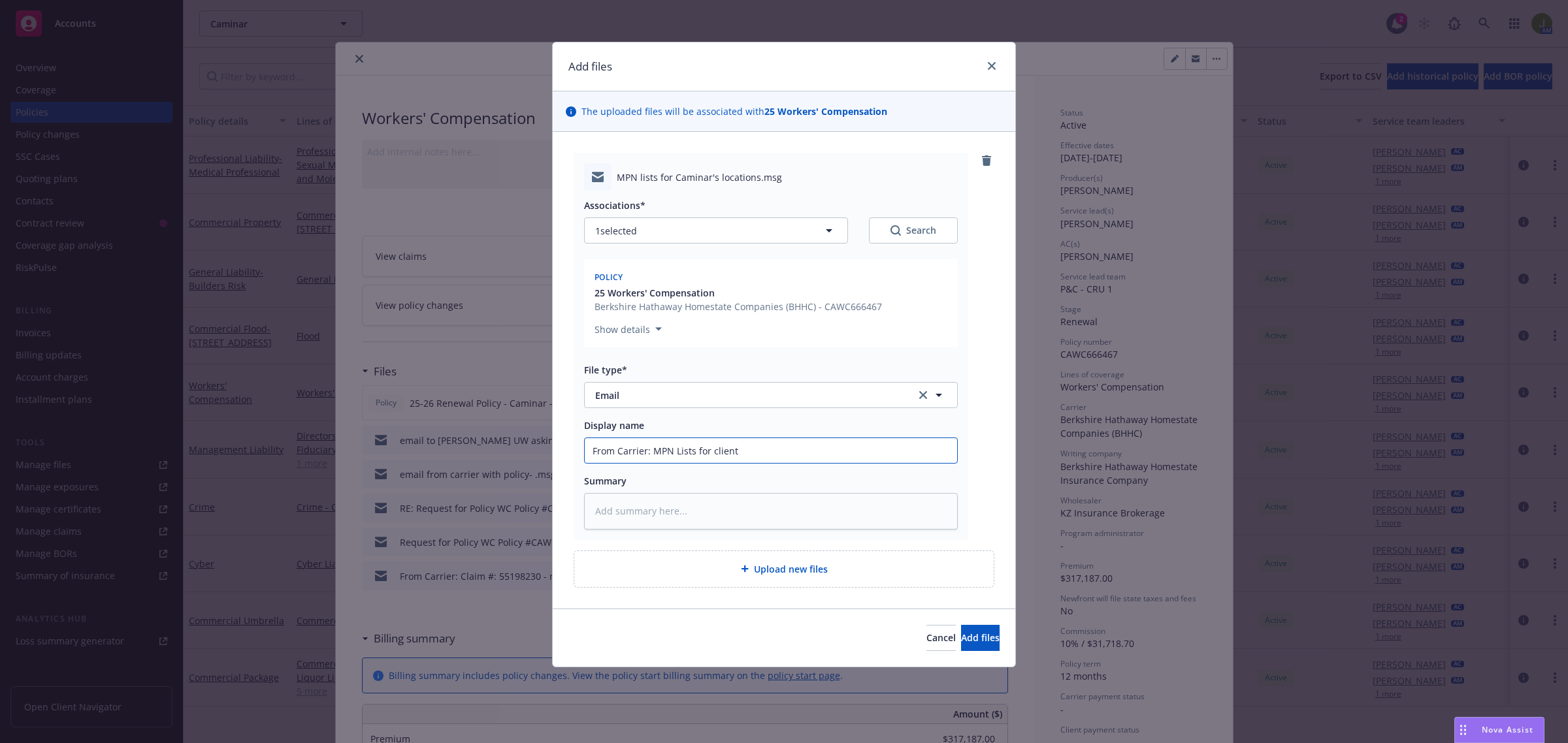
type textarea "x"
type input "From Carrier: MPN Lists for client"
type textarea "x"
type input "From Carrier: MPN Lists for client l"
type textarea "x"
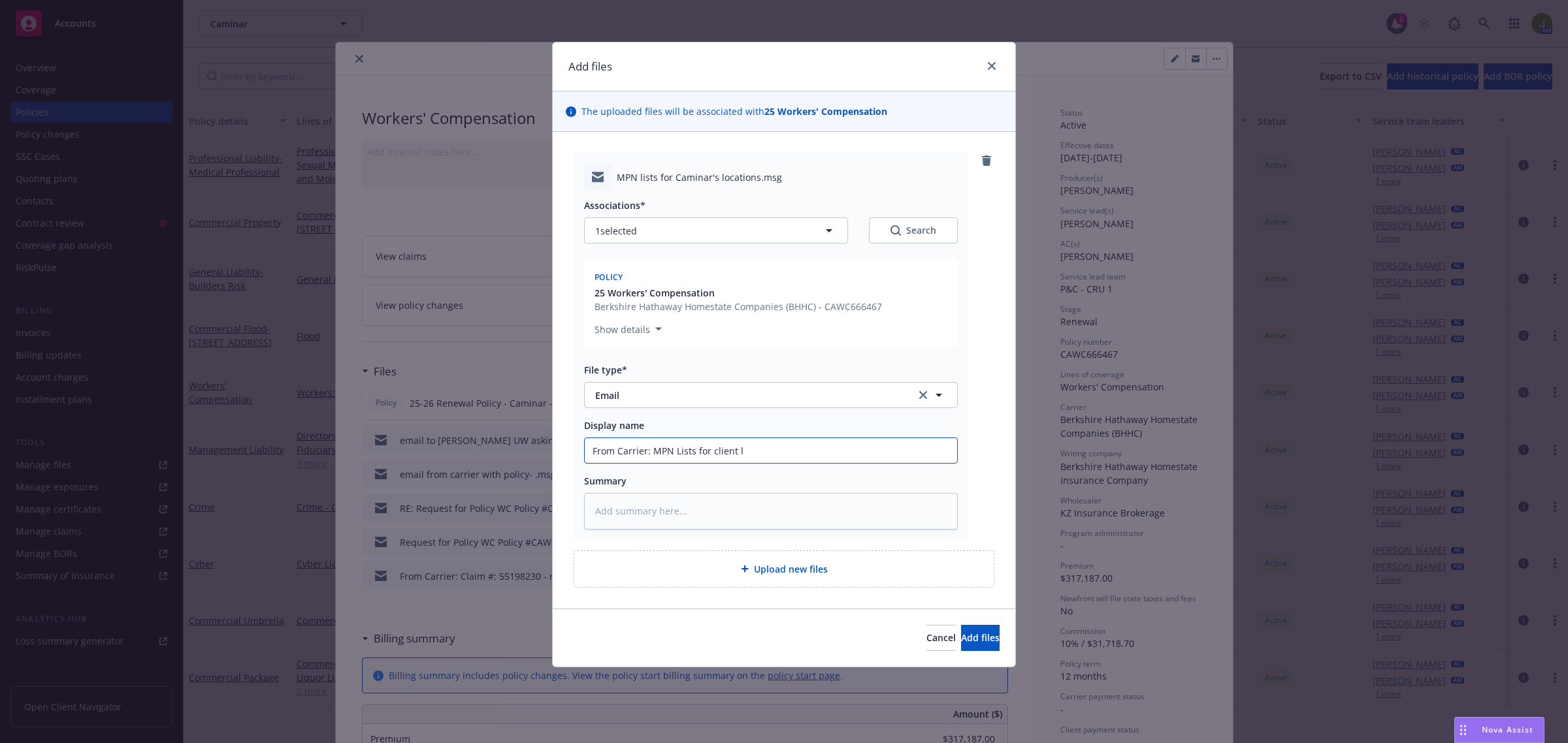
type input "From Carrier: MPN Lists for client lo"
type textarea "x"
type input "From Carrier: MPN Lists for client loc"
type textarea "x"
type input "From Carrier: MPN Lists for client loca"
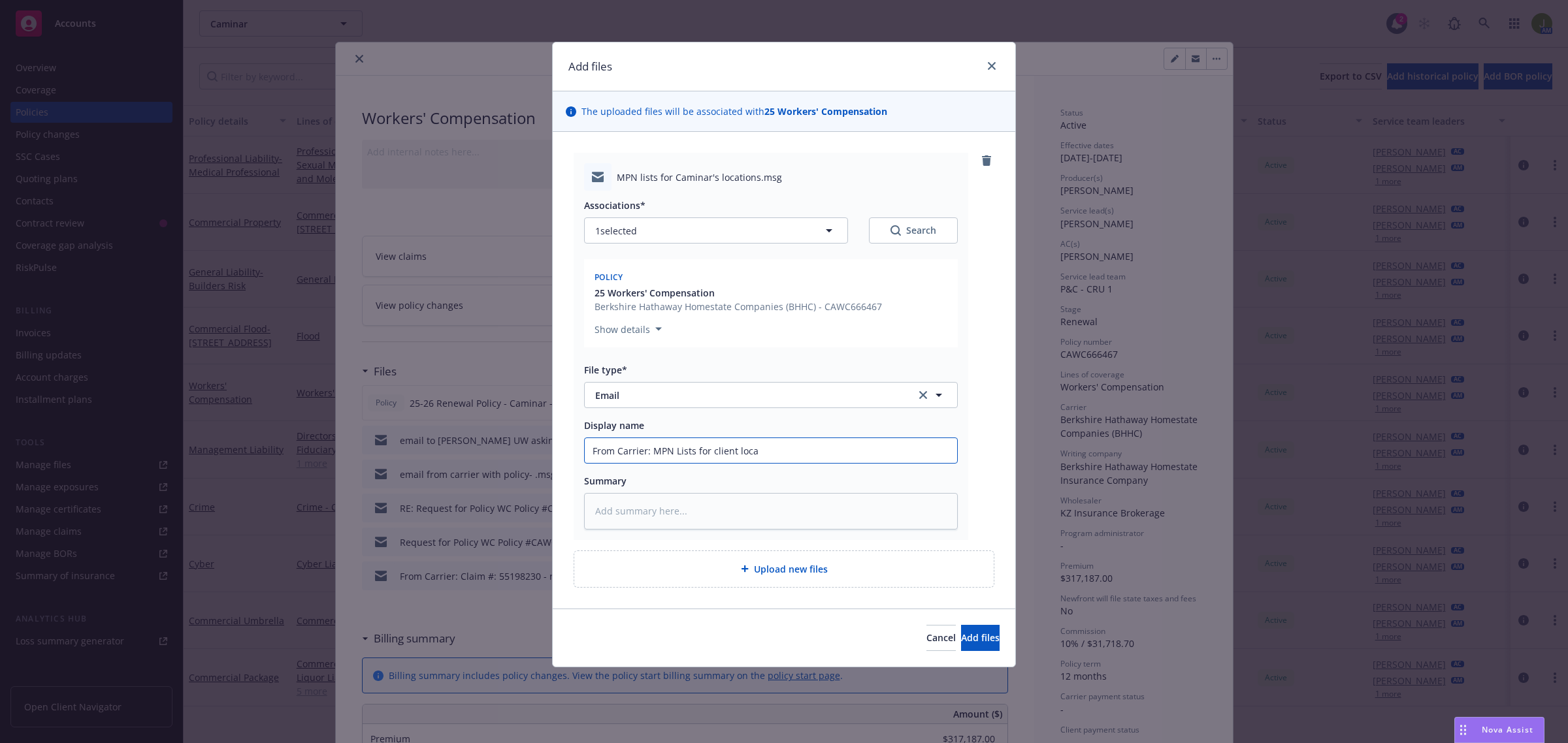
type textarea "x"
type input "From Carrier: MPN Lists for client locat"
type textarea "x"
type input "From Carrier: MPN Lists for client locati"
type textarea "x"
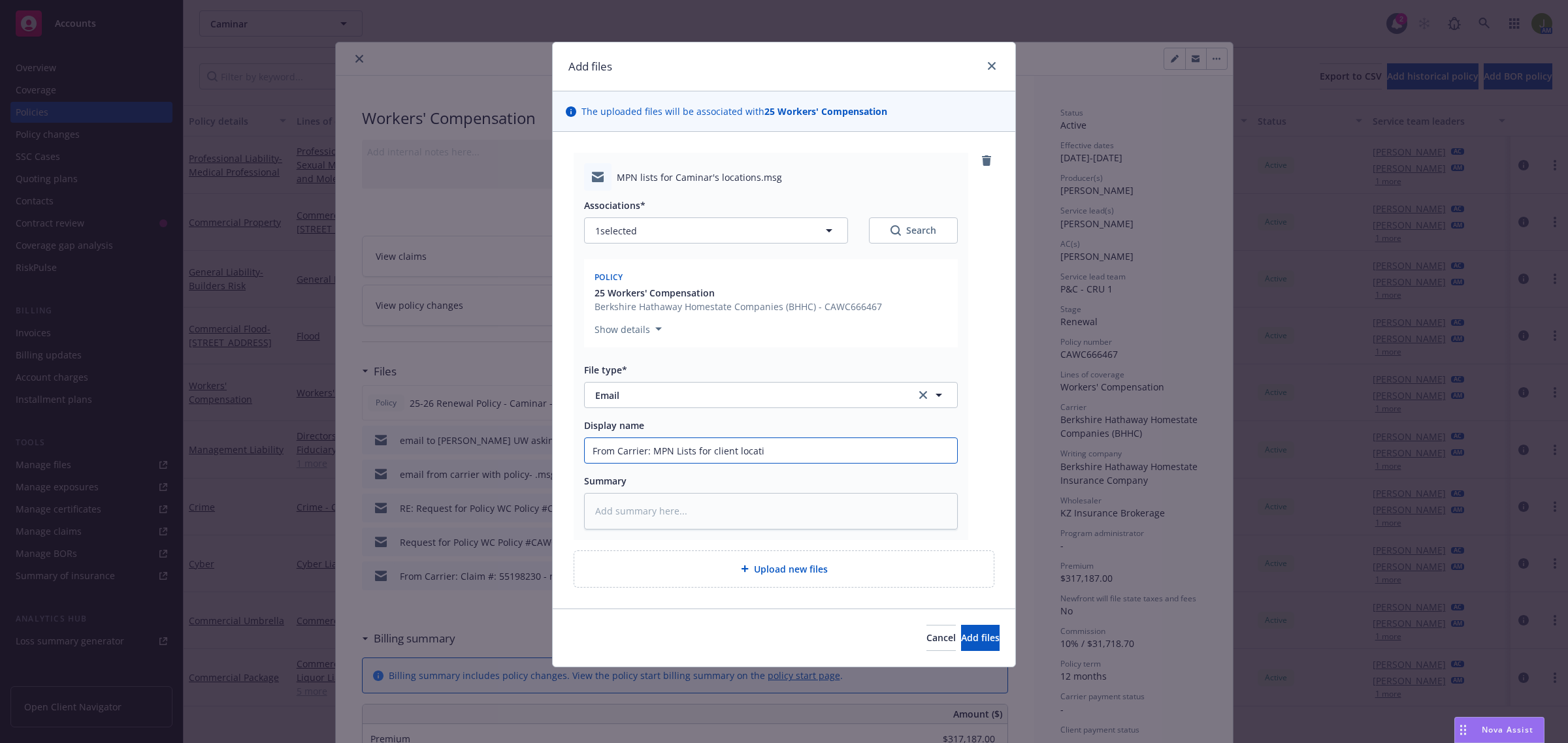
type input "From Carrier: MPN Lists for client locatio"
type textarea "x"
type input "From Carrier: MPN Lists for client location"
type textarea "x"
type input "From Carrier: MPN Lists for client locations"
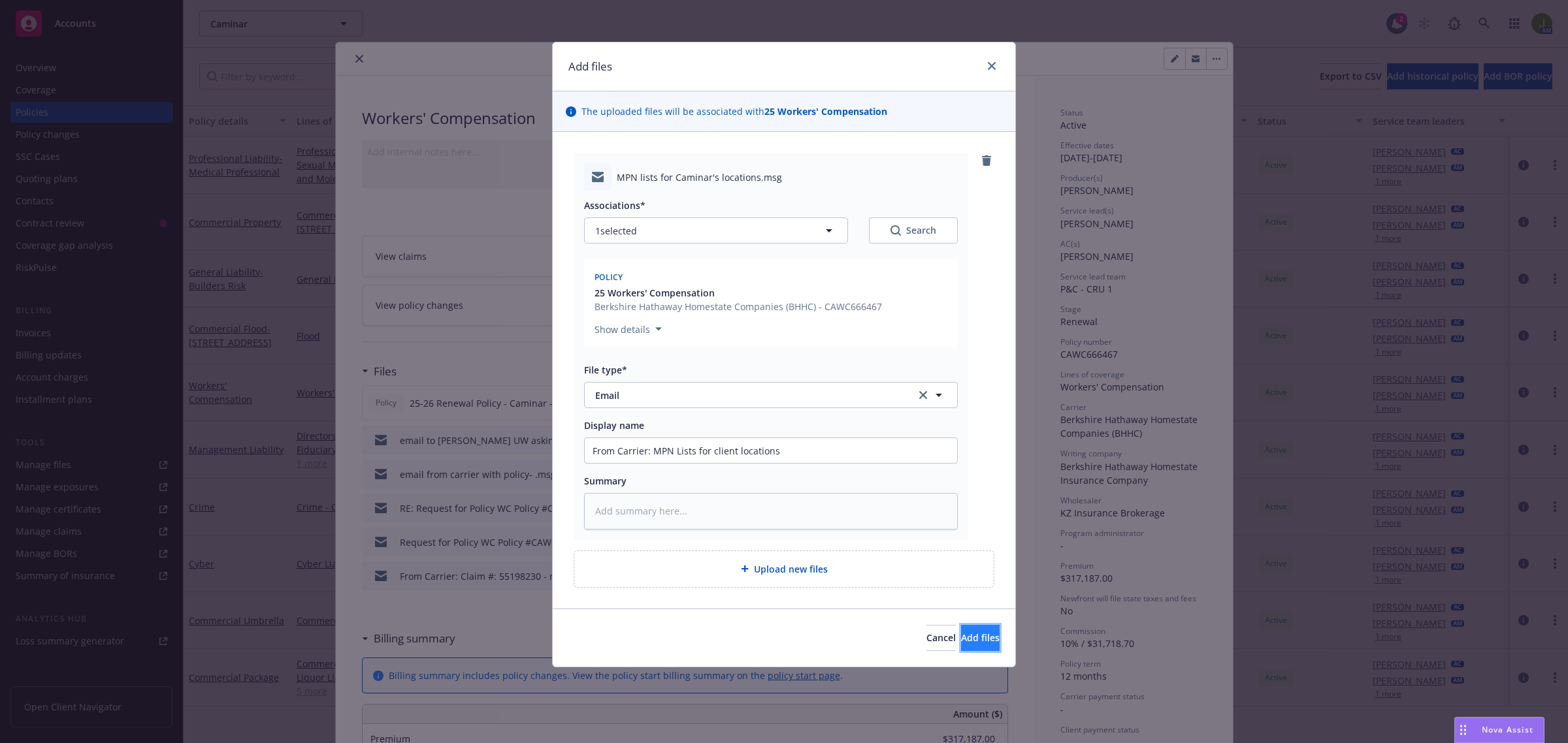
click at [961, 636] on span "Add files" at bounding box center [980, 637] width 38 height 13
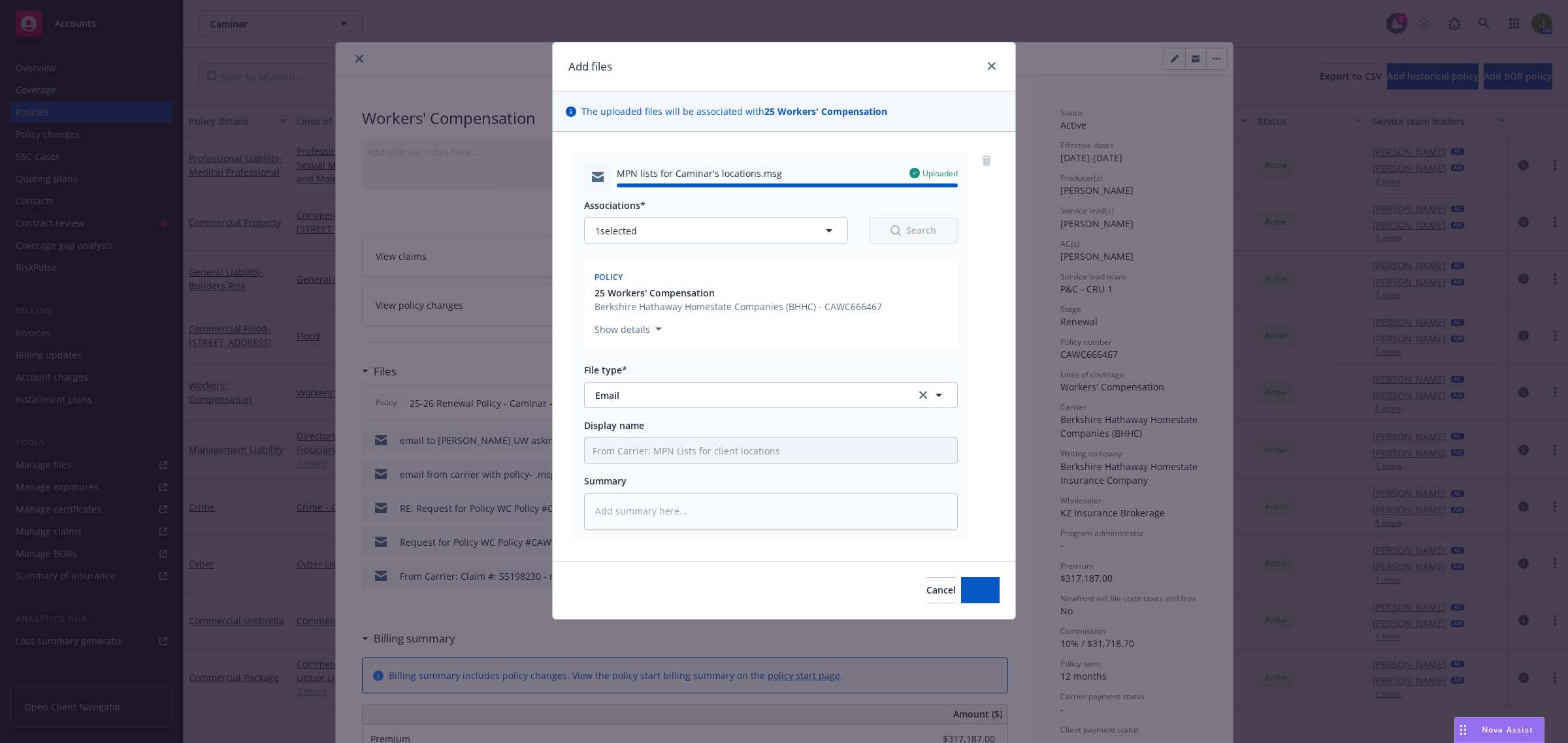
type textarea "x"
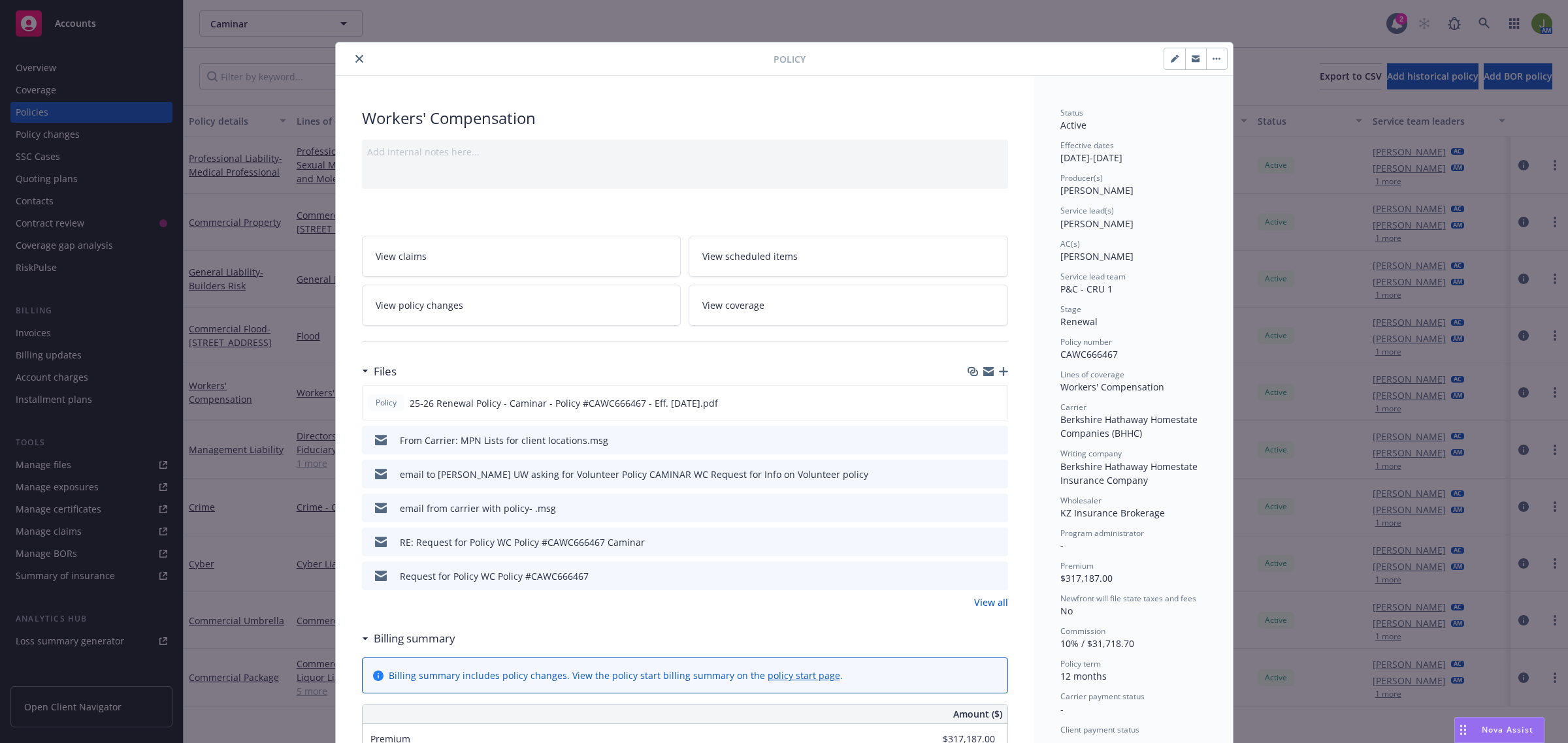
click at [356, 57] on icon "close" at bounding box center [359, 58] width 8 height 8
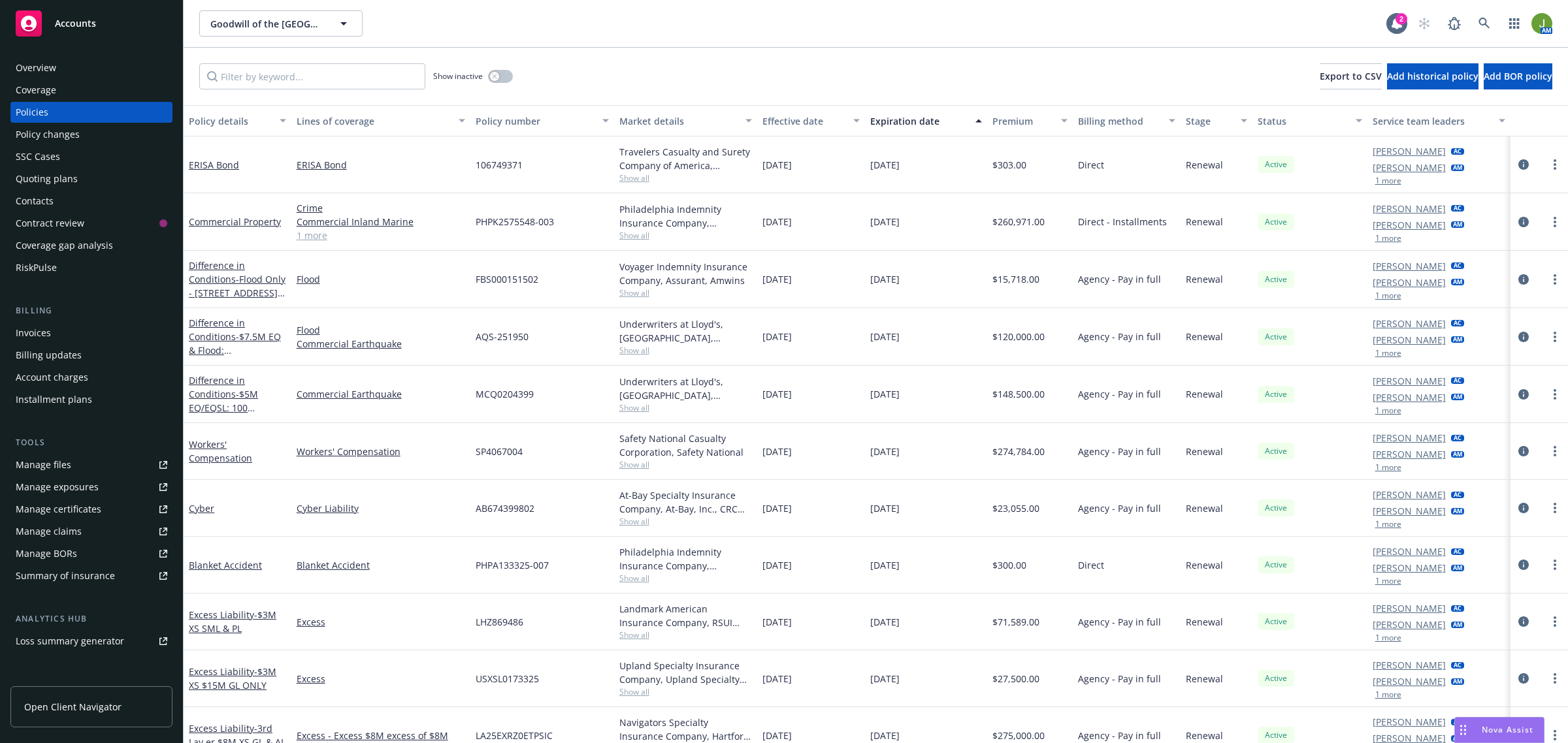
click at [43, 338] on div "Invoices" at bounding box center [33, 333] width 36 height 21
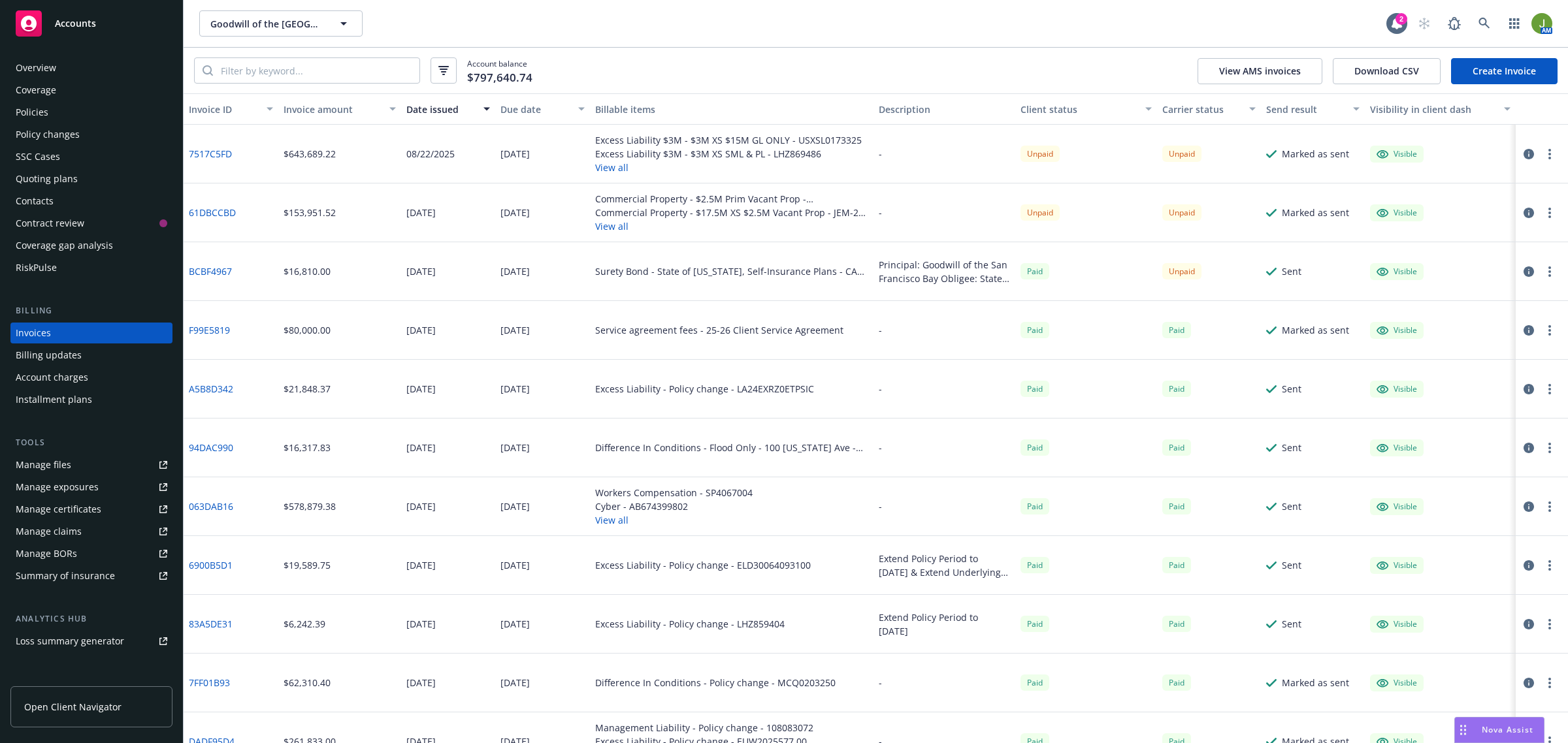
click at [62, 111] on div "Policies" at bounding box center [91, 112] width 151 height 21
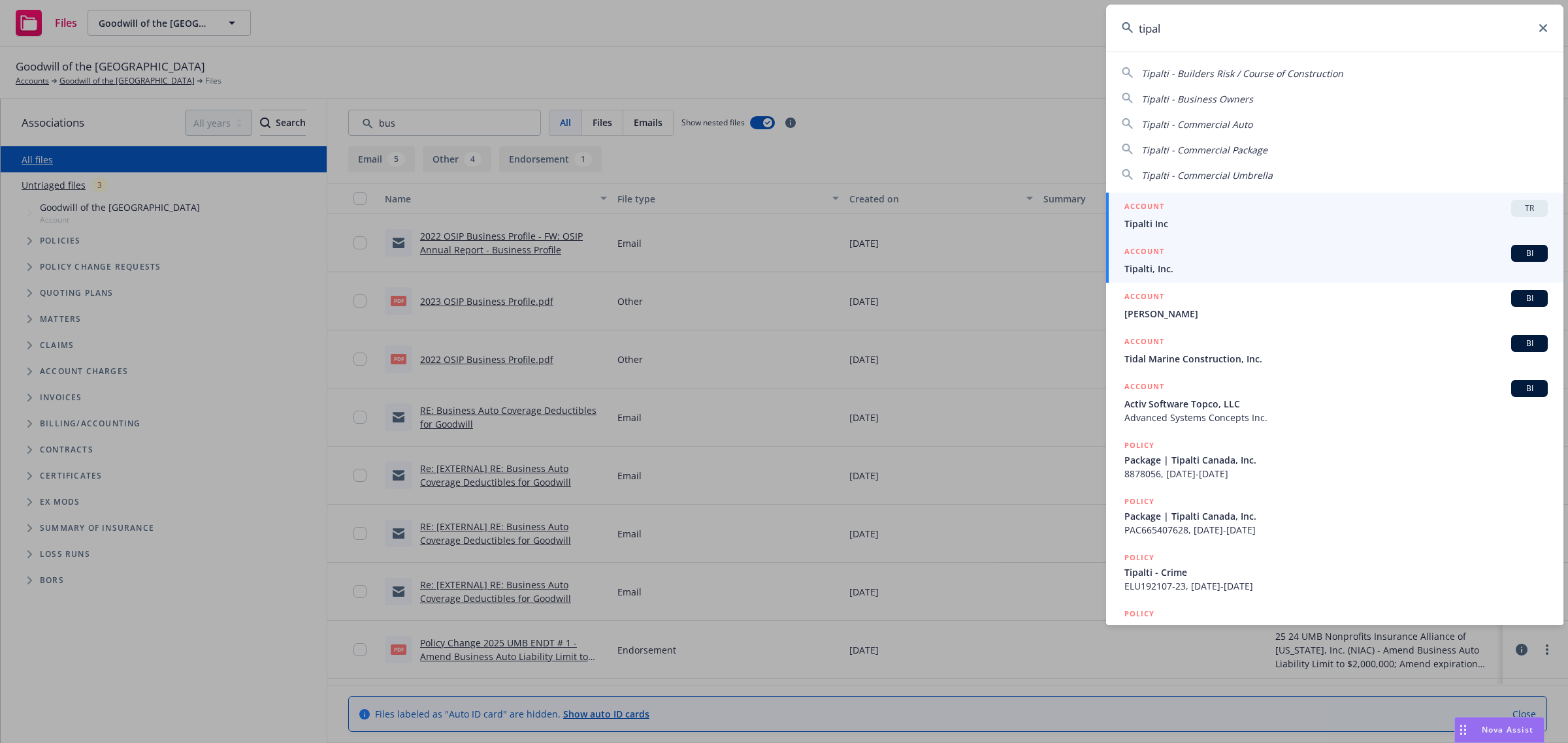
type input "tipal"
click at [1149, 256] on h5 "ACCOUNT" at bounding box center [1144, 253] width 40 height 15
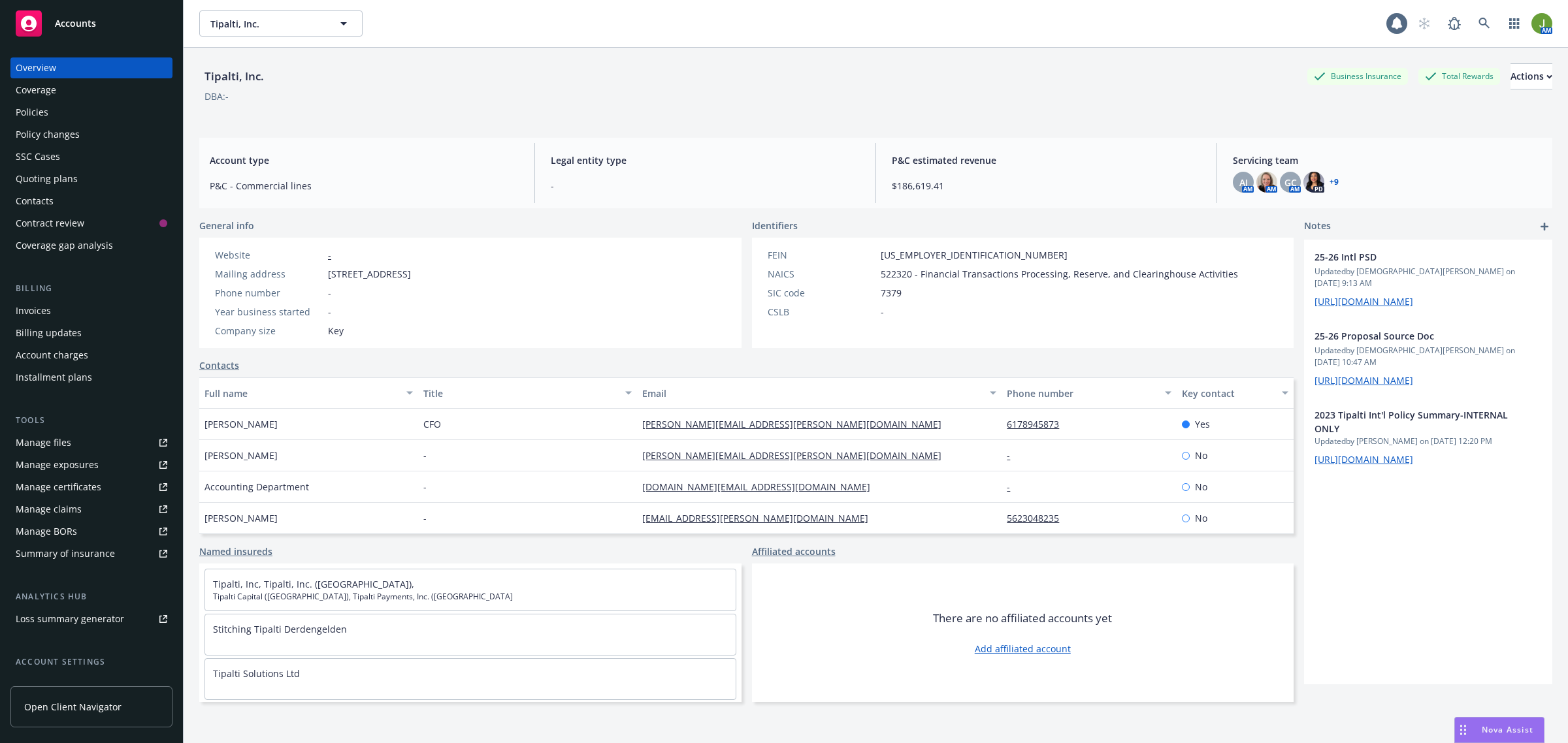
click at [76, 112] on div "Policies" at bounding box center [91, 112] width 151 height 21
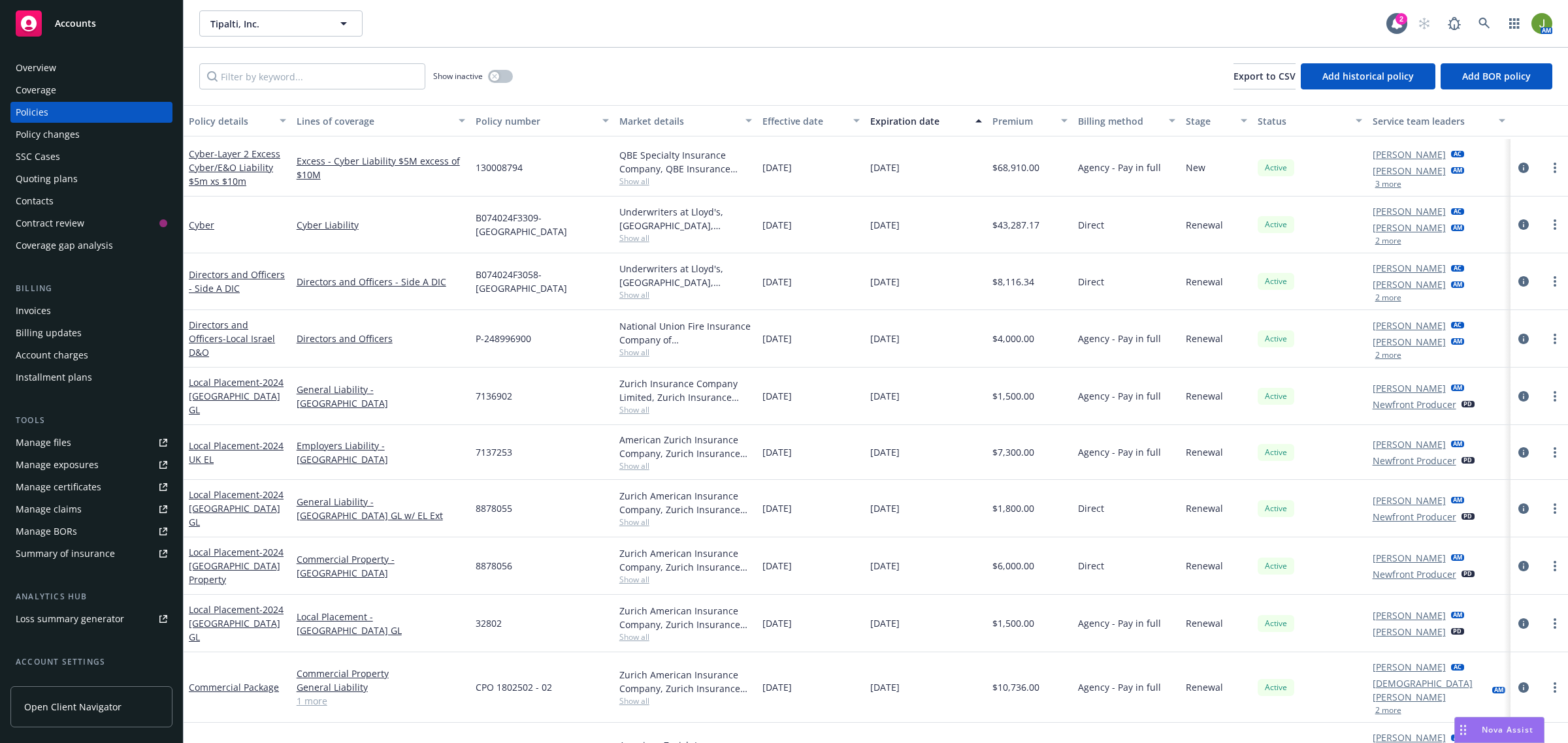
scroll to position [245, 0]
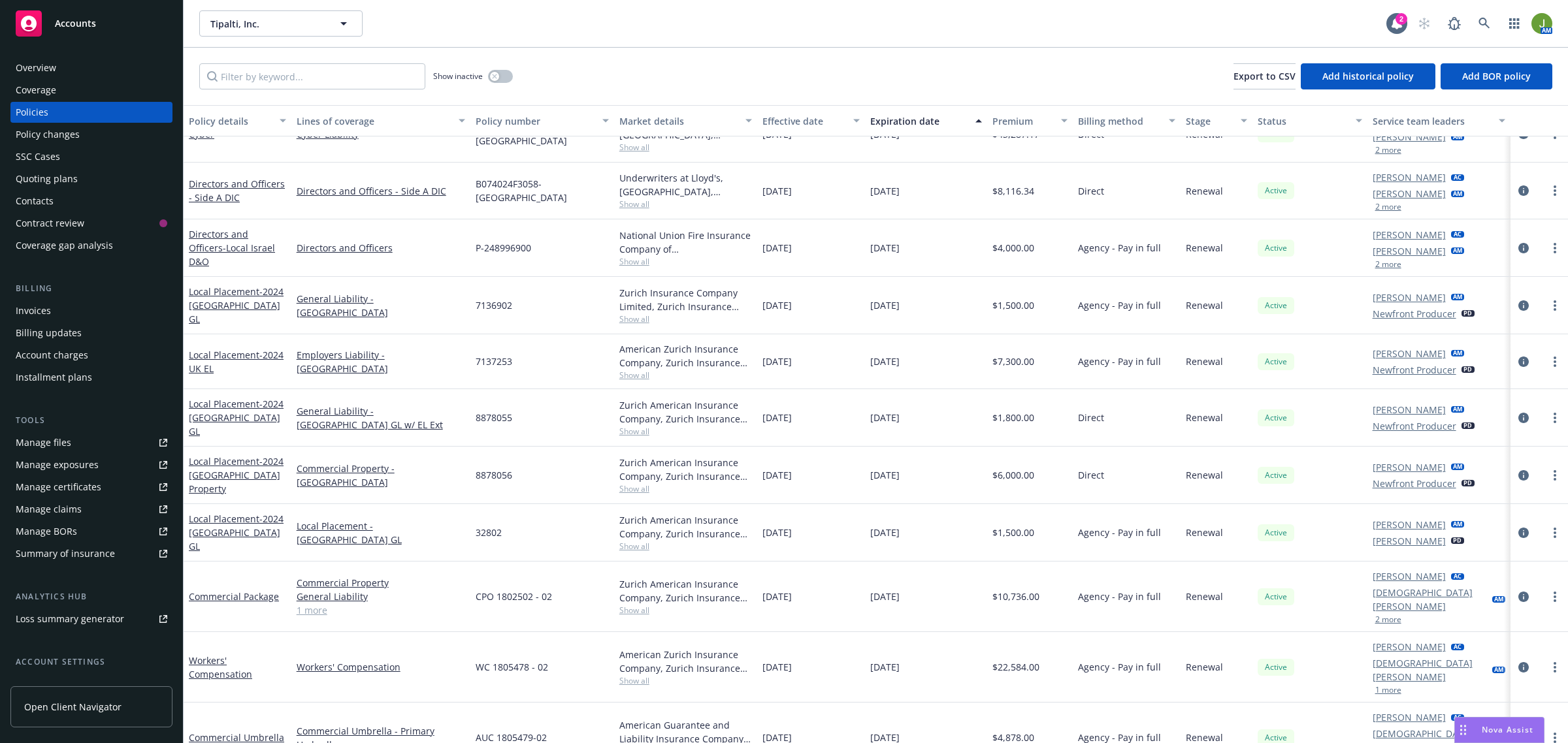
click at [57, 178] on div "Quoting plans" at bounding box center [47, 179] width 62 height 21
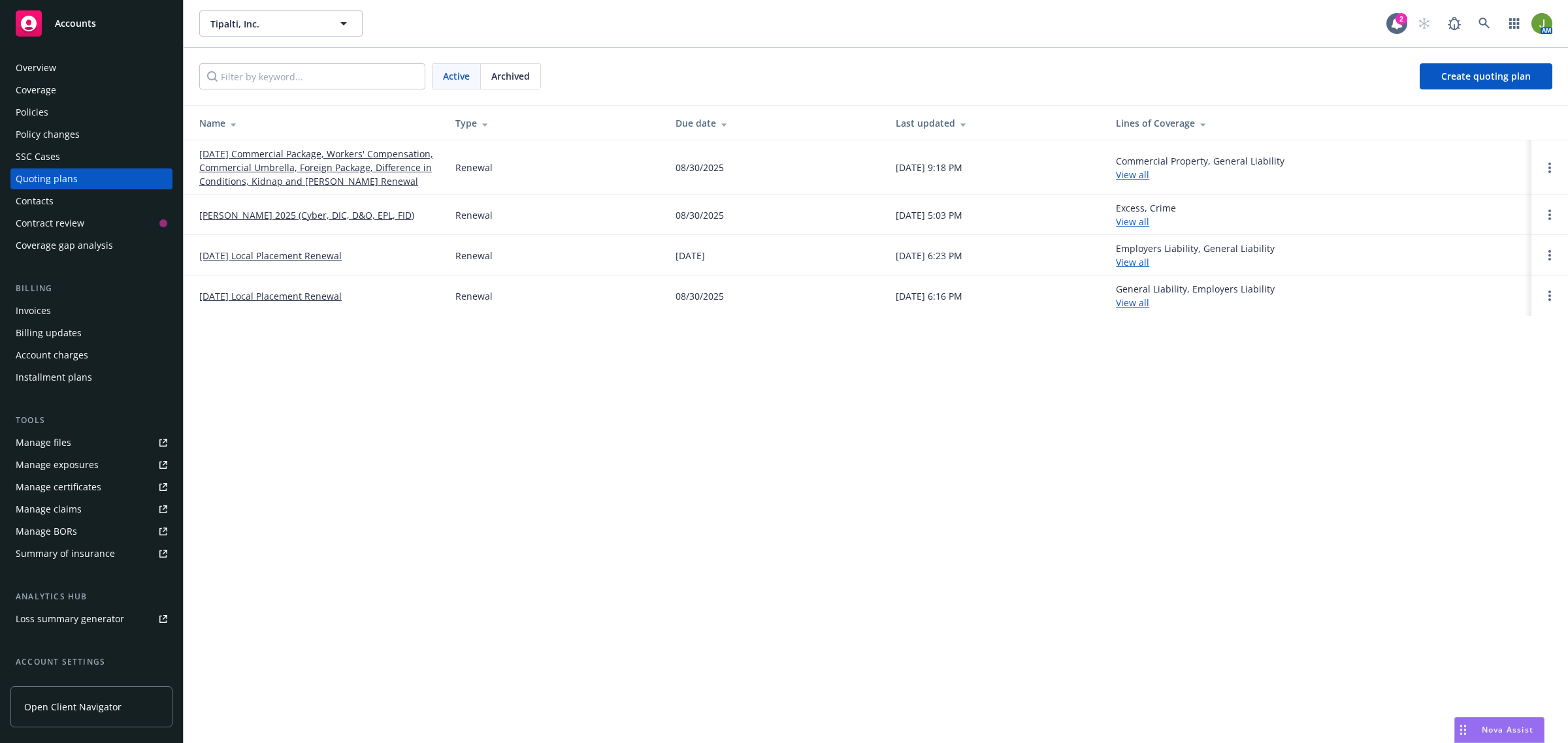
click at [523, 79] on span "Archived" at bounding box center [510, 76] width 38 height 14
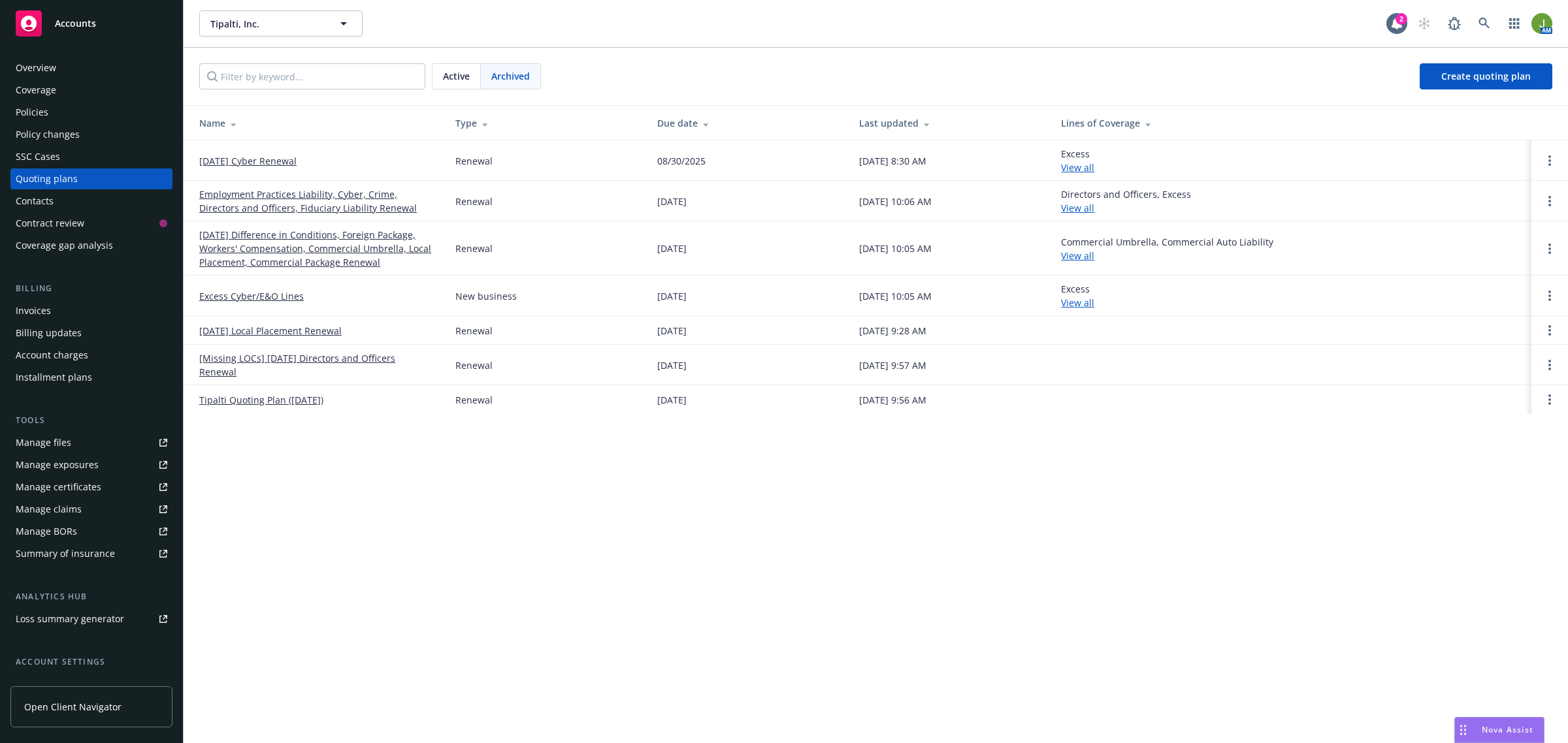
click at [234, 237] on link "08/31/24 Difference in Conditions, Foreign Package, Workers' Compensation, Comm…" at bounding box center [317, 248] width 235 height 41
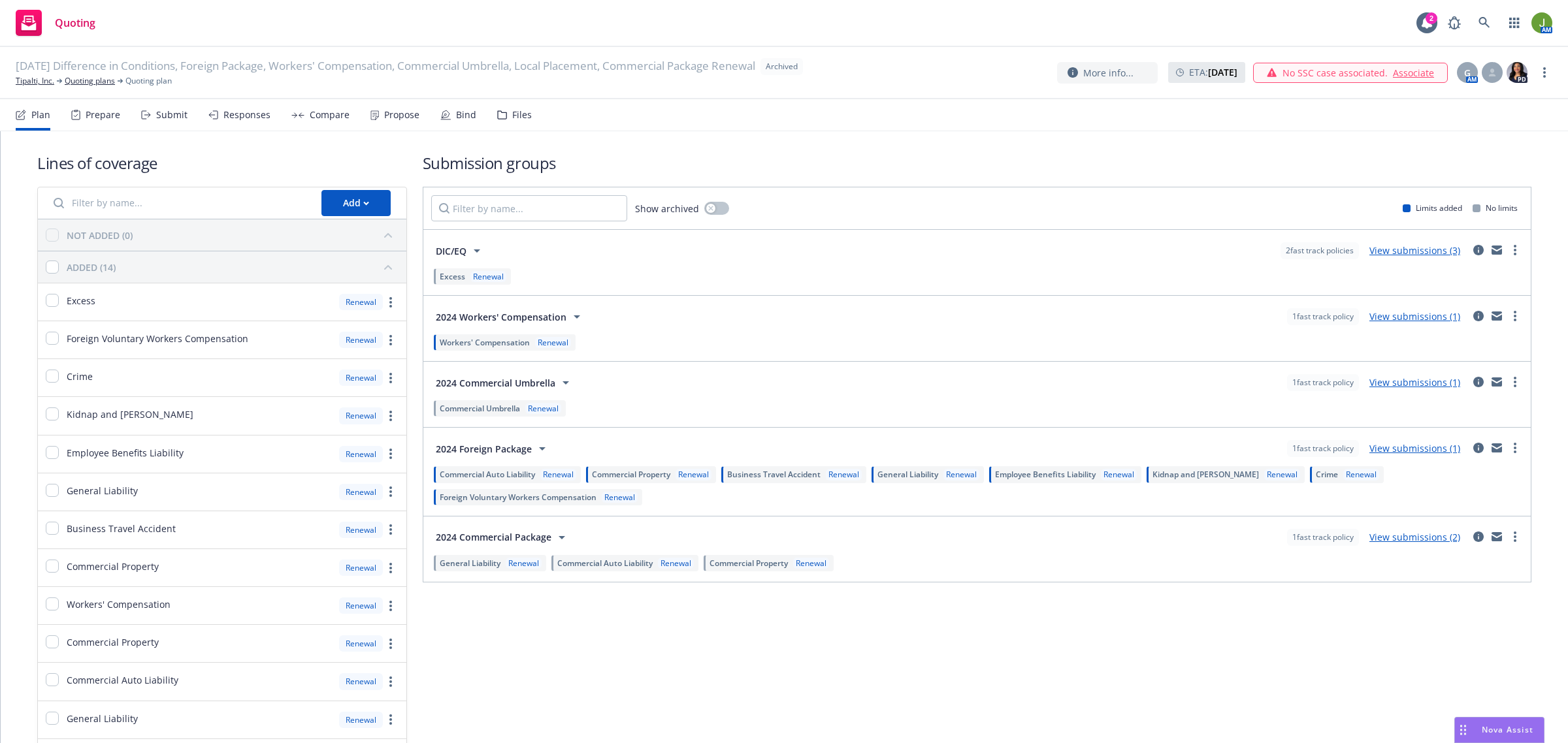
click at [1411, 454] on link "View submissions (1)" at bounding box center [1415, 449] width 91 height 13
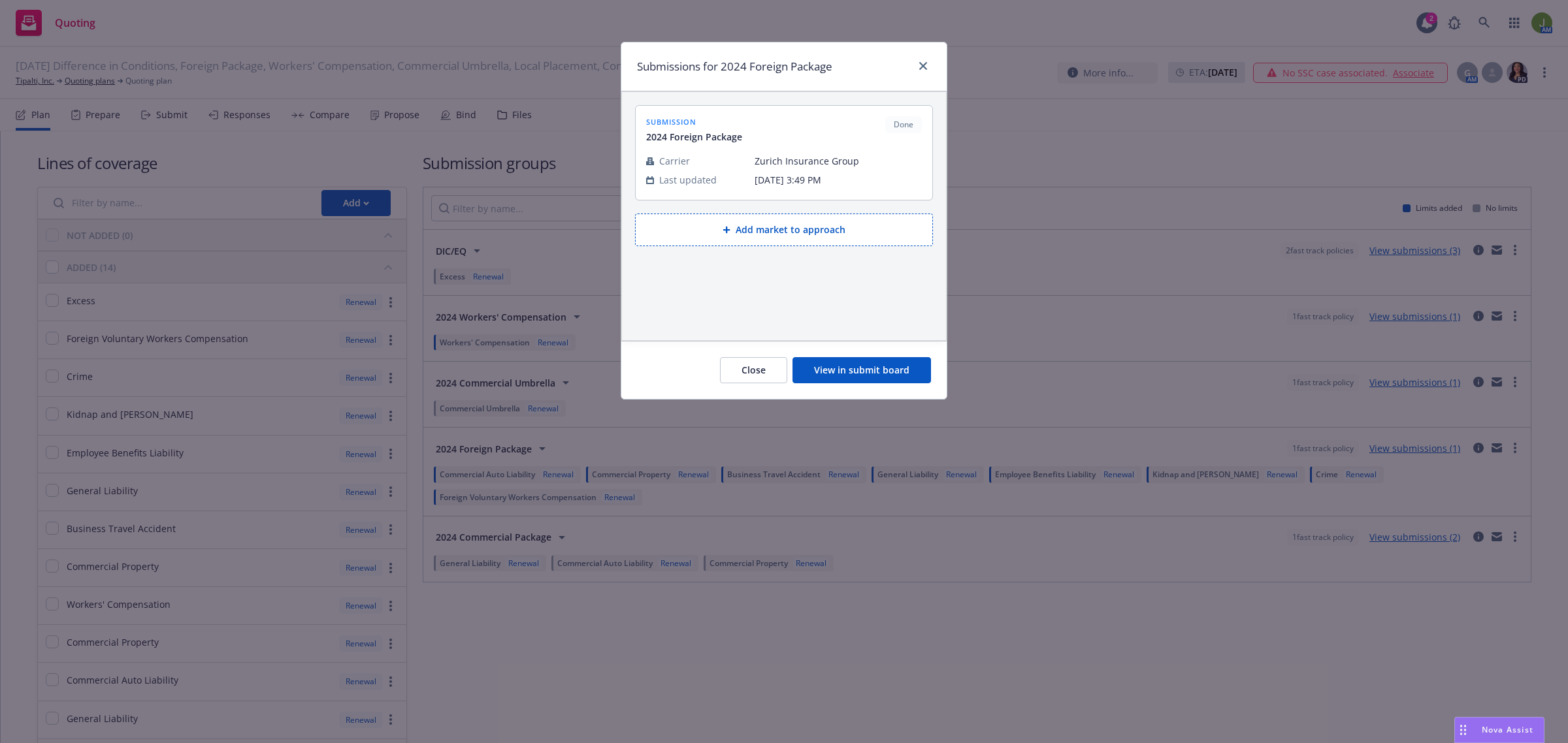
click at [857, 379] on button "View in submit board" at bounding box center [862, 370] width 139 height 26
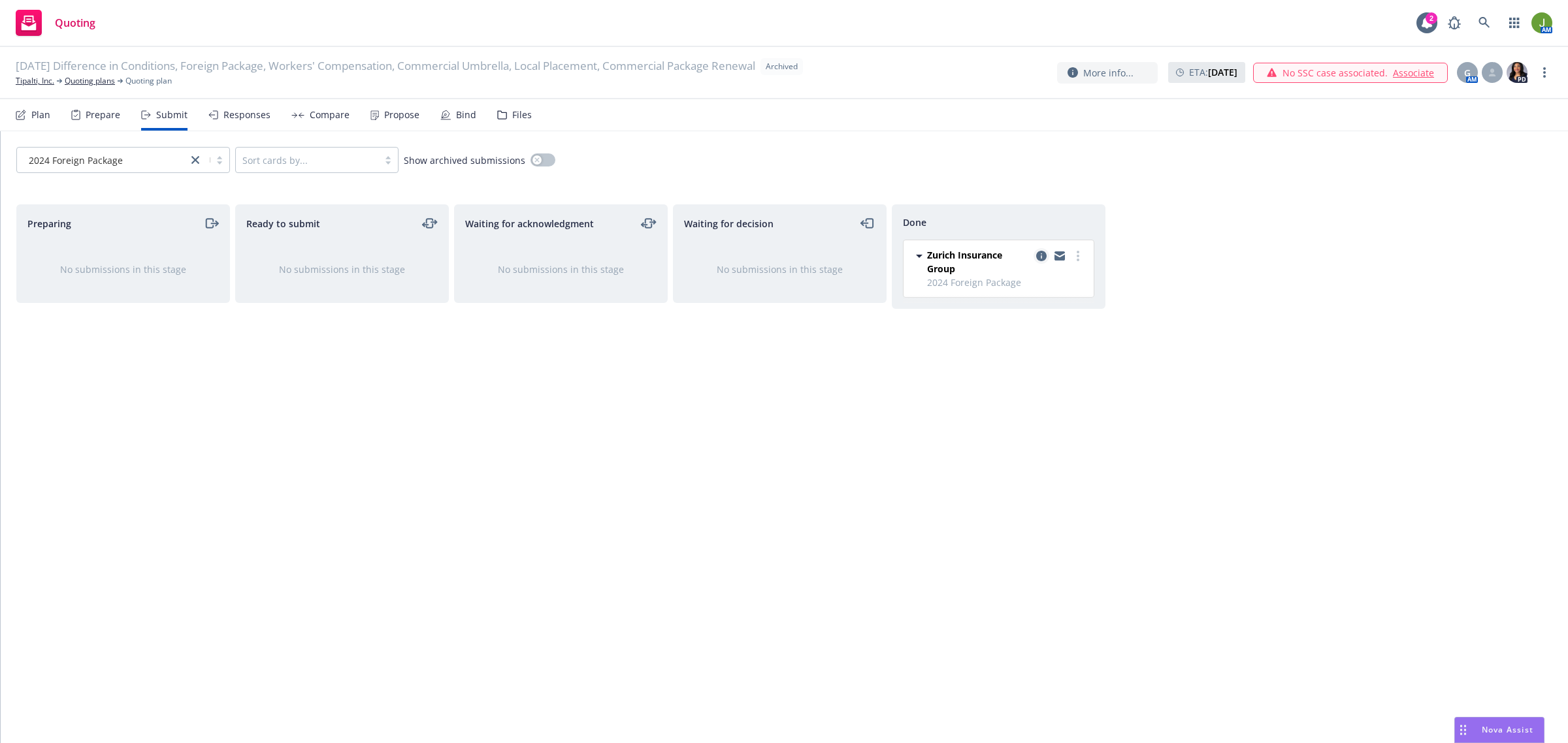
click at [1039, 261] on icon "copy logging email" at bounding box center [1041, 255] width 10 height 10
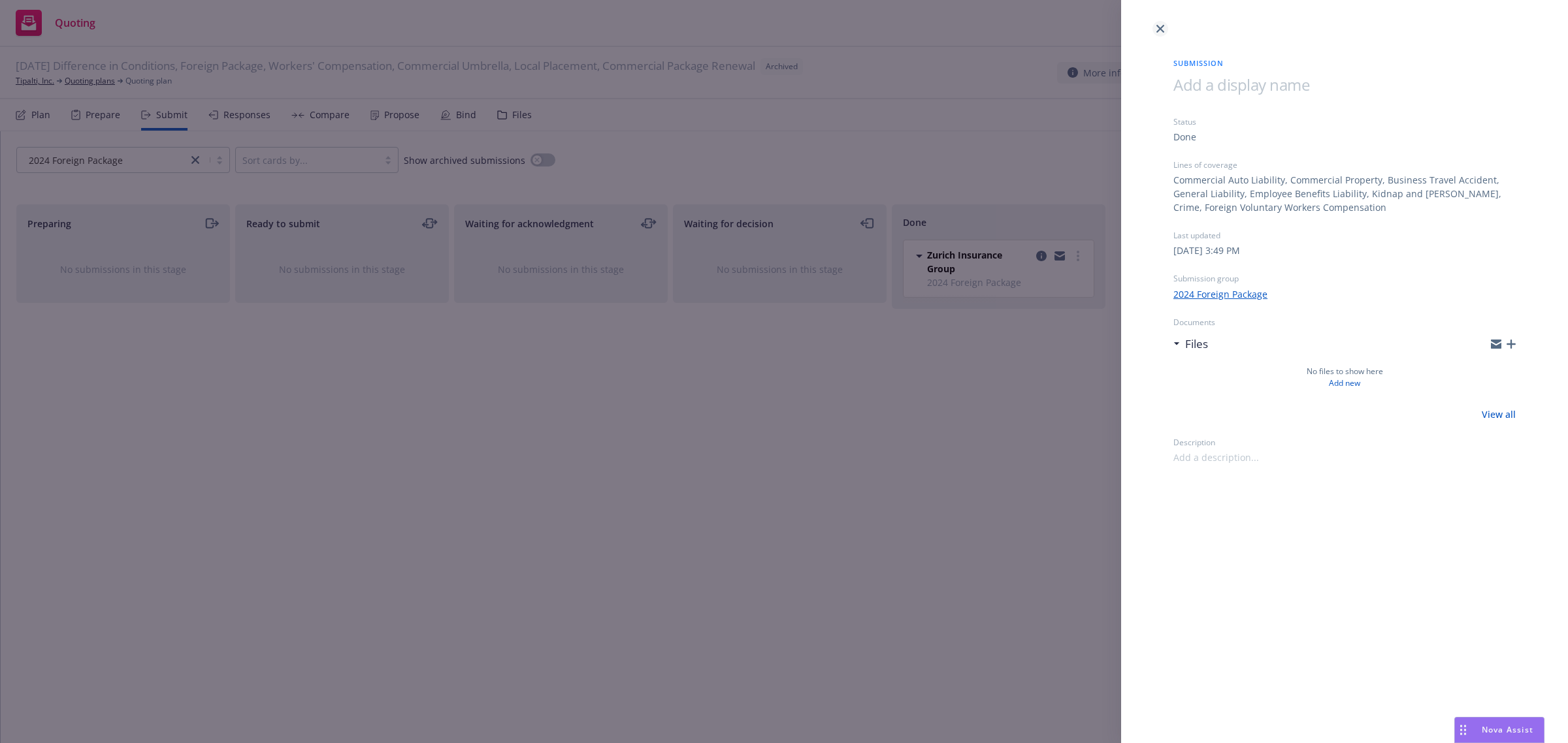
click at [1154, 29] on link "close" at bounding box center [1159, 28] width 16 height 15
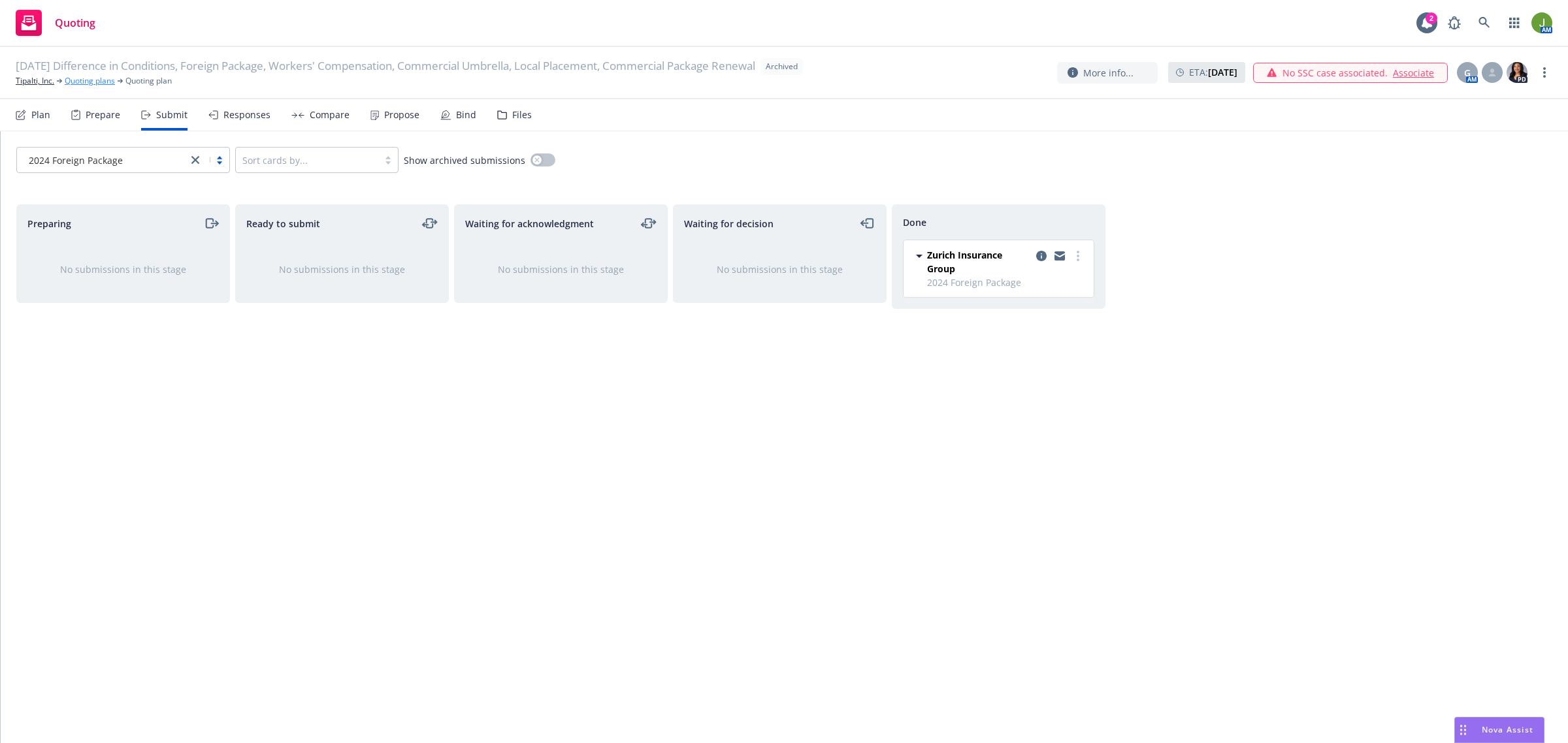
click at [97, 84] on link "Quoting plans" at bounding box center [89, 80] width 50 height 12
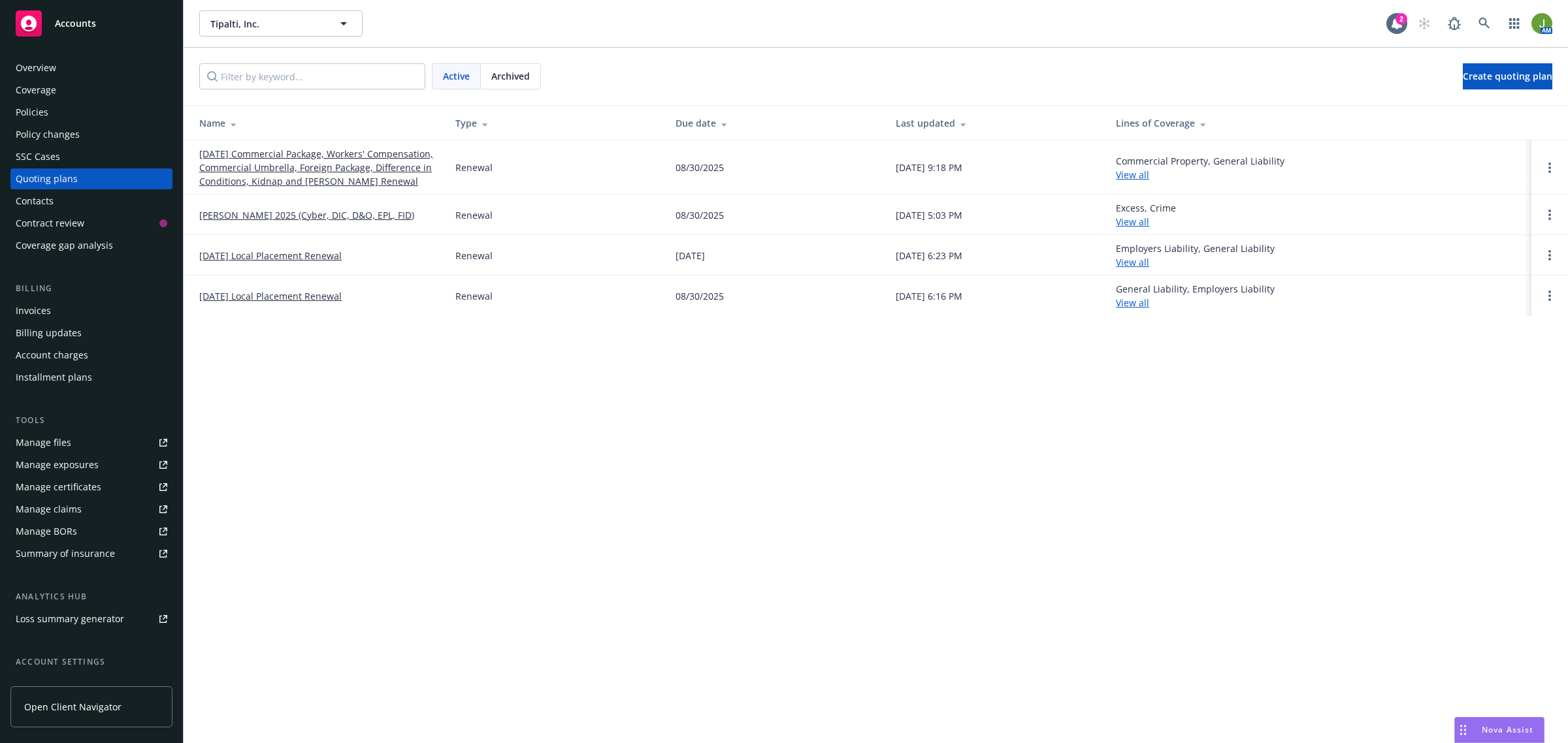
drag, startPoint x: 498, startPoint y: 88, endPoint x: 498, endPoint y: 99, distance: 11.0
click at [498, 99] on div "Active Archived Create quoting plan" at bounding box center [875, 76] width 1384 height 57
click at [498, 78] on span "Archived" at bounding box center [510, 76] width 38 height 14
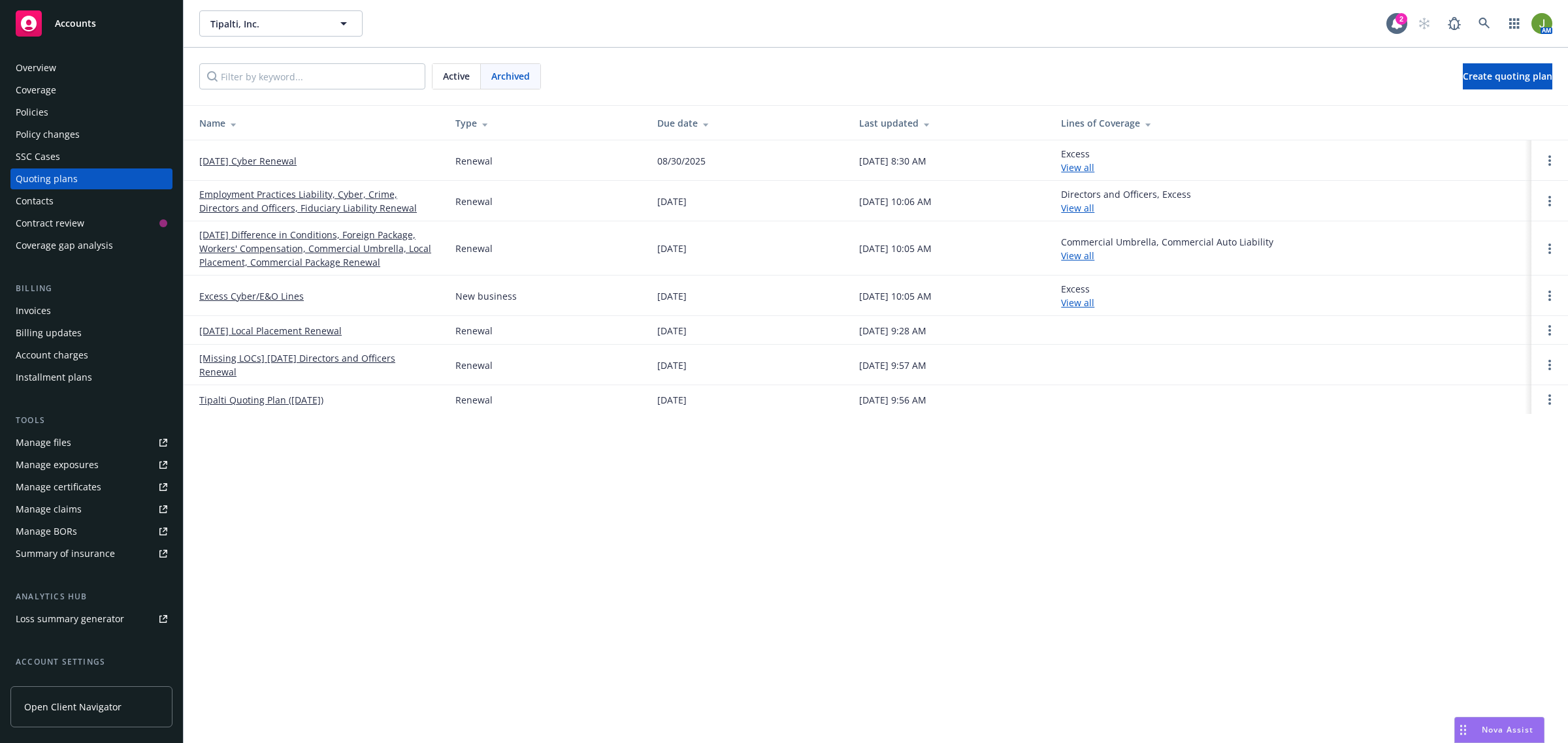
click at [60, 436] on div "Manage files" at bounding box center [43, 442] width 56 height 21
click at [20, 114] on div "Policies" at bounding box center [32, 112] width 33 height 21
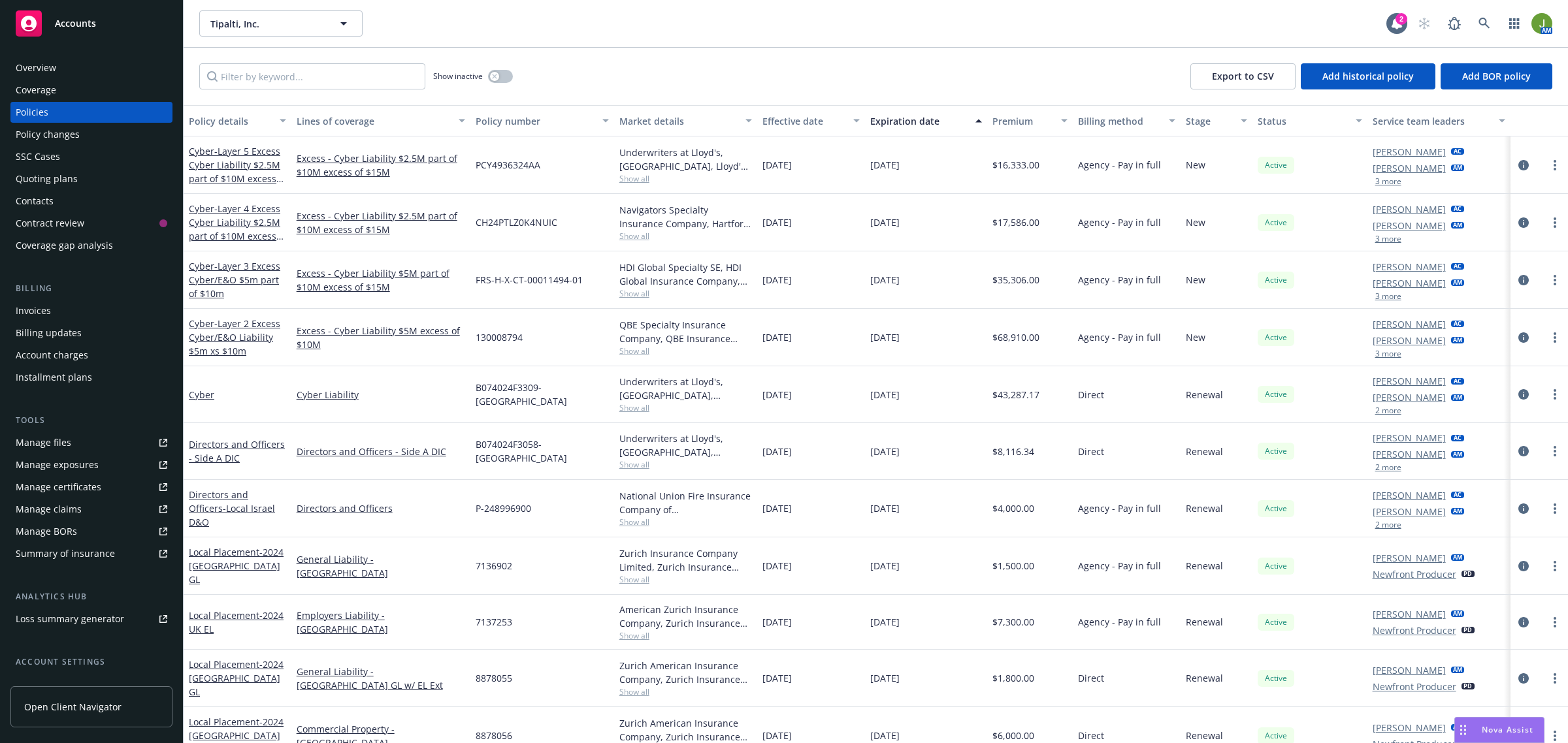
click at [54, 439] on div "Manage files" at bounding box center [43, 442] width 56 height 21
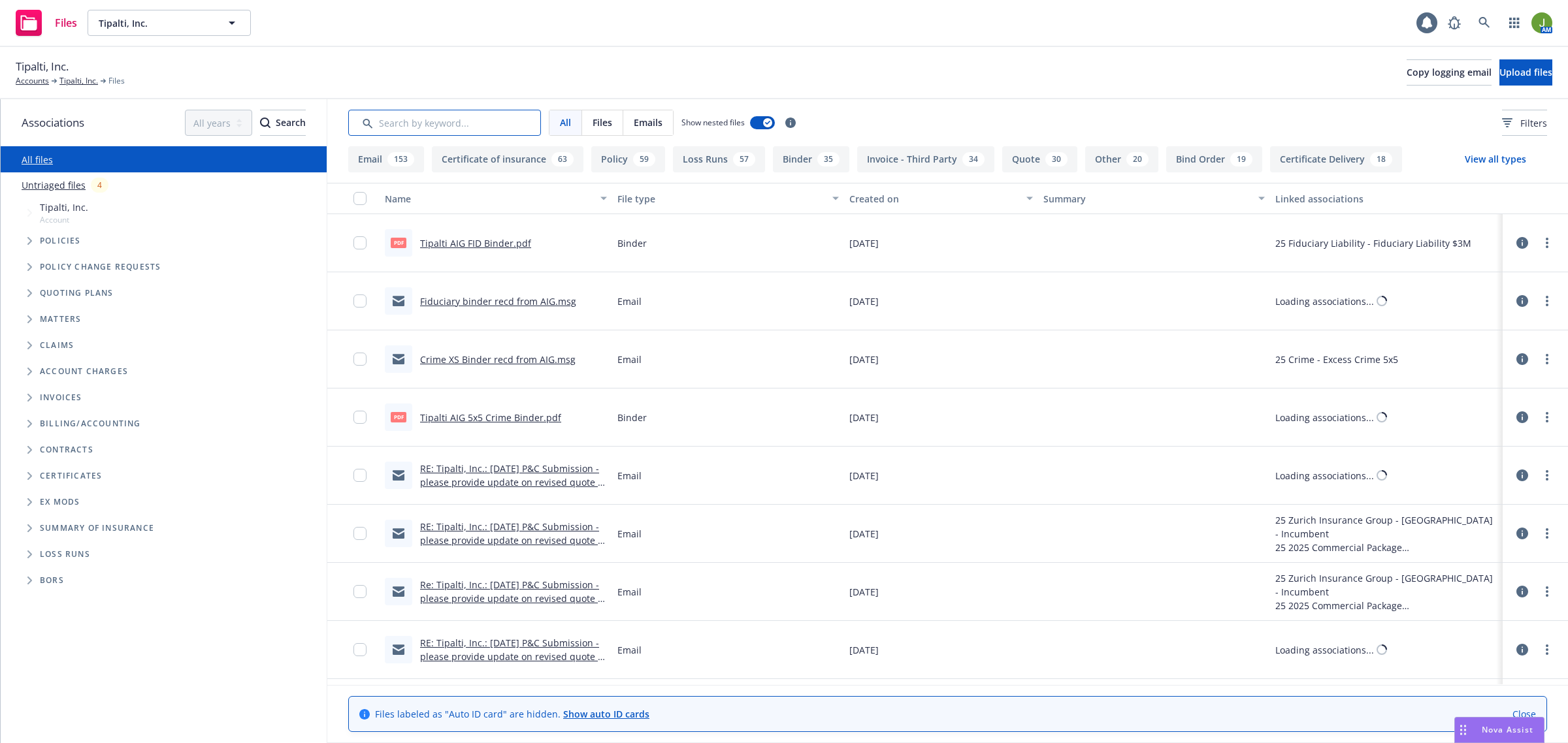
click at [452, 130] on input "Search by keyword..." at bounding box center [444, 122] width 192 height 26
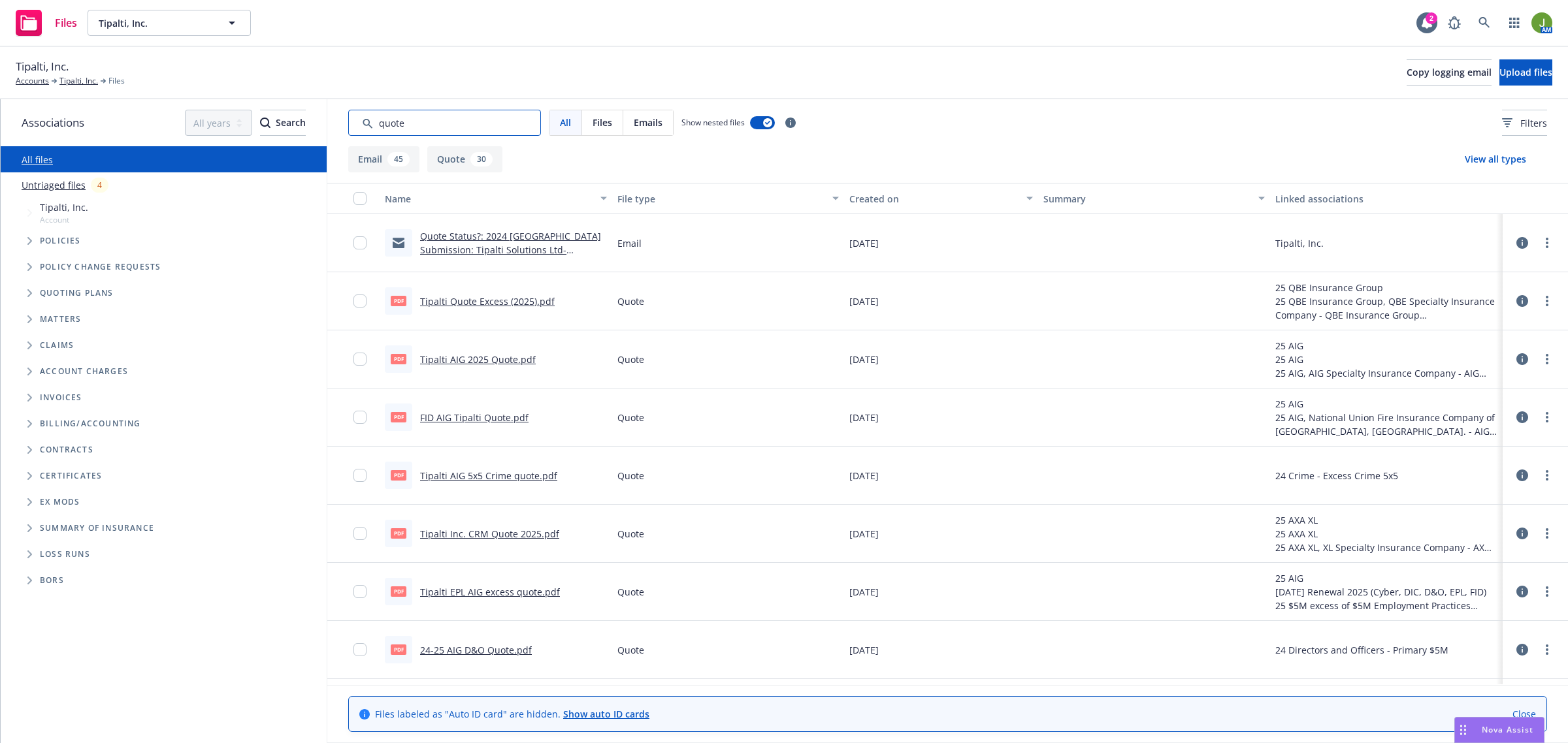
type input "quote"
click at [883, 203] on div "Created on" at bounding box center [933, 199] width 169 height 14
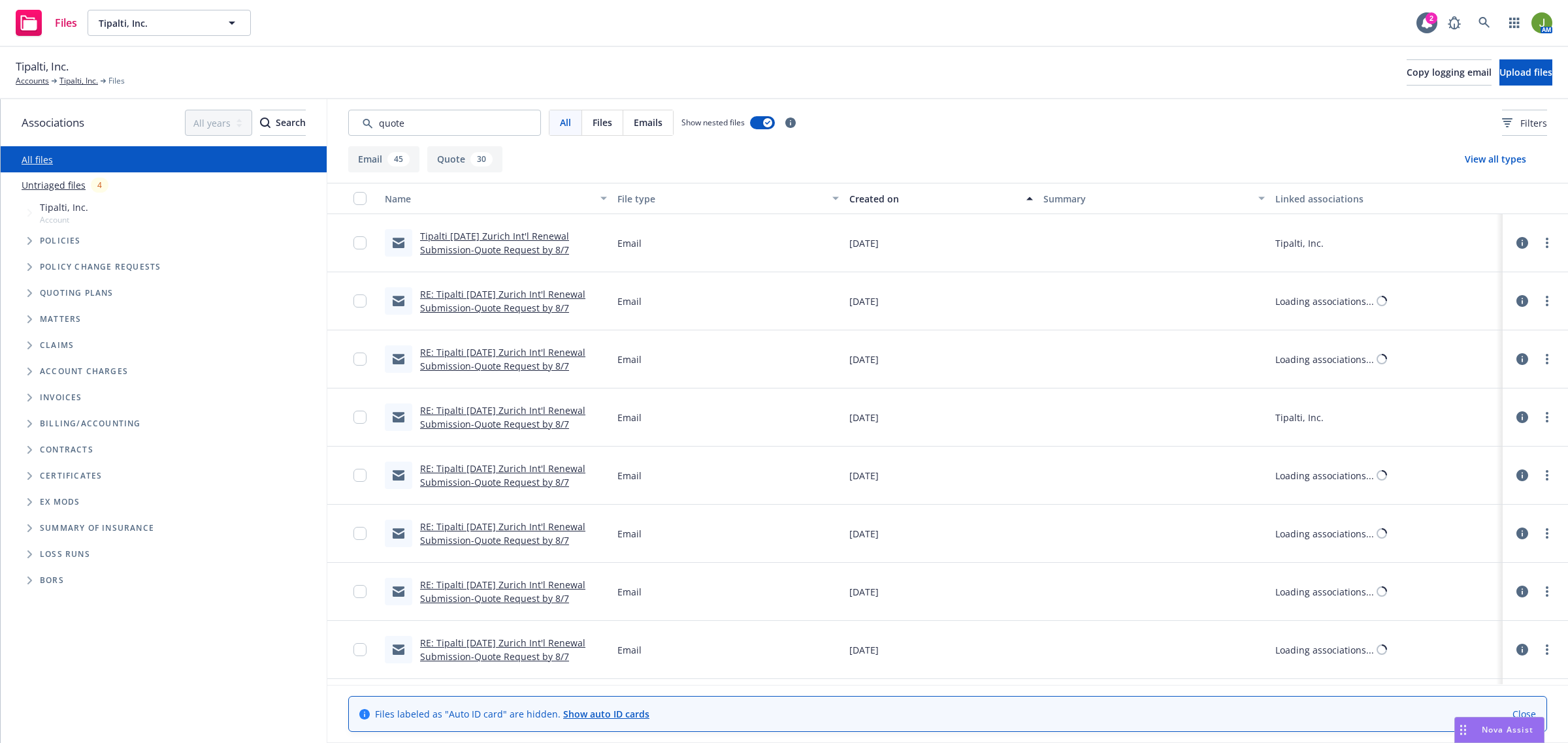
click at [883, 203] on div "Created on" at bounding box center [933, 199] width 169 height 14
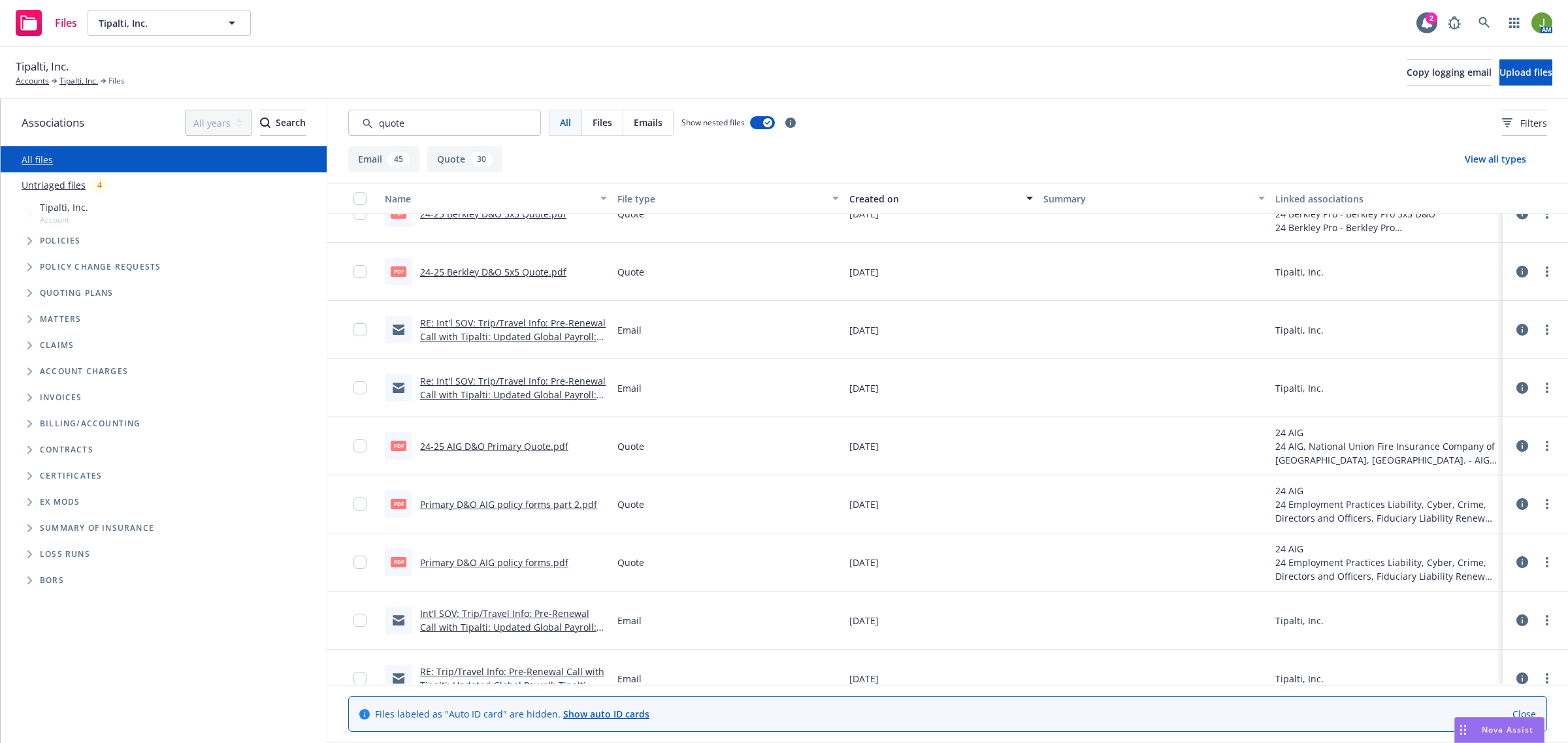
scroll to position [2448, 0]
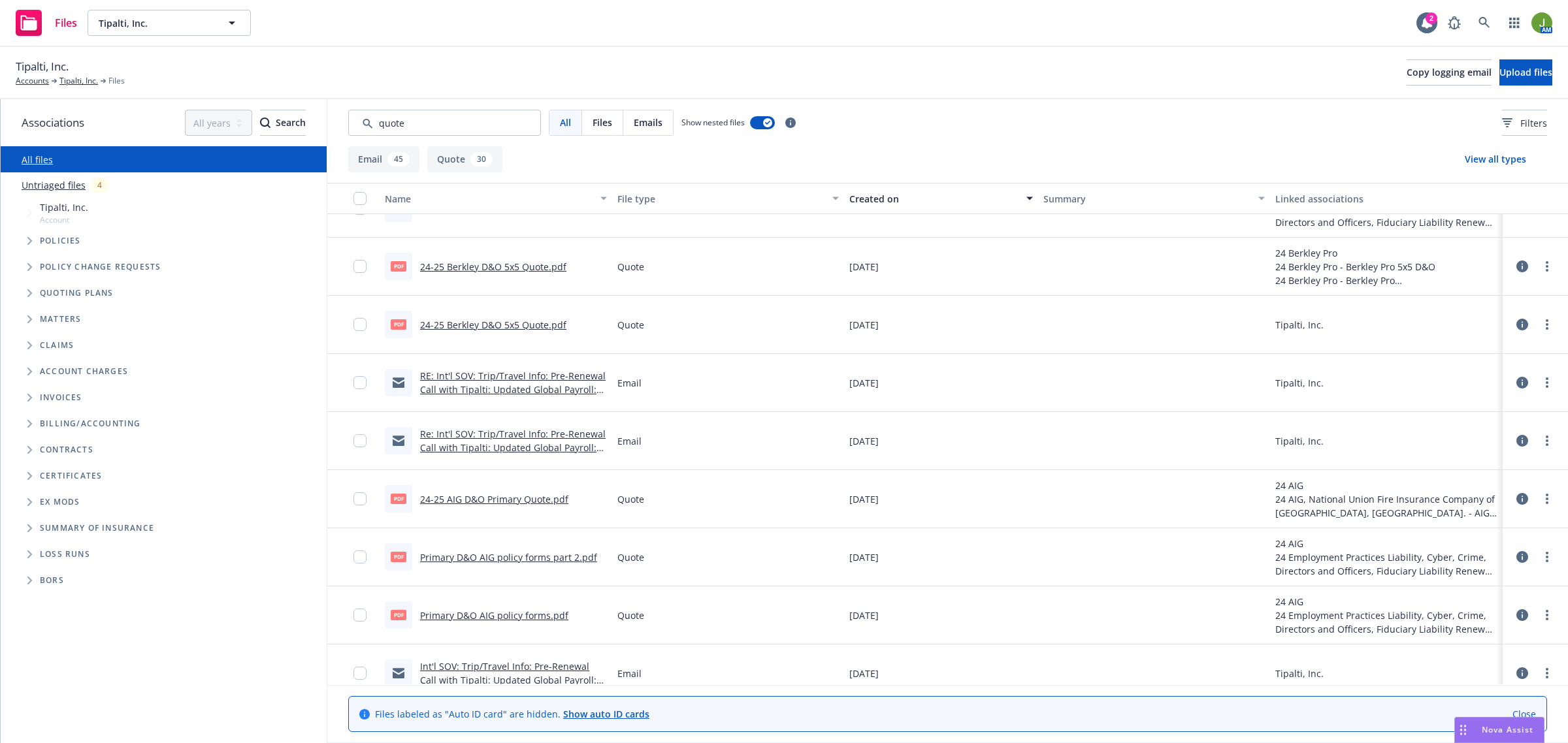
click at [529, 392] on link "RE: Int'l SOV: Trip/Travel Info: Pre-Renewal Call with Tipalti: Updated Global …" at bounding box center [512, 396] width 185 height 54
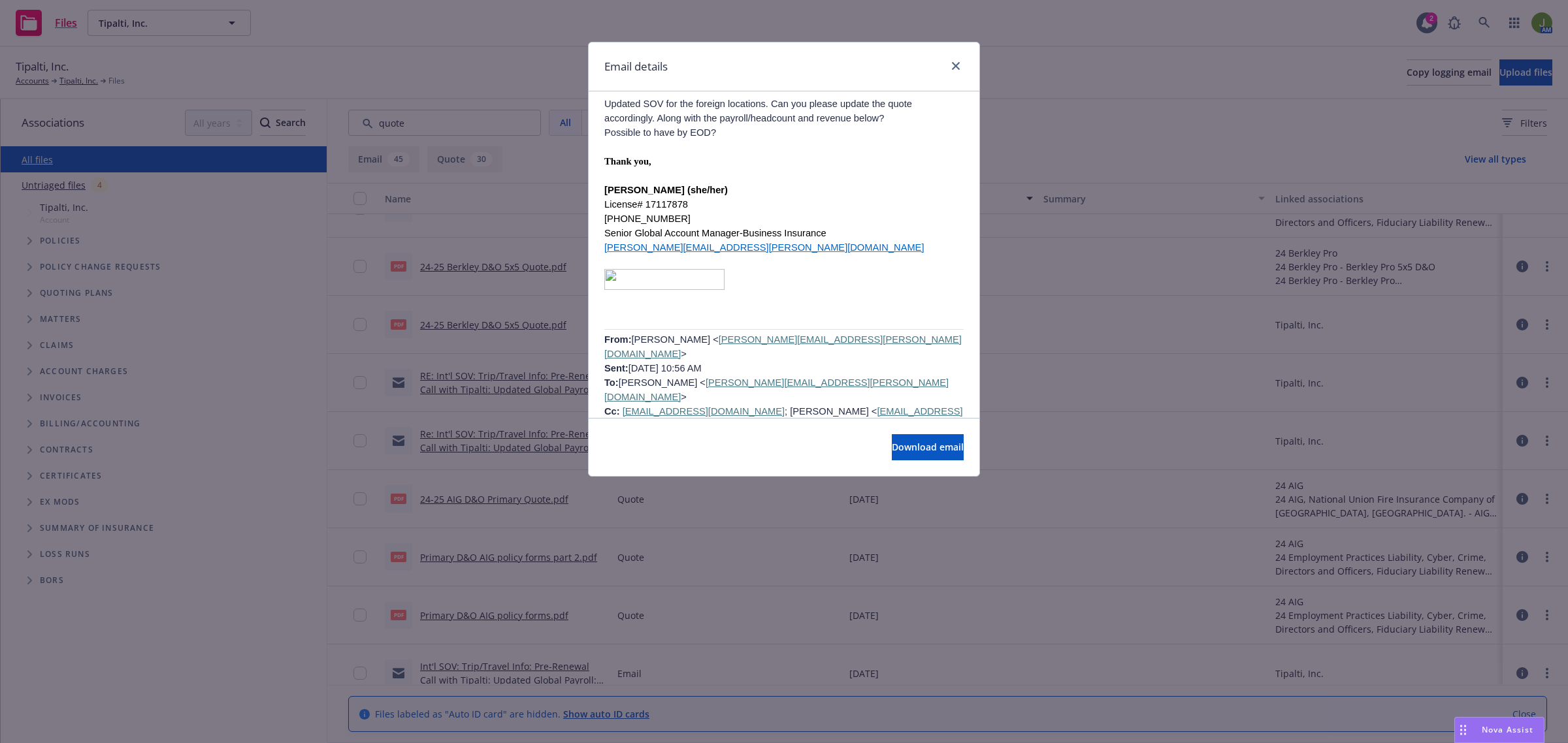
scroll to position [1061, 0]
click at [953, 68] on icon "close" at bounding box center [955, 66] width 8 height 8
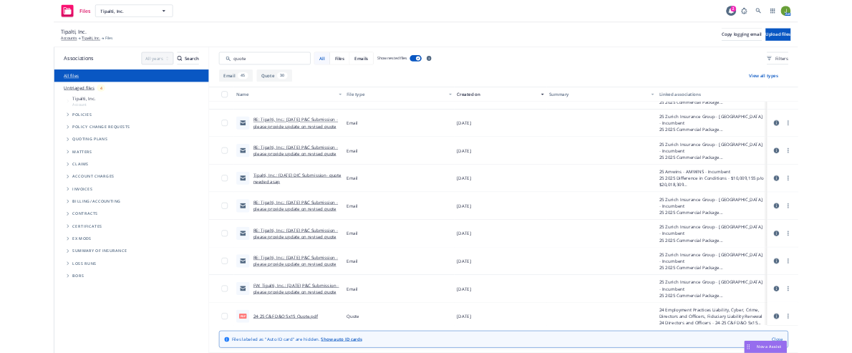
scroll to position [1790, 0]
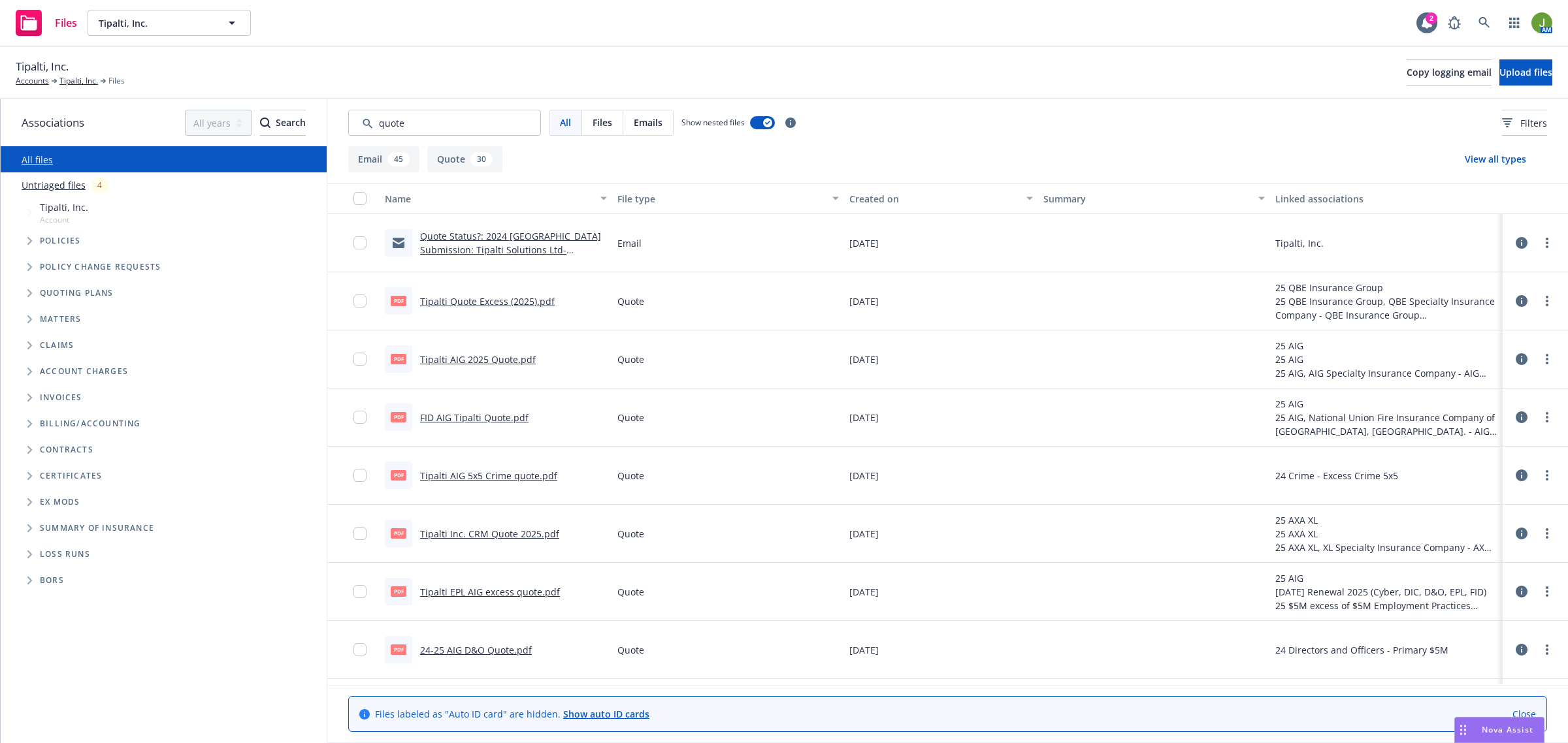
type input "quote"
